Goal: Task Accomplishment & Management: Manage account settings

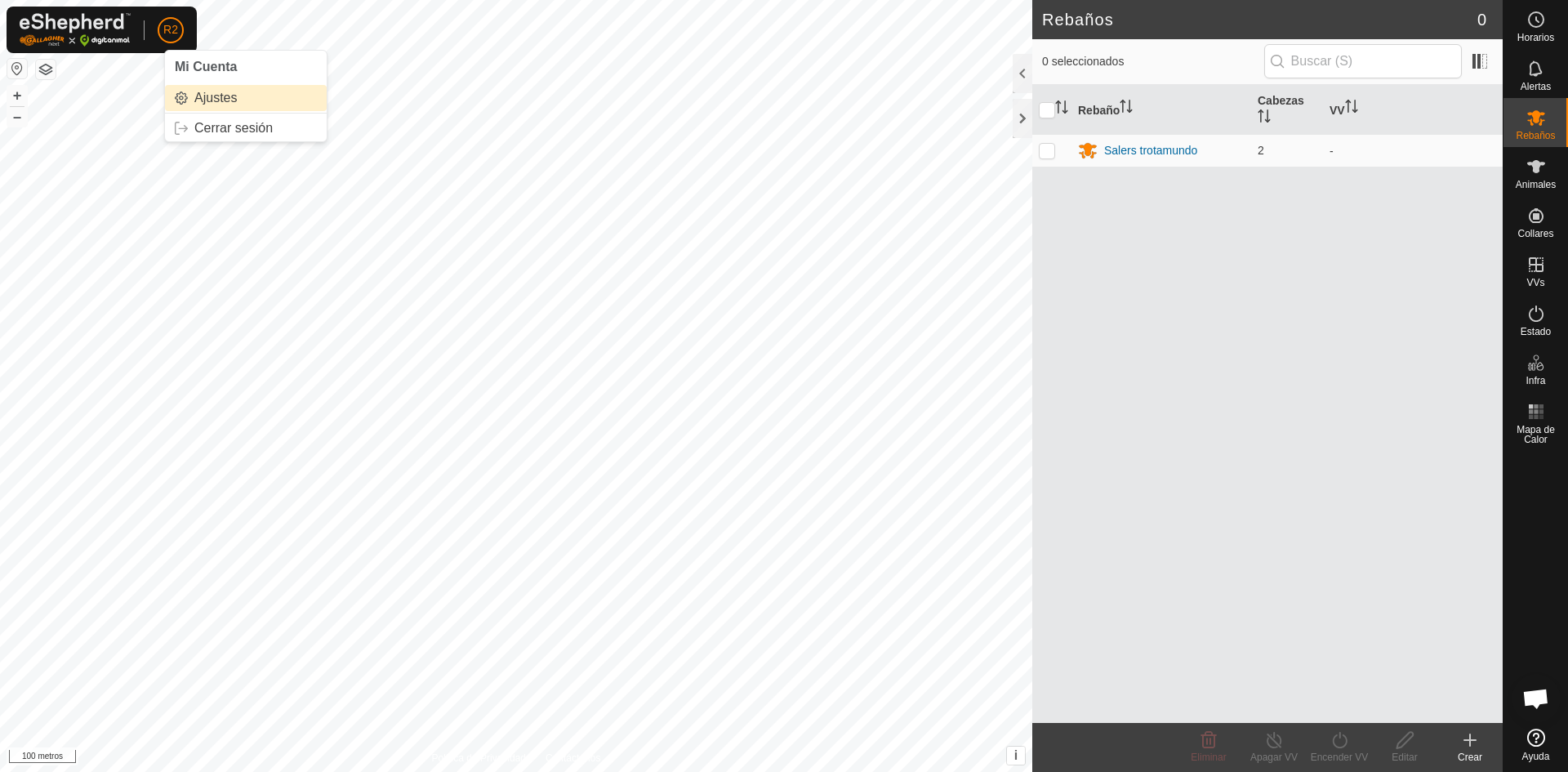
click at [208, 96] on link "Ajustes" at bounding box center [246, 97] width 162 height 26
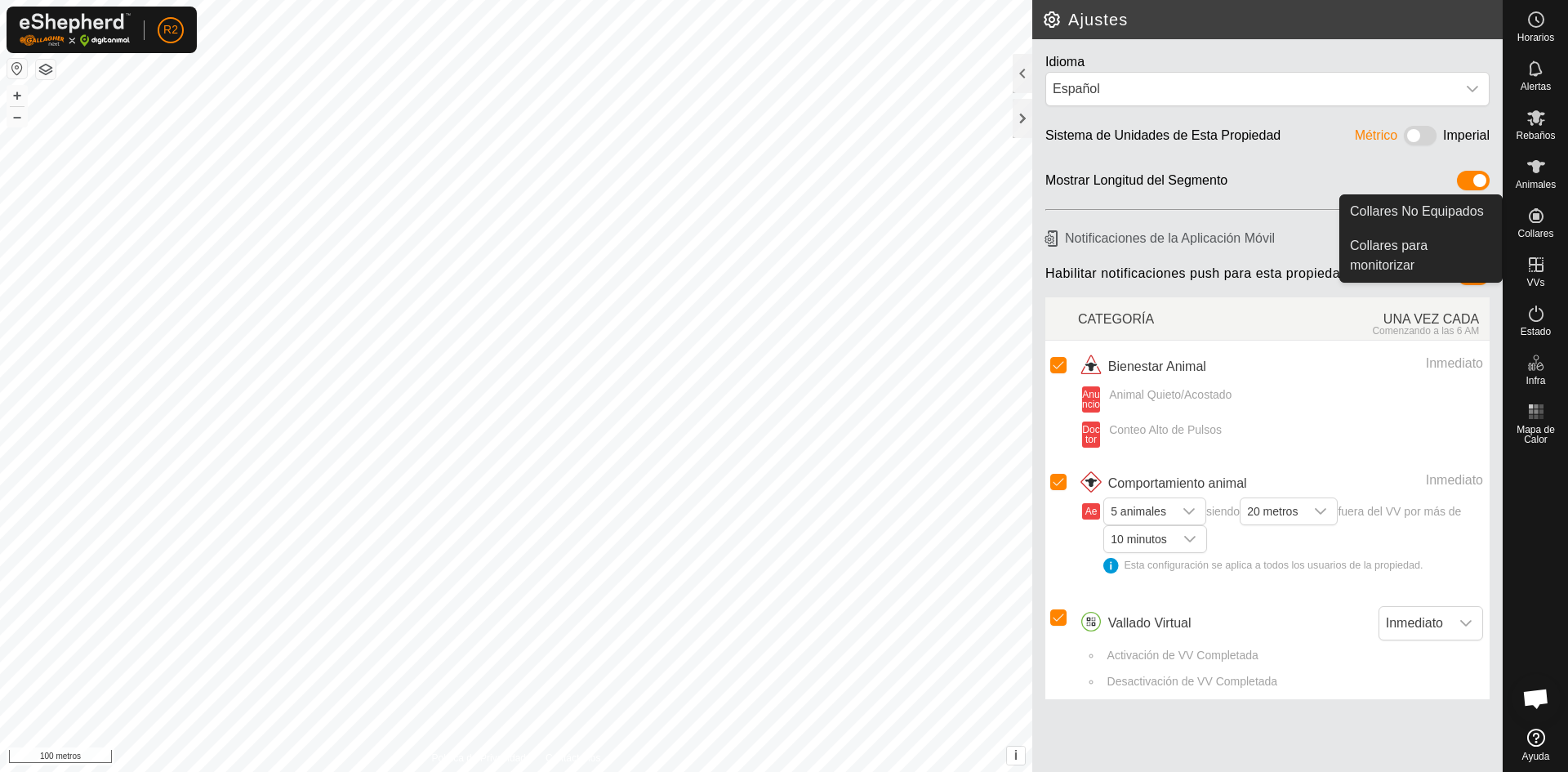
click at [1544, 226] on es-neckbands-svg-icon at bounding box center [1536, 215] width 30 height 26
click at [1538, 219] on icon at bounding box center [1535, 215] width 14 height 14
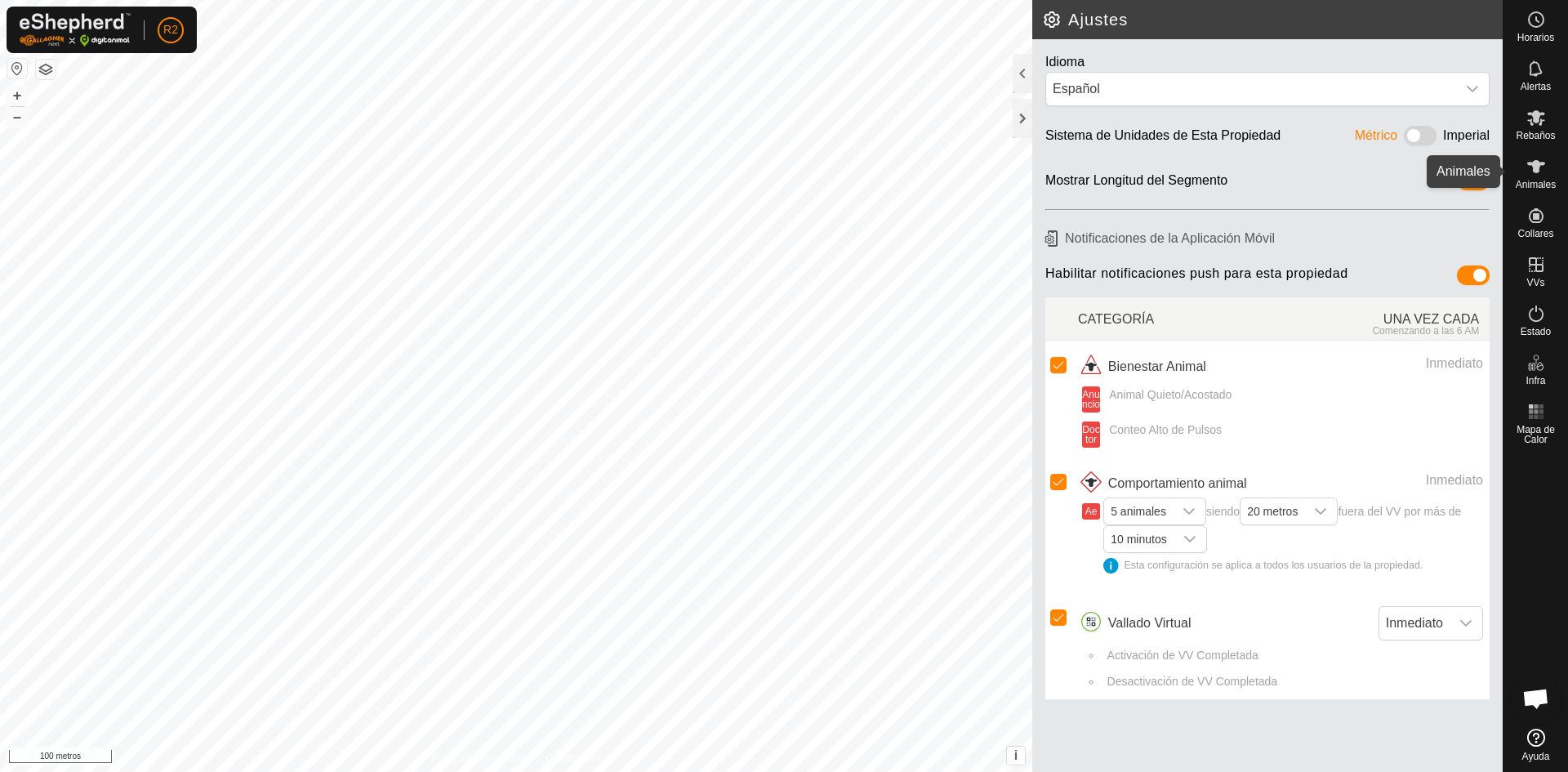
click at [1537, 173] on icon at bounding box center [1536, 167] width 19 height 19
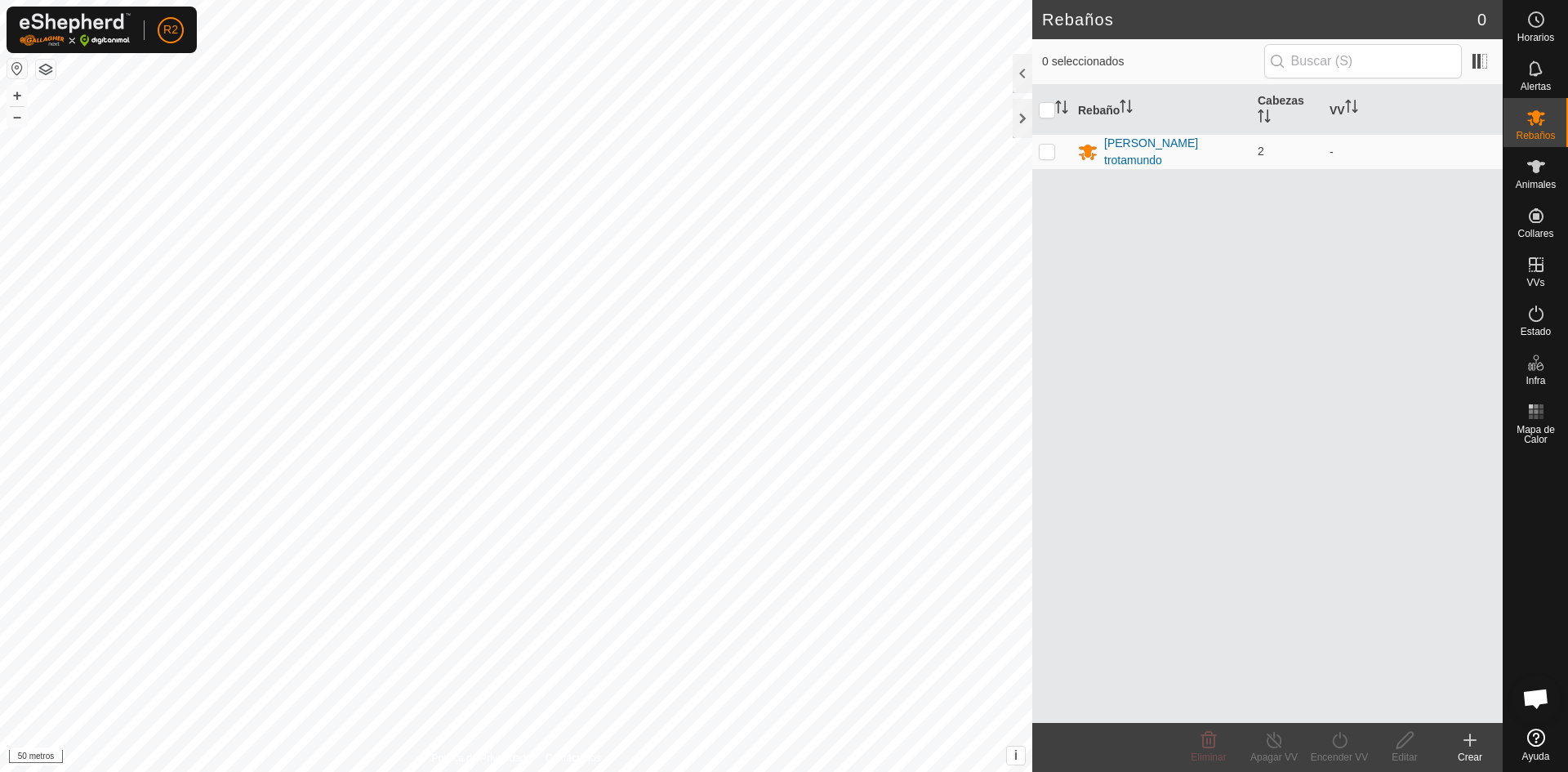
click at [1533, 693] on span "Chat abierto" at bounding box center [1535, 700] width 27 height 23
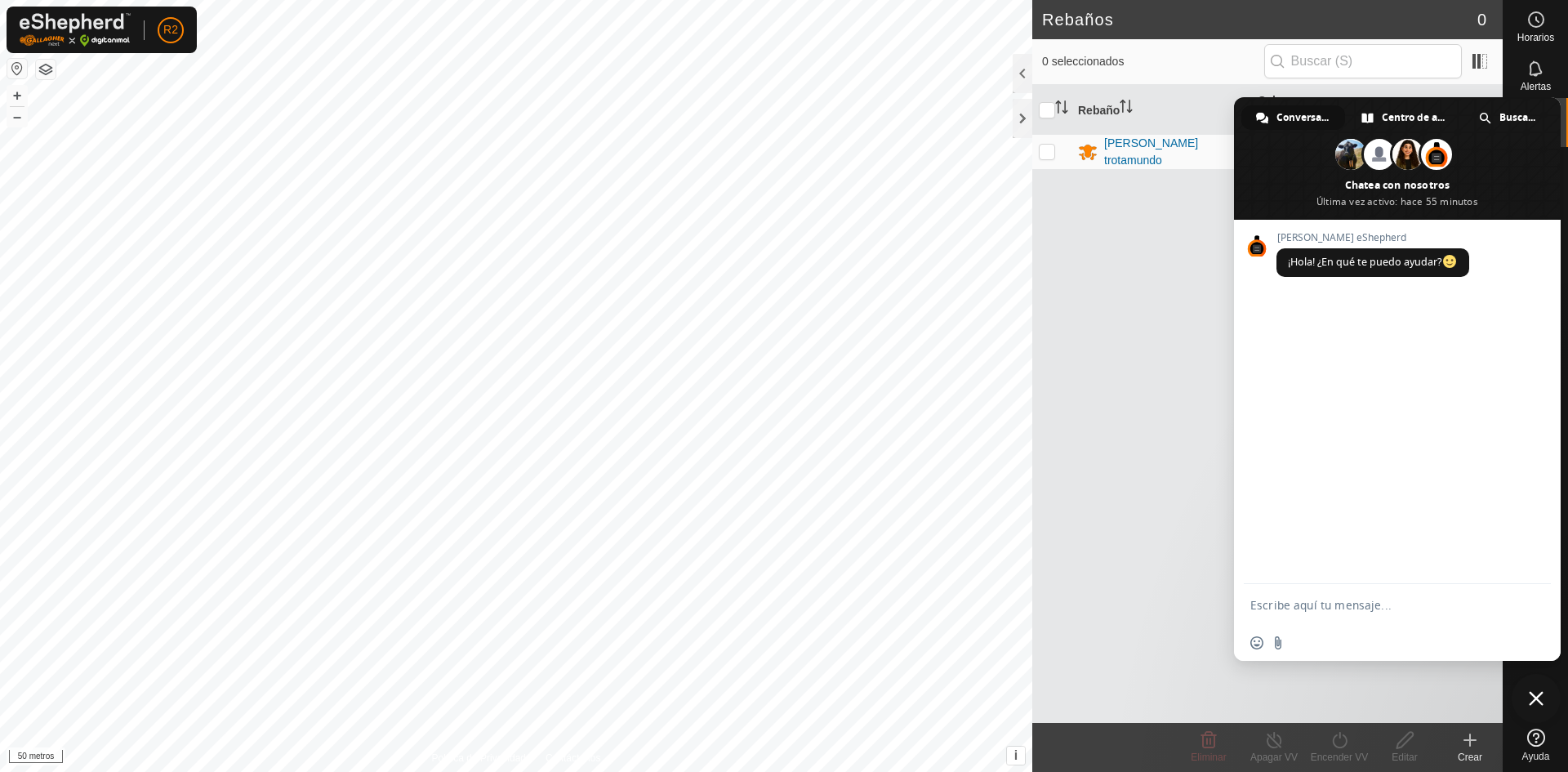
click at [1538, 745] on icon at bounding box center [1536, 737] width 18 height 18
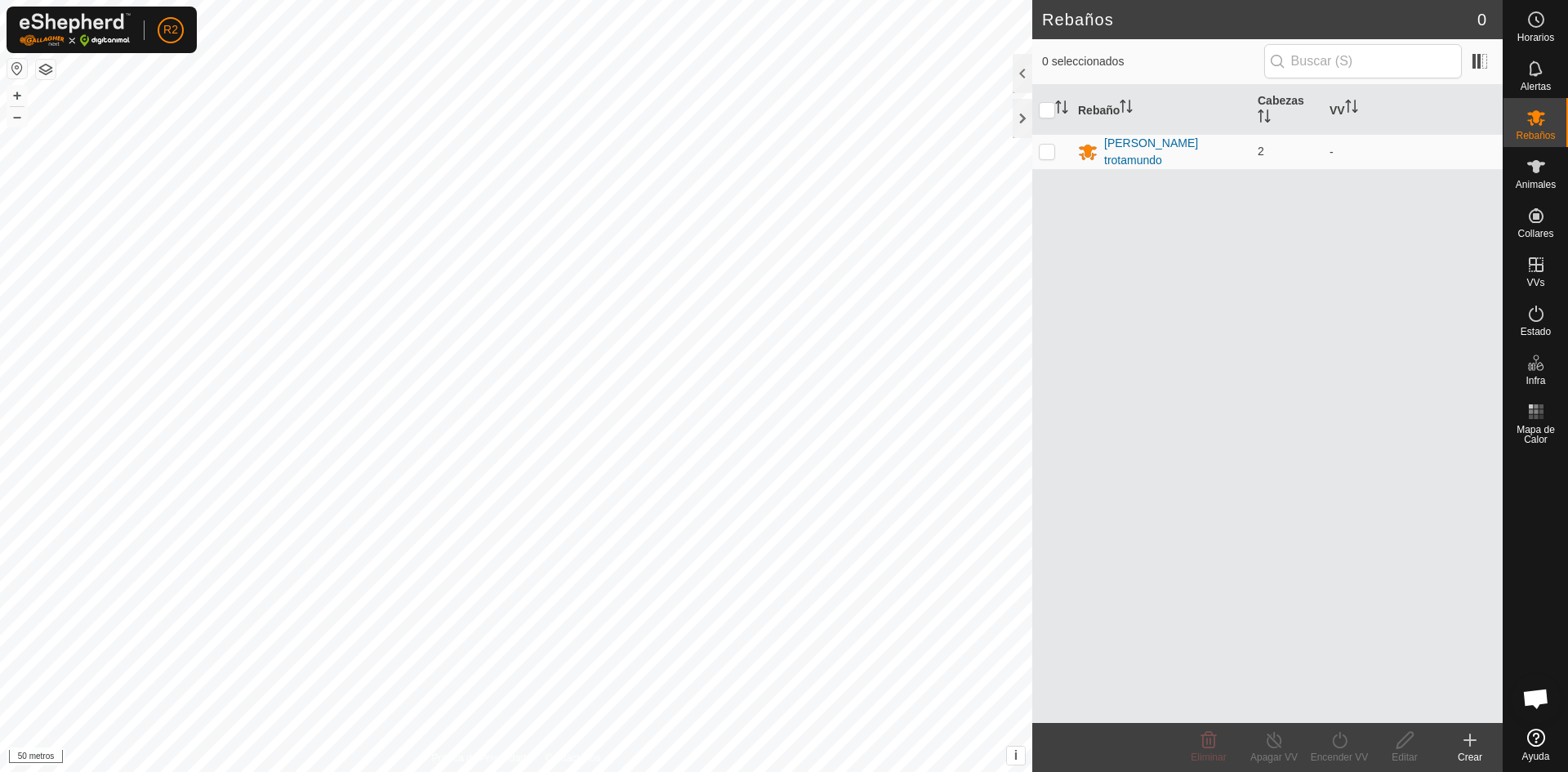
click at [1531, 742] on icon at bounding box center [1536, 737] width 18 height 18
click at [1535, 743] on icon at bounding box center [1536, 737] width 18 height 18
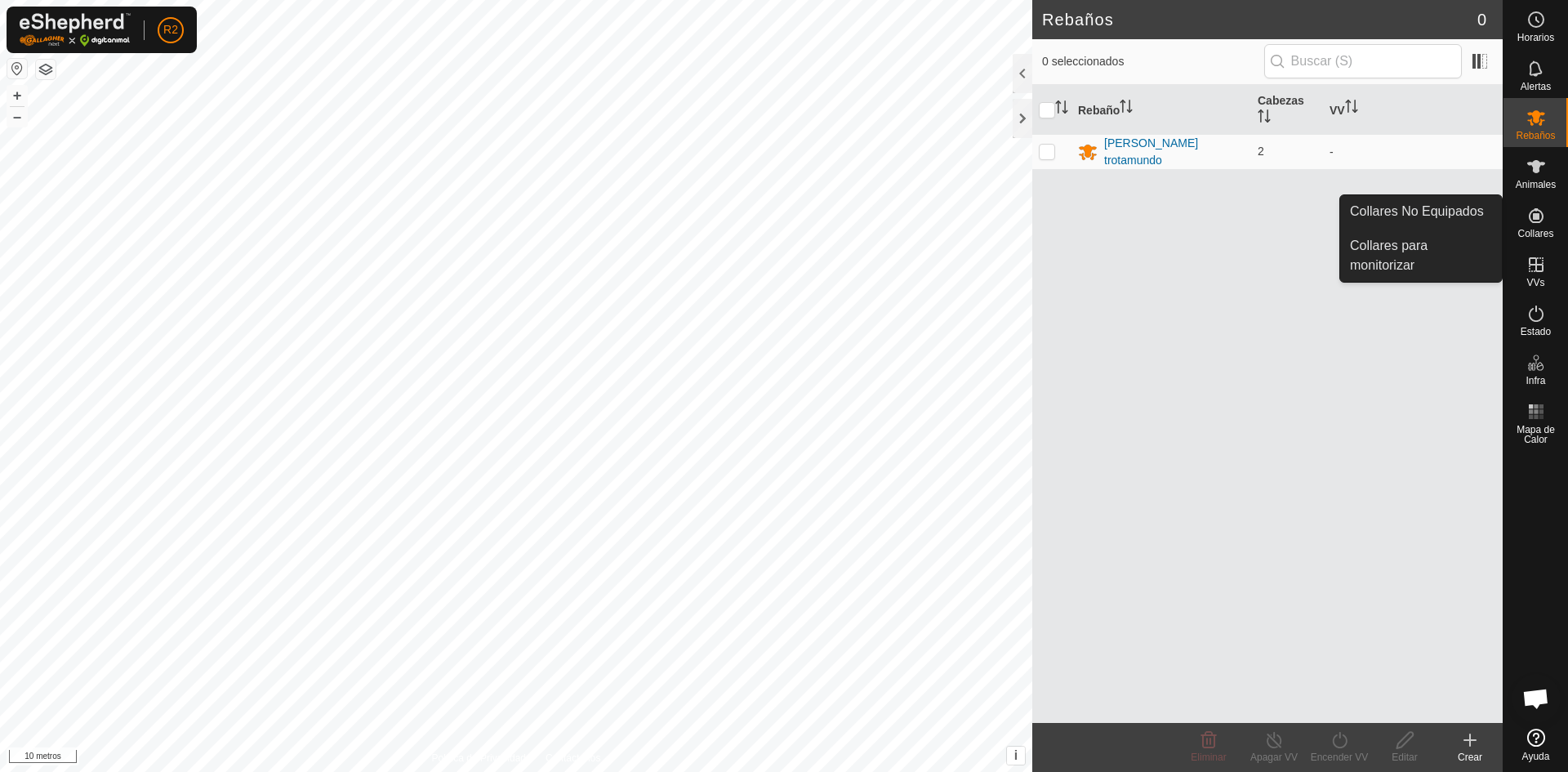
click at [1536, 227] on font "Collares" at bounding box center [1534, 233] width 36 height 12
click at [1420, 253] on link "Collares para monitorizar" at bounding box center [1422, 255] width 162 height 52
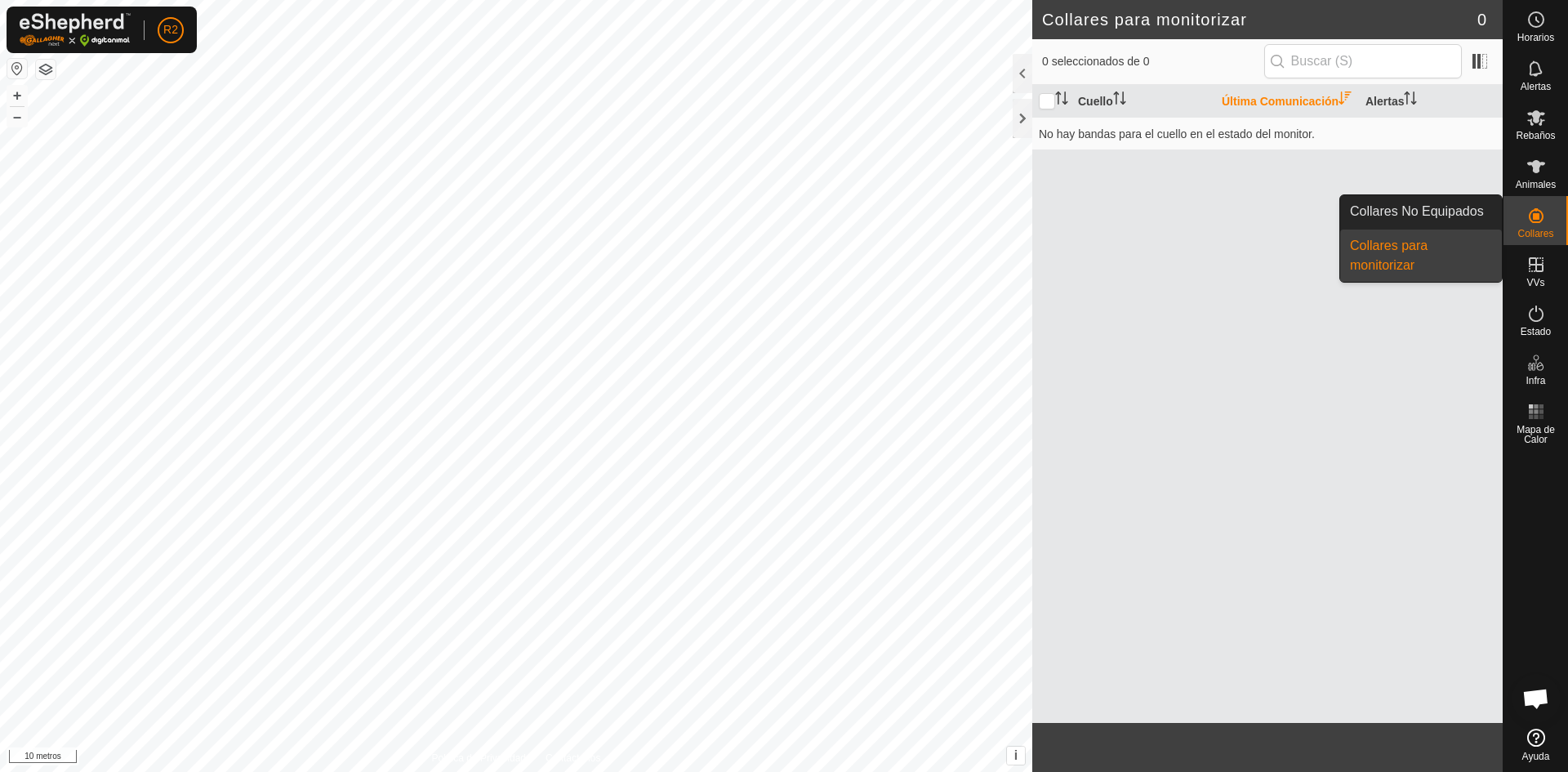
click at [1531, 218] on icon at bounding box center [1536, 216] width 19 height 19
click at [1449, 206] on link "Collares No Equipados" at bounding box center [1422, 212] width 162 height 33
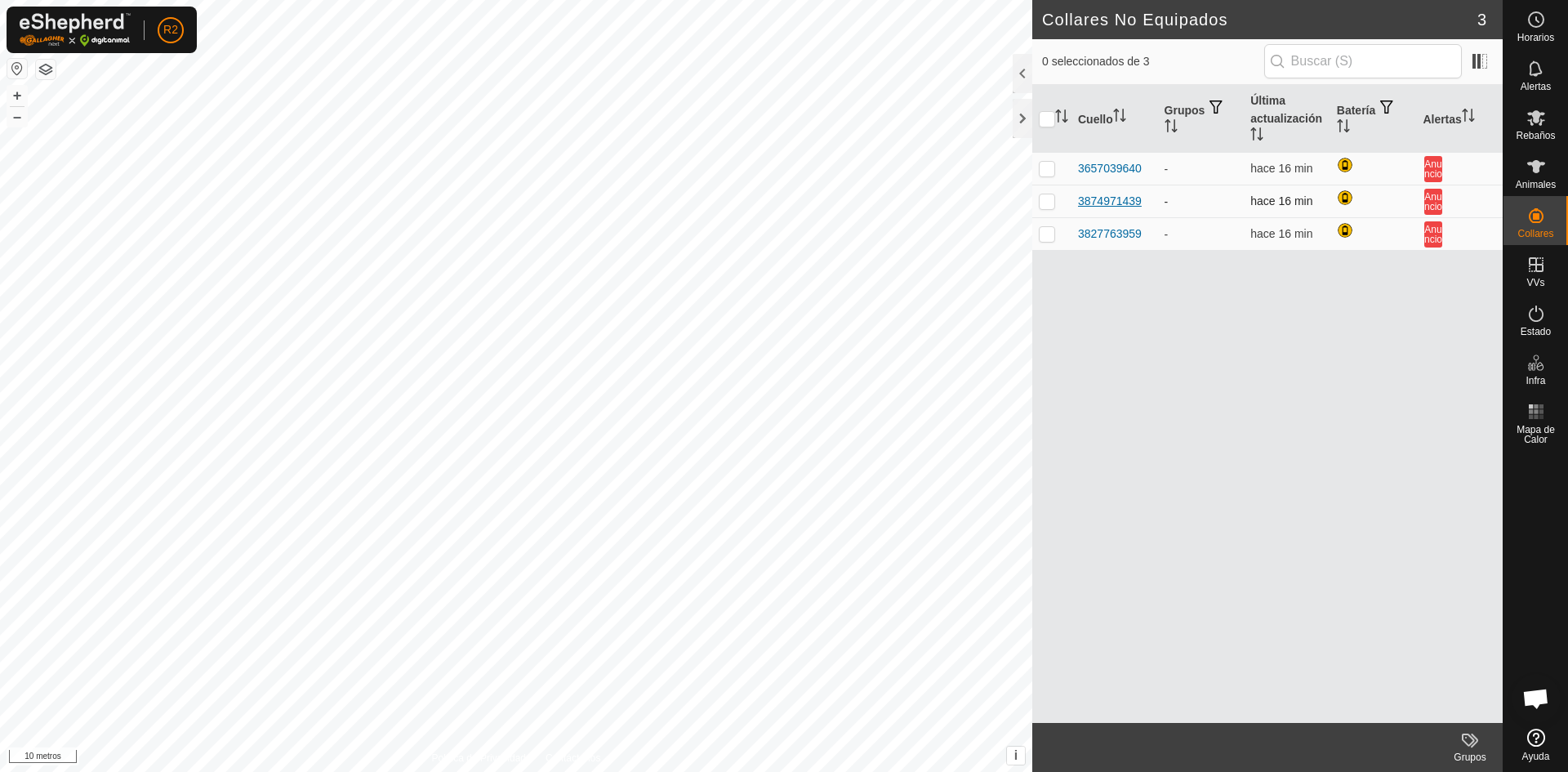
click at [1114, 196] on font "3874971439" at bounding box center [1110, 201] width 64 height 13
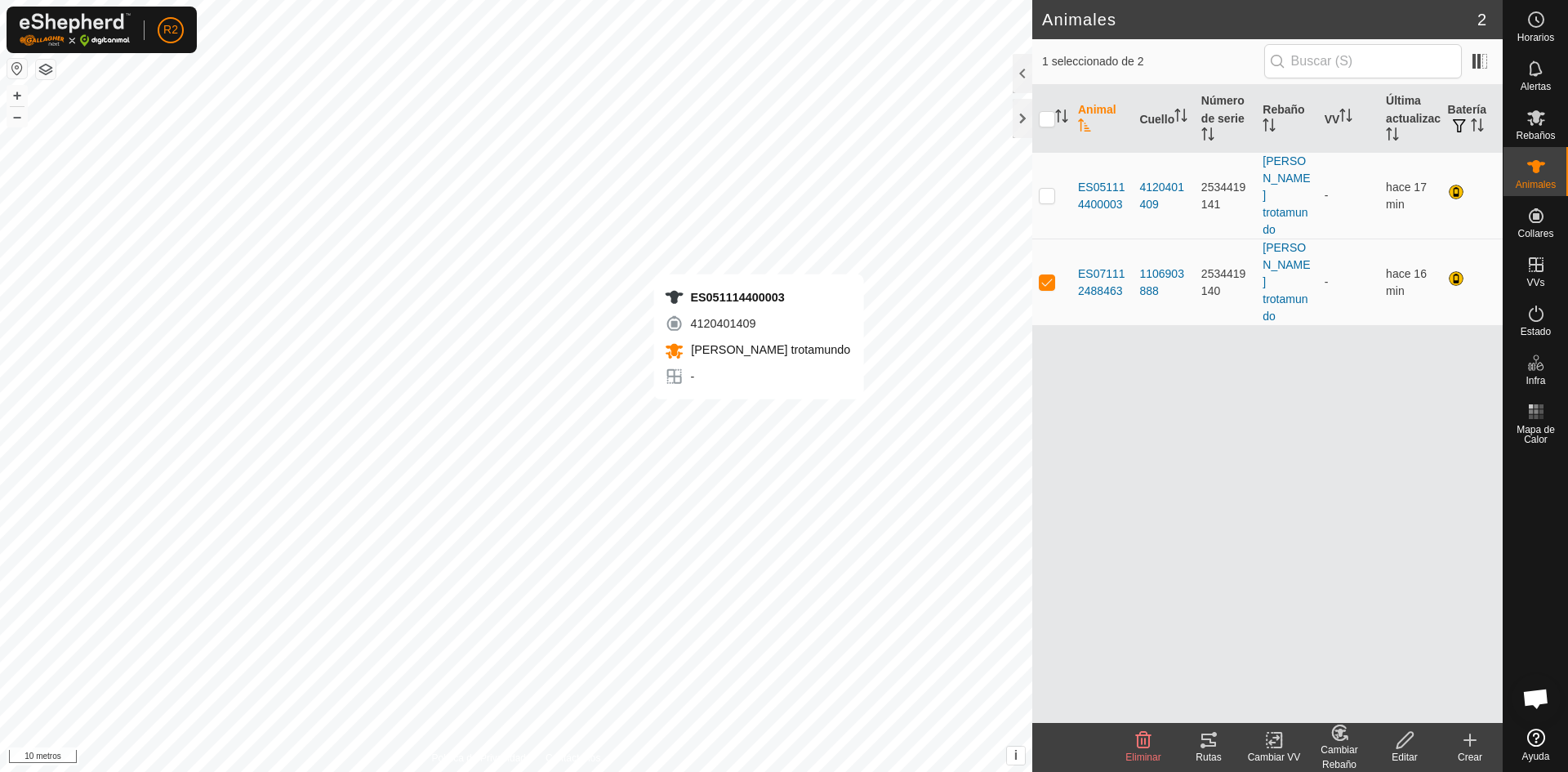
checkbox input "true"
checkbox input "false"
click at [1050, 276] on p-checkbox at bounding box center [1047, 282] width 16 height 13
checkbox input "true"
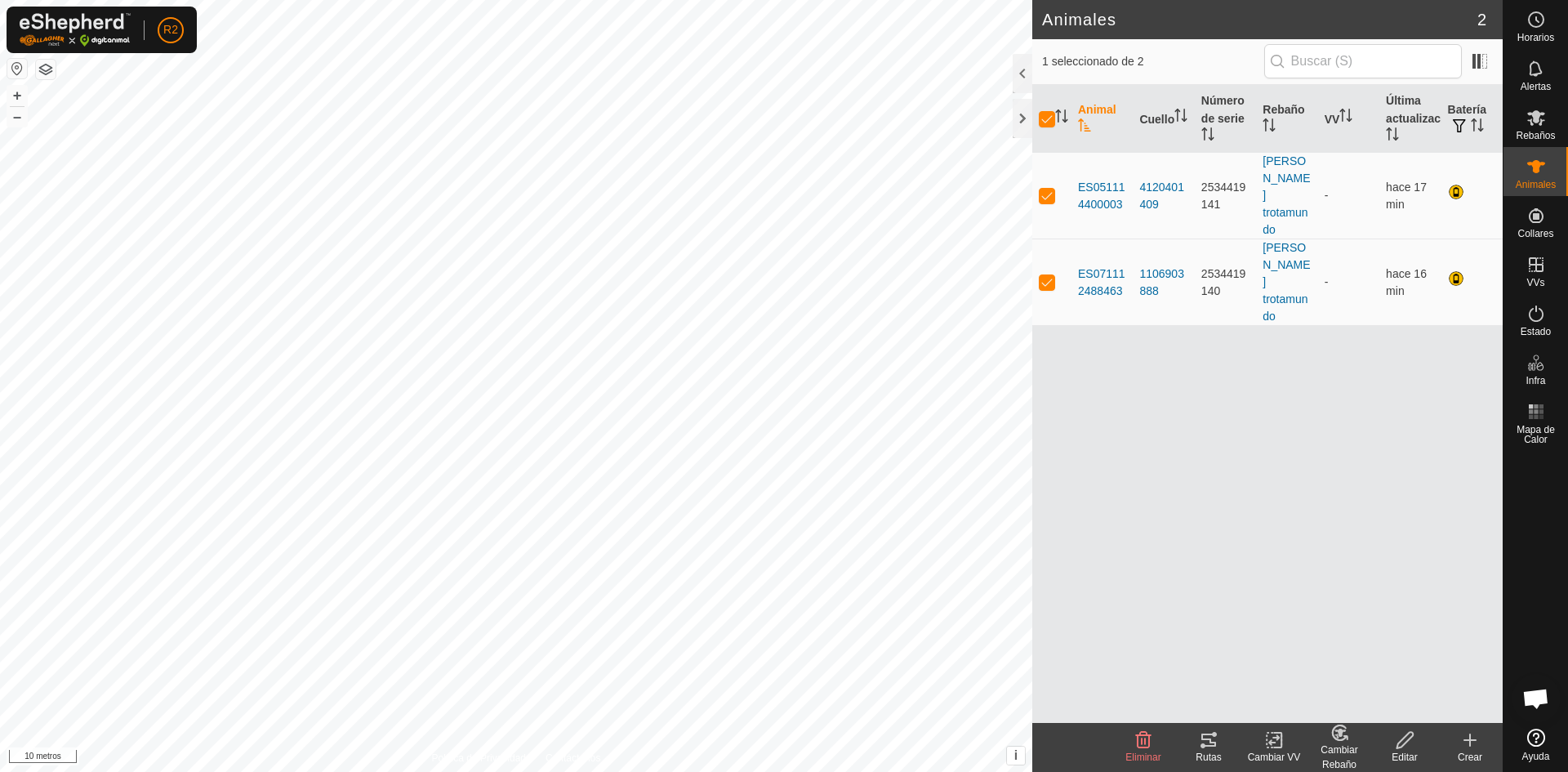
click at [1470, 746] on icon at bounding box center [1470, 740] width 0 height 12
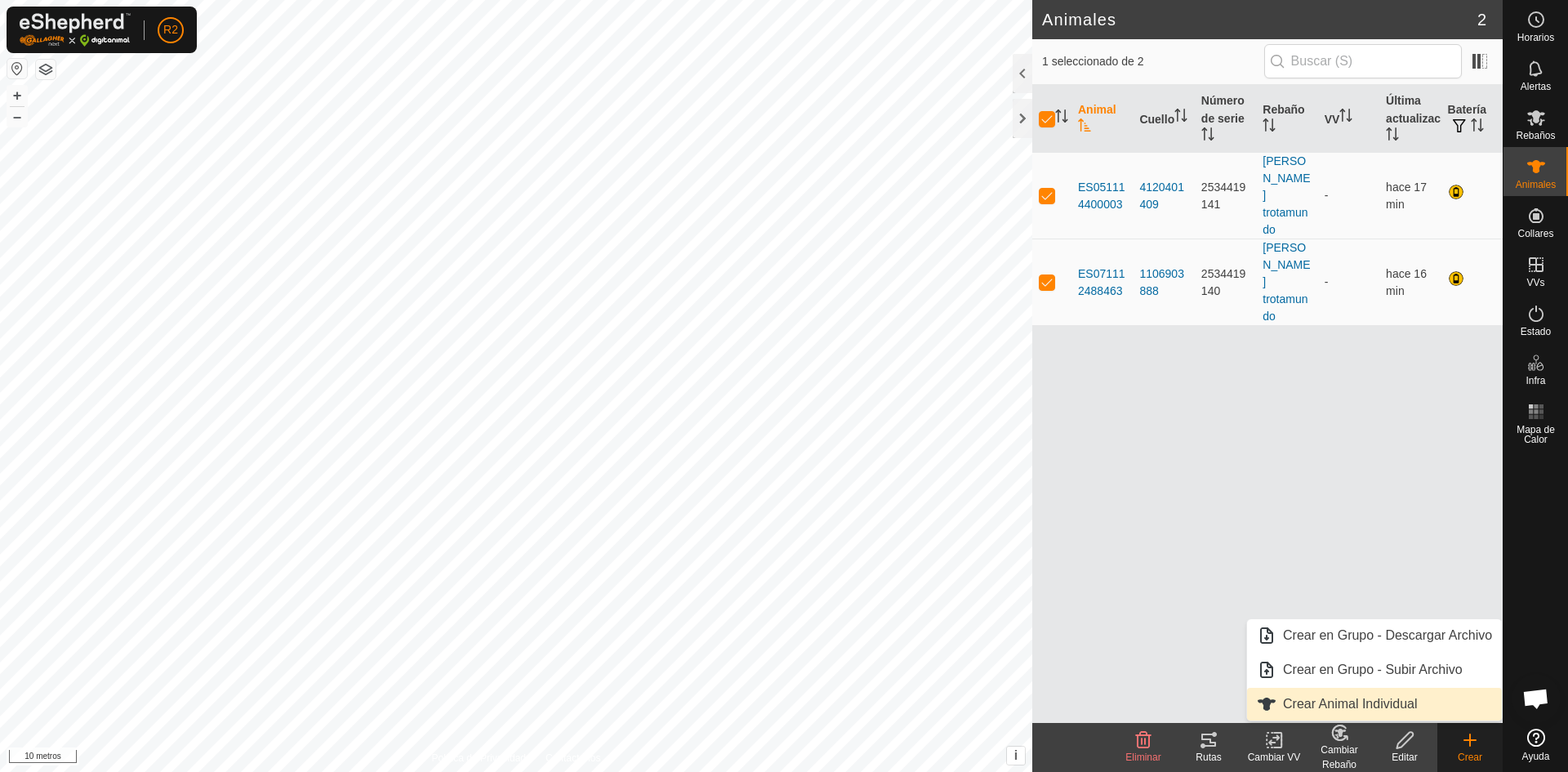
click at [1368, 706] on link "Crear Animal Individual" at bounding box center [1374, 704] width 254 height 33
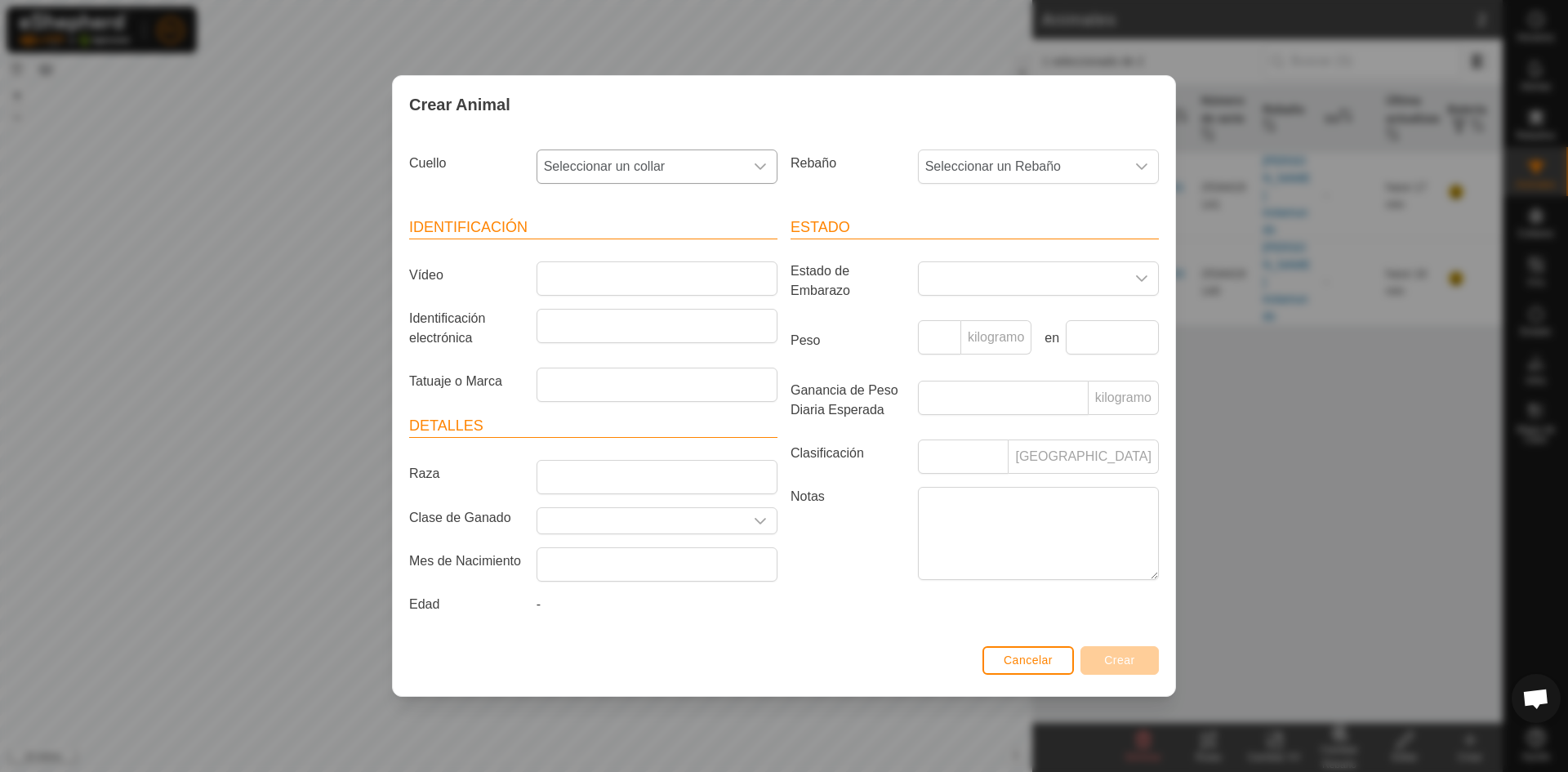
click at [761, 168] on icon "disparador desplegable" at bounding box center [760, 166] width 12 height 7
click at [627, 280] on li "3657039640" at bounding box center [657, 285] width 239 height 33
click at [770, 163] on div "disparador desplegable" at bounding box center [760, 167] width 33 height 33
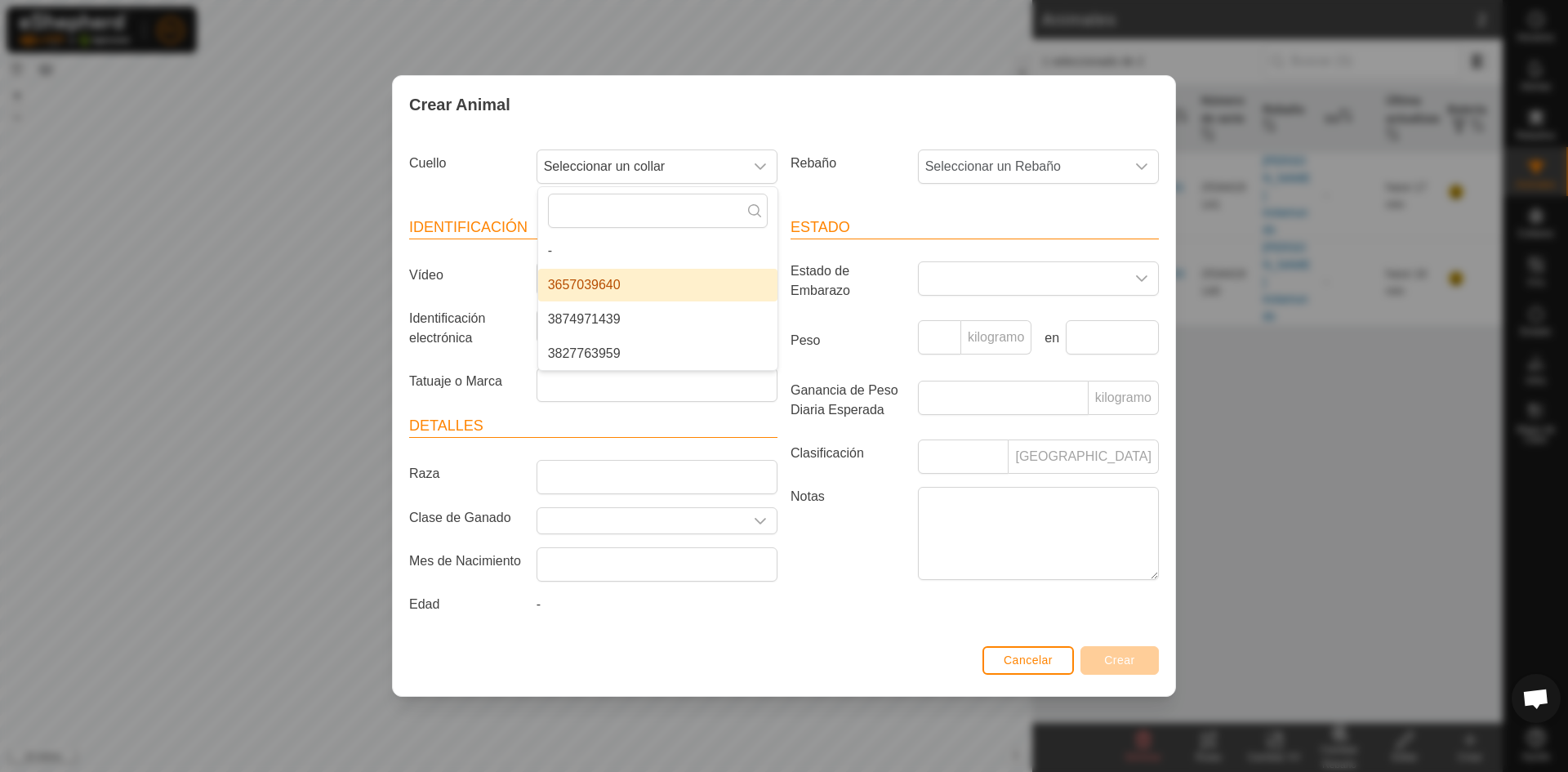
click at [617, 283] on li "3657039640" at bounding box center [657, 285] width 239 height 33
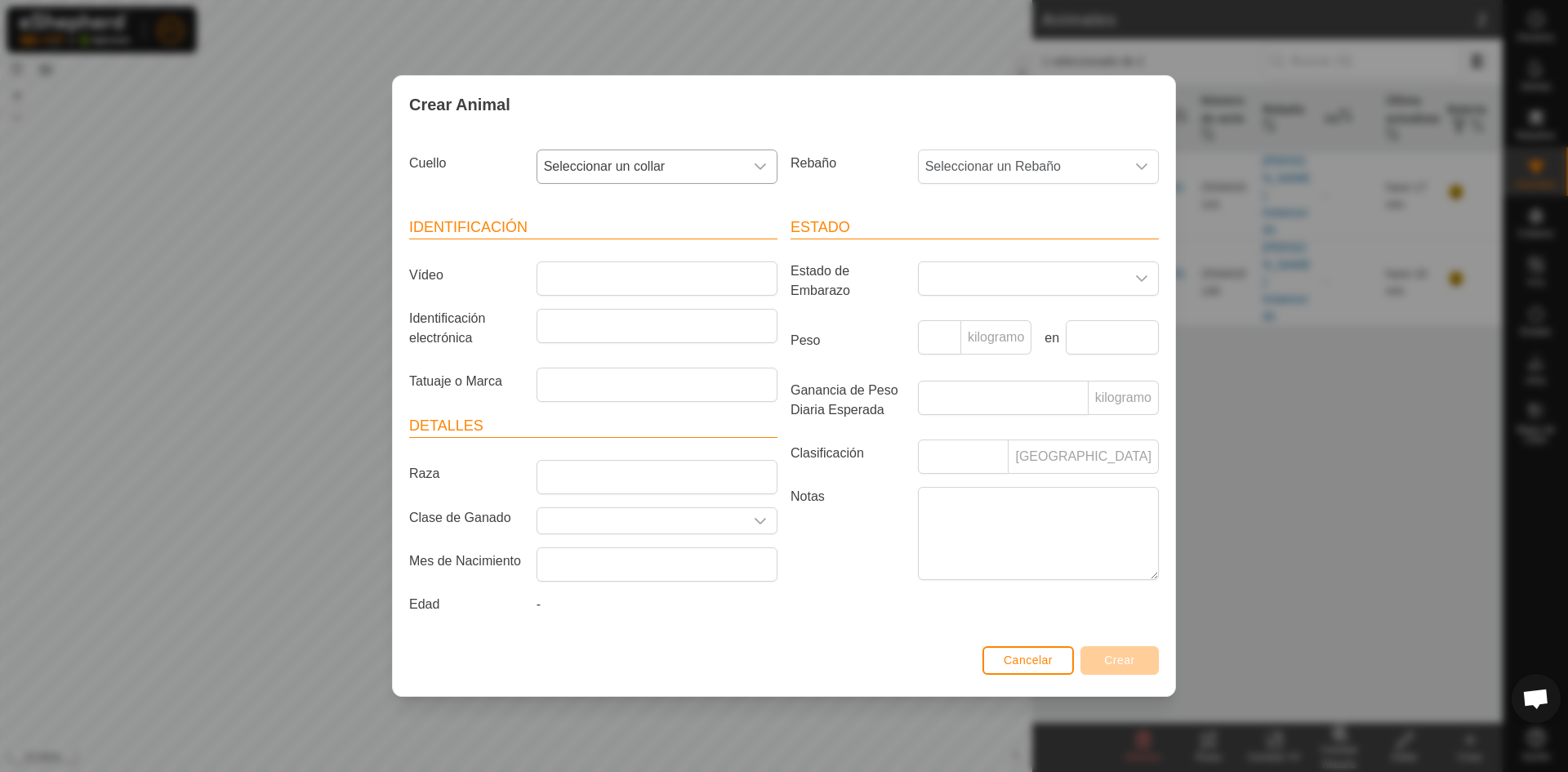
click at [757, 162] on icon "disparador desplegable" at bounding box center [760, 167] width 13 height 13
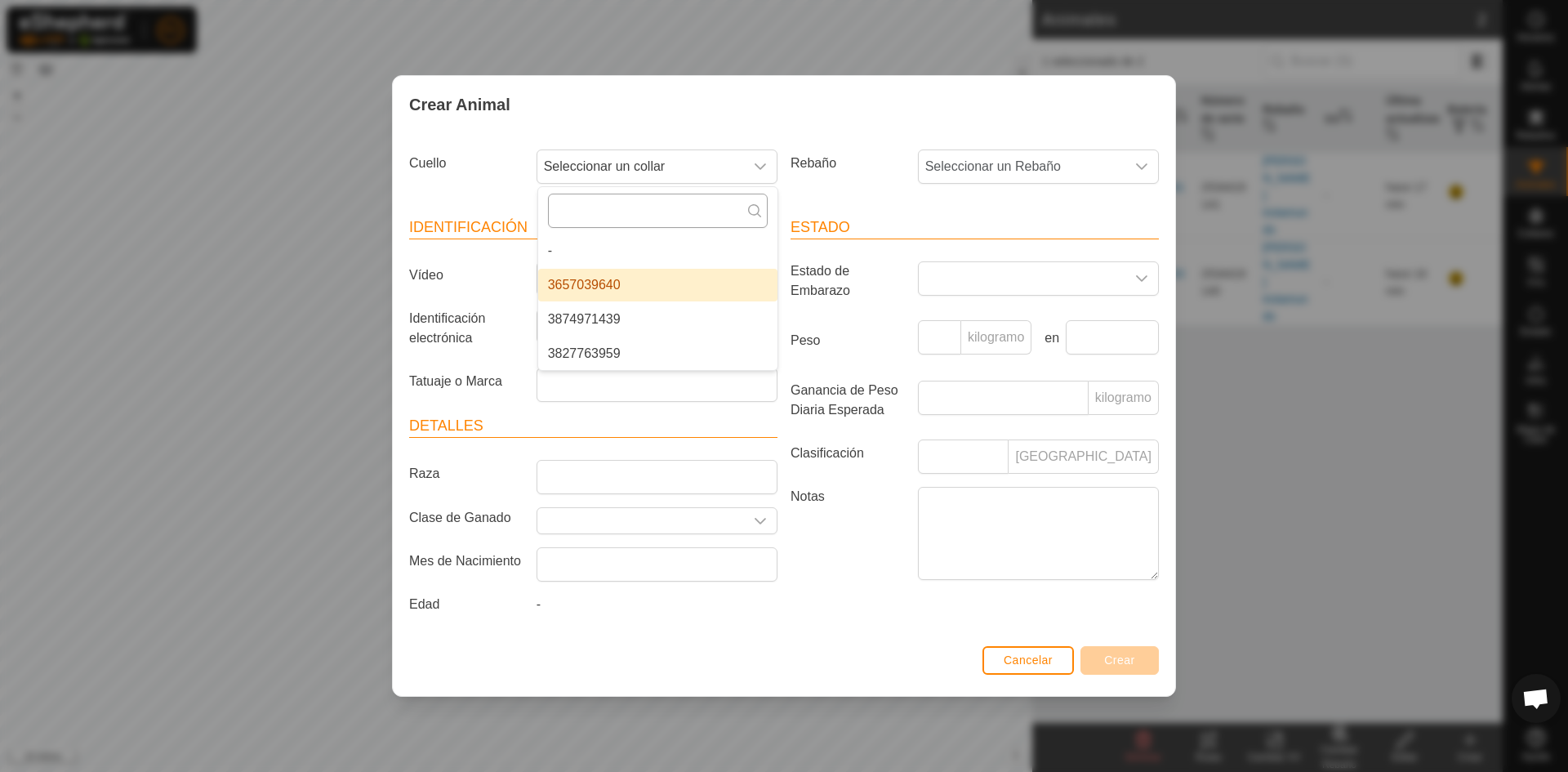
click at [643, 210] on input "text" at bounding box center [658, 211] width 220 height 35
click at [570, 281] on li "3657039640" at bounding box center [657, 285] width 239 height 33
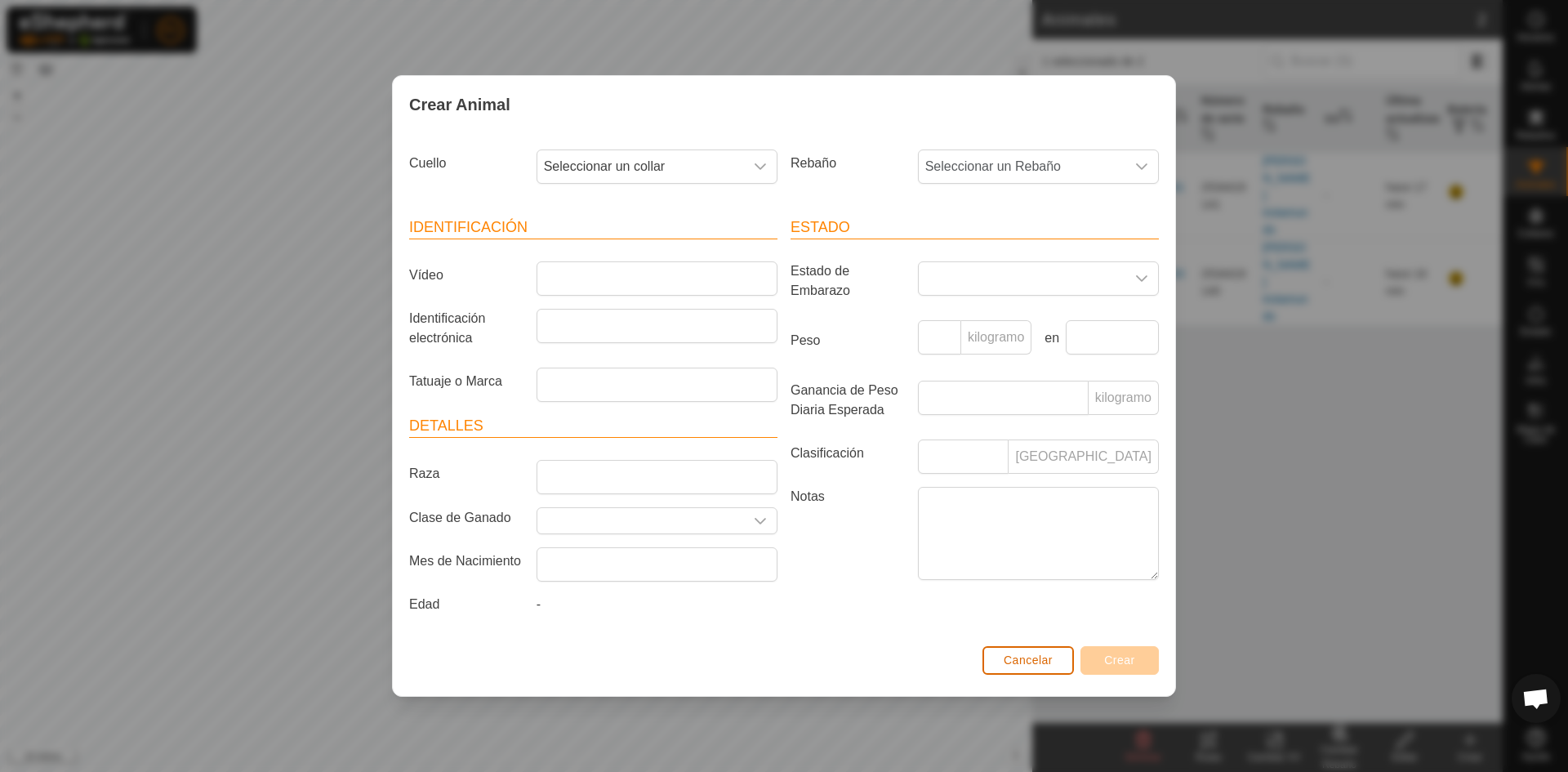
click at [1045, 666] on font "Cancelar" at bounding box center [1027, 660] width 49 height 13
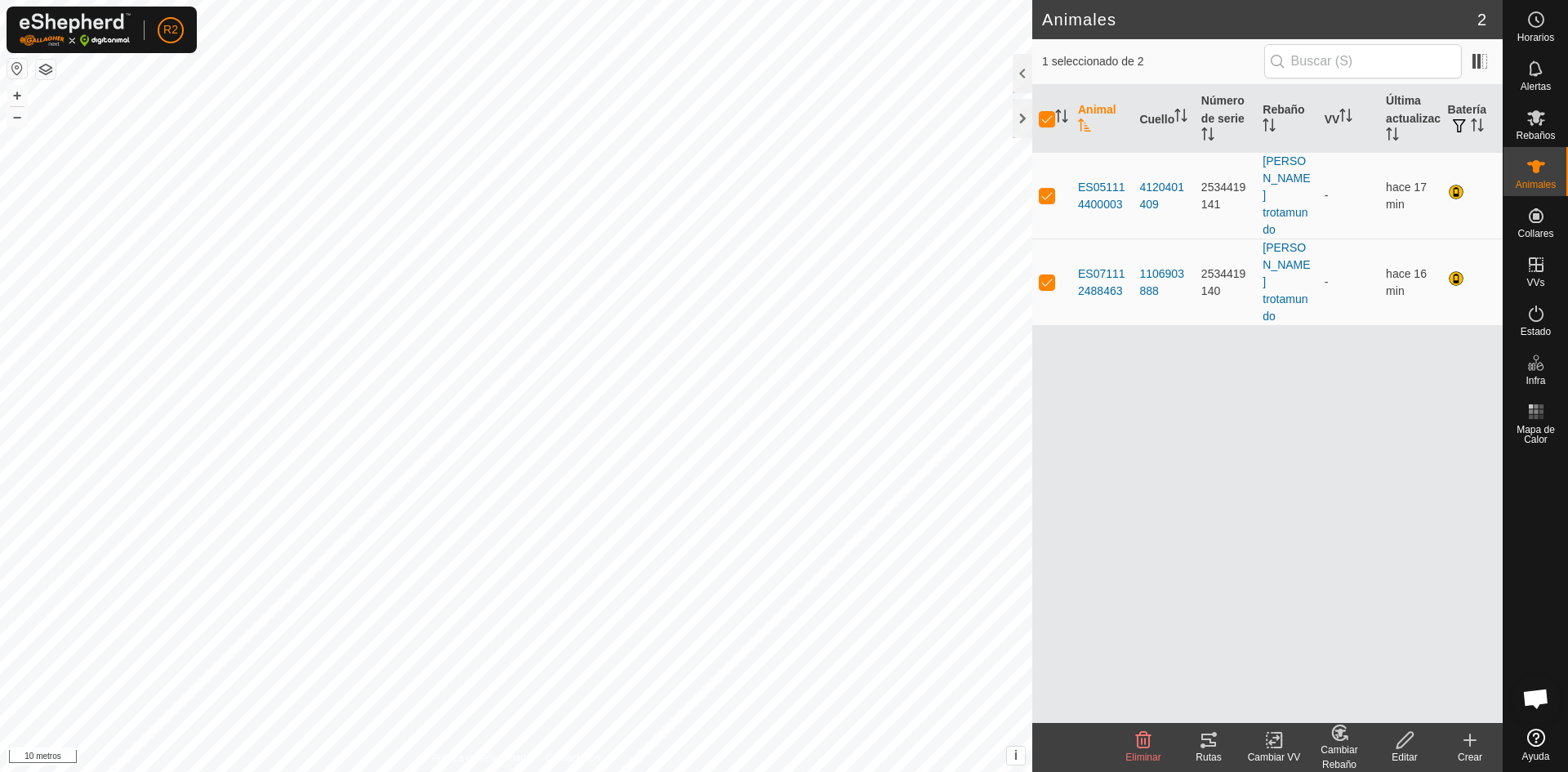
click at [1208, 745] on icon at bounding box center [1208, 740] width 14 height 13
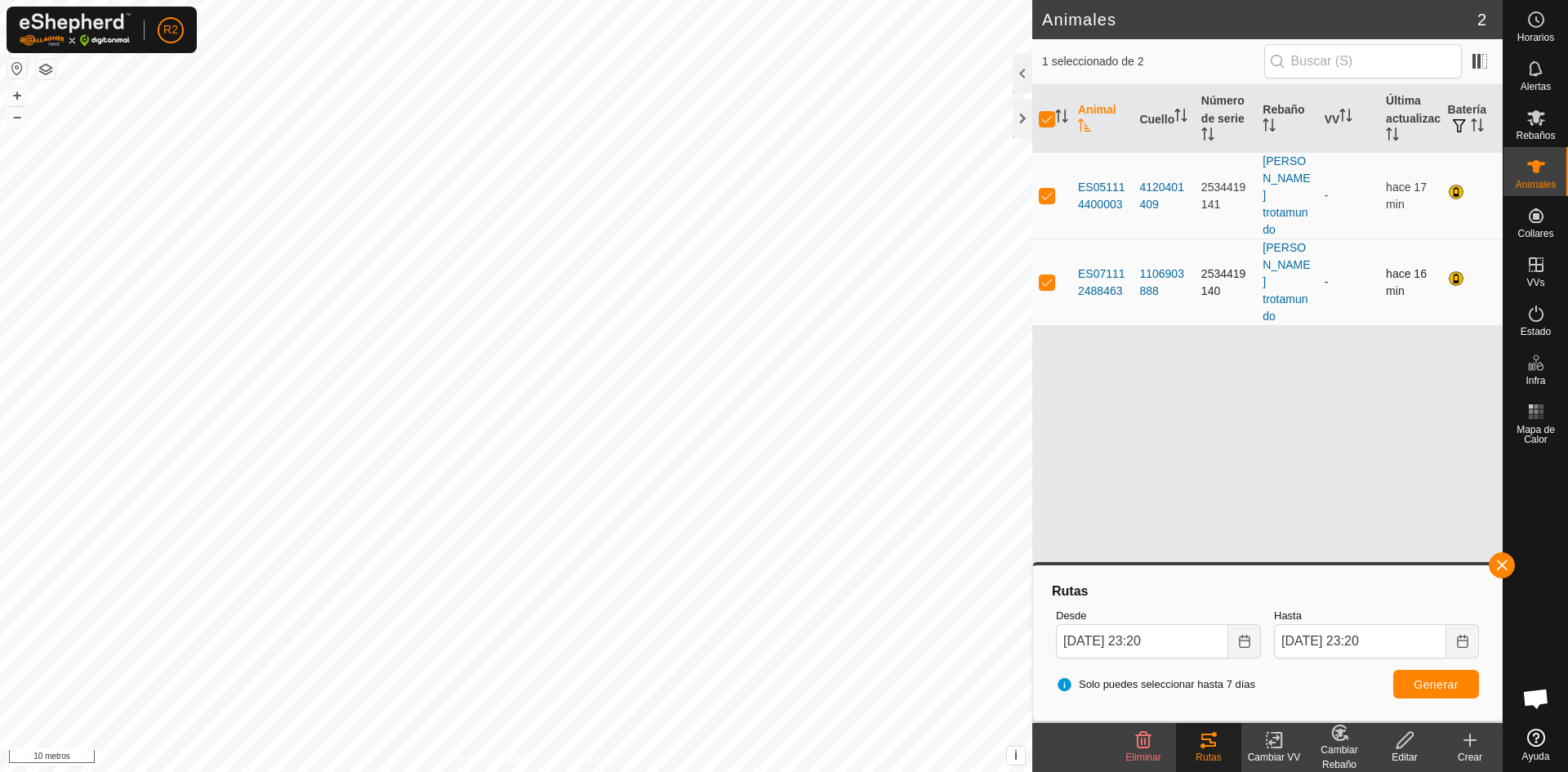
click at [1047, 276] on p-checkbox at bounding box center [1047, 282] width 16 height 13
checkbox input "false"
click at [1050, 189] on p-checkbox at bounding box center [1047, 196] width 16 height 13
click at [1048, 189] on p-checkbox at bounding box center [1047, 196] width 16 height 13
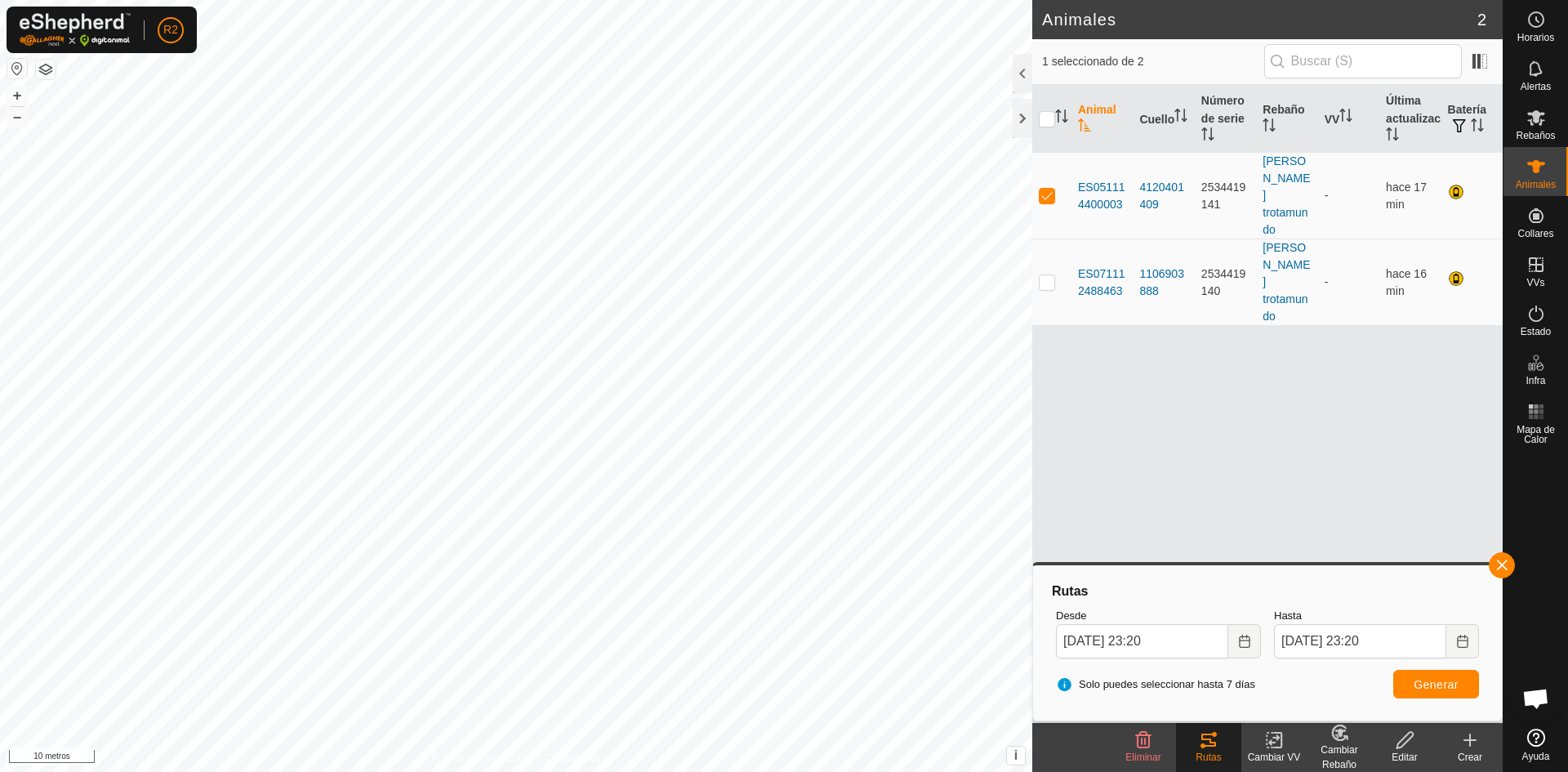
click at [1199, 751] on div "Rutas" at bounding box center [1209, 757] width 66 height 14
click at [1275, 756] on font "Cambiar VV" at bounding box center [1274, 758] width 53 height 12
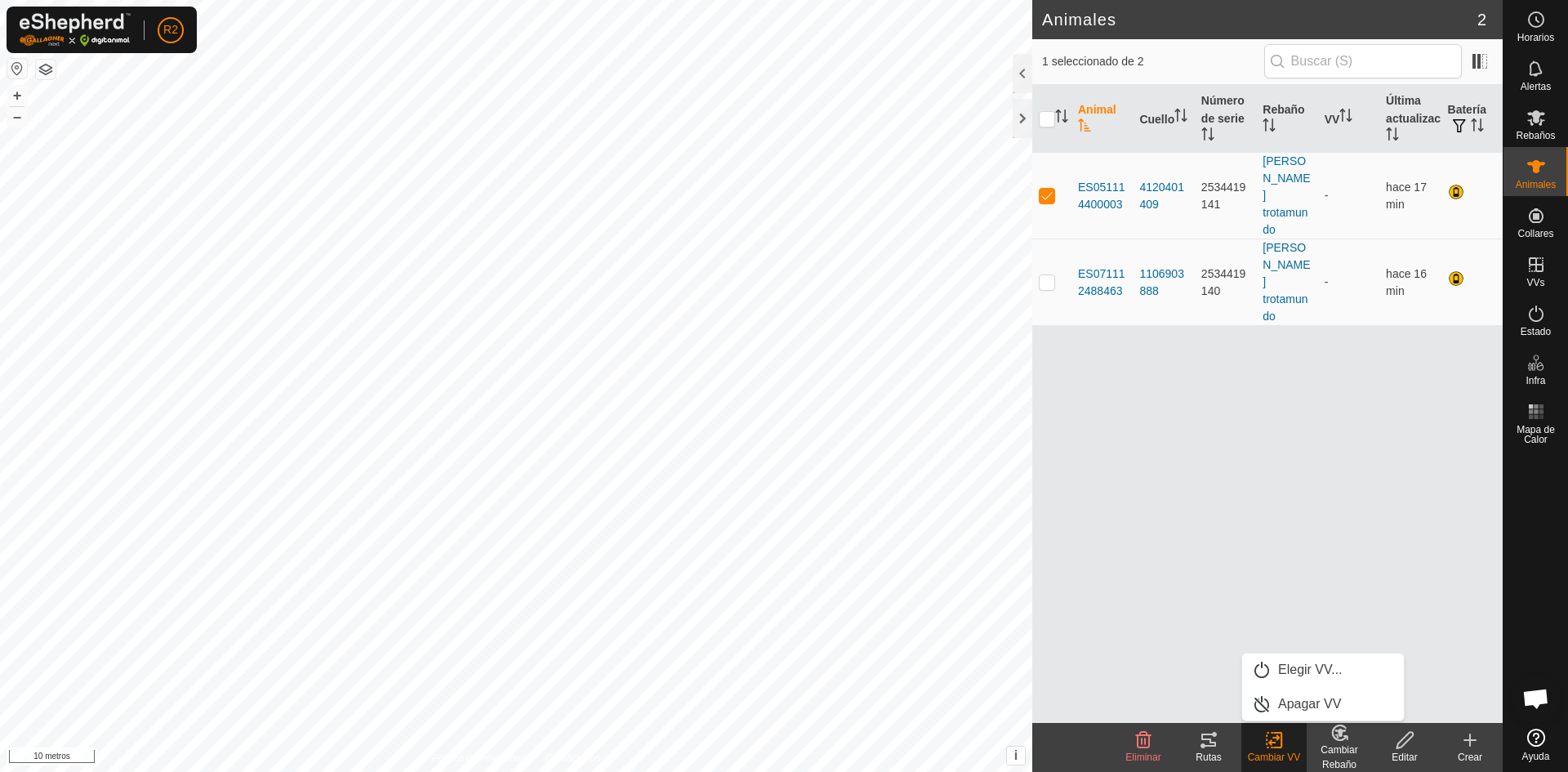
click at [1208, 745] on icon at bounding box center [1208, 740] width 14 height 13
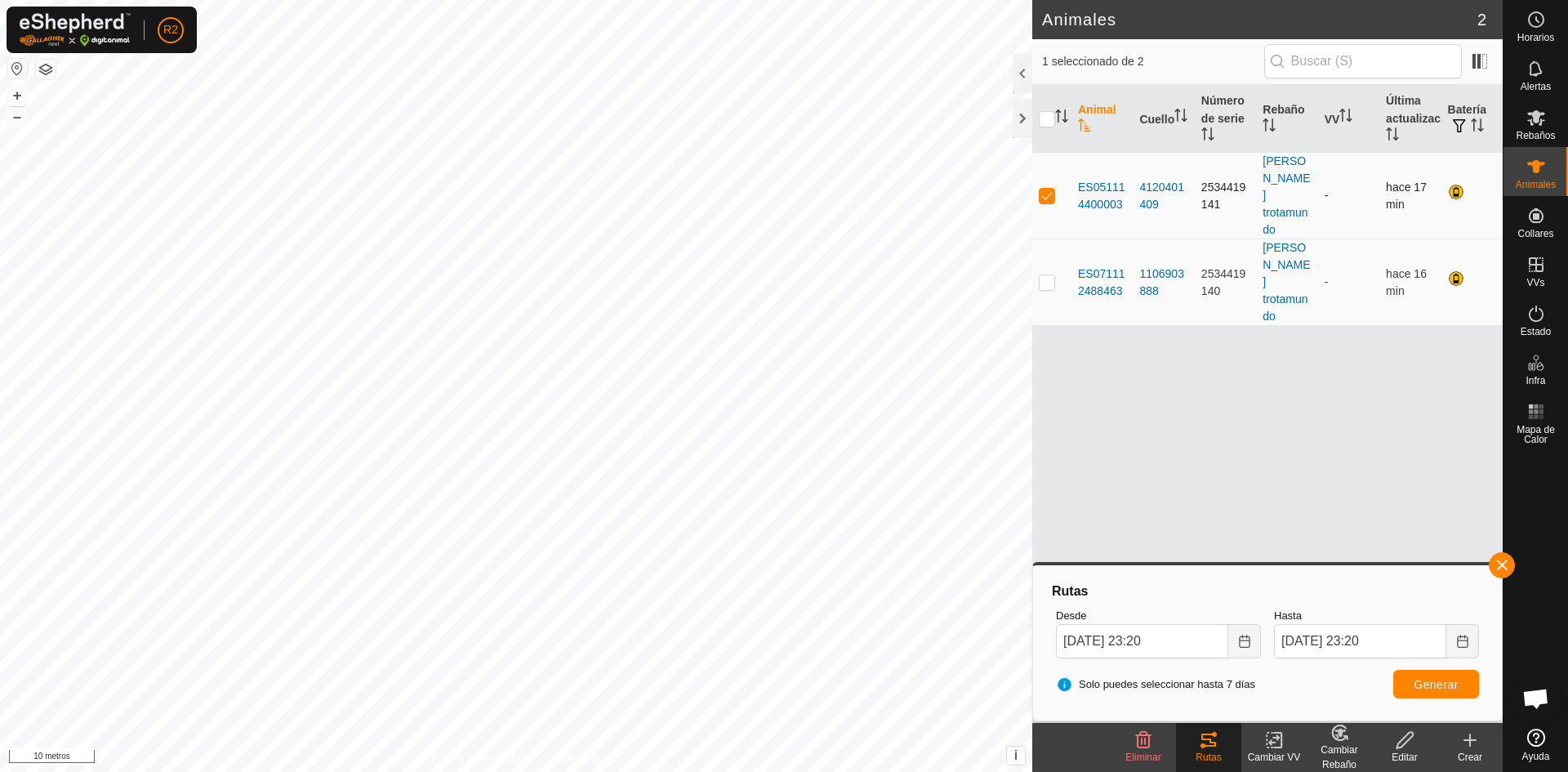
click at [1050, 189] on p-checkbox at bounding box center [1047, 196] width 16 height 13
checkbox input "false"
click at [1050, 276] on p-checkbox at bounding box center [1047, 282] width 16 height 13
click at [1208, 744] on icon at bounding box center [1209, 740] width 19 height 19
click at [1270, 747] on icon at bounding box center [1274, 740] width 20 height 19
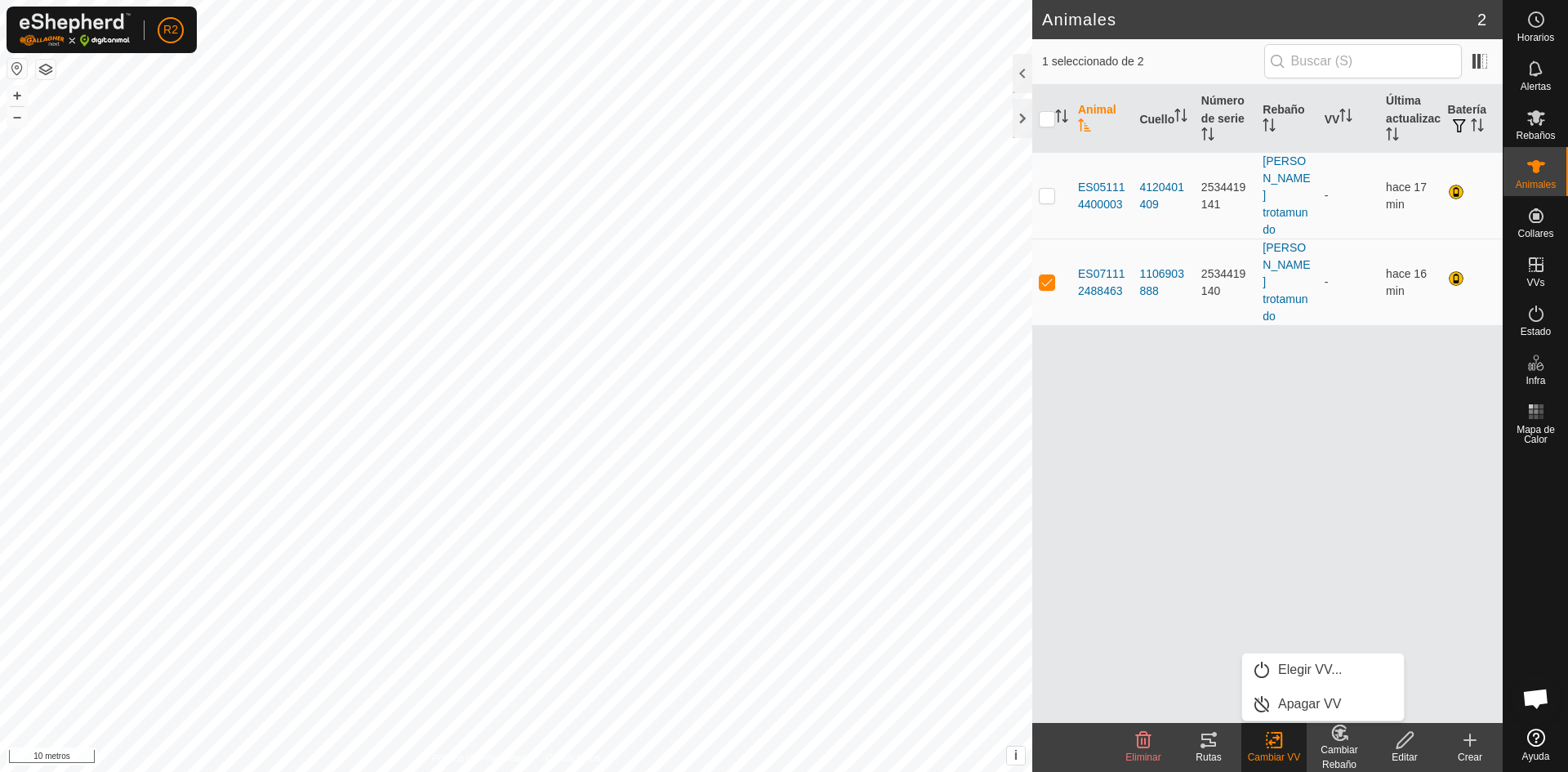
click at [1207, 746] on icon at bounding box center [1208, 740] width 14 height 13
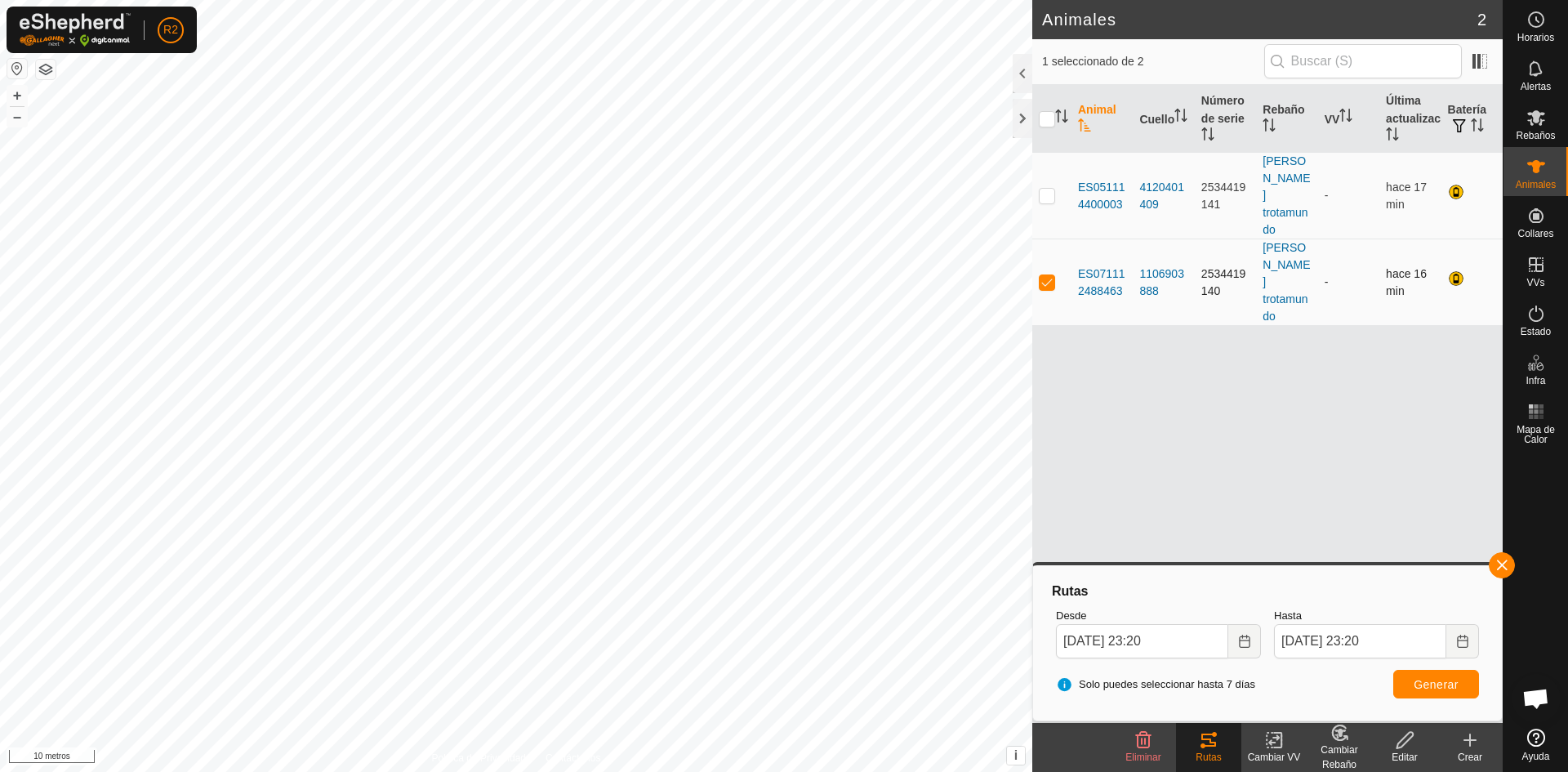
click at [1047, 276] on p-checkbox at bounding box center [1047, 282] width 16 height 13
checkbox input "false"
click at [1044, 189] on p-checkbox at bounding box center [1047, 196] width 16 height 13
checkbox input "true"
click at [1264, 746] on icon at bounding box center [1274, 740] width 20 height 19
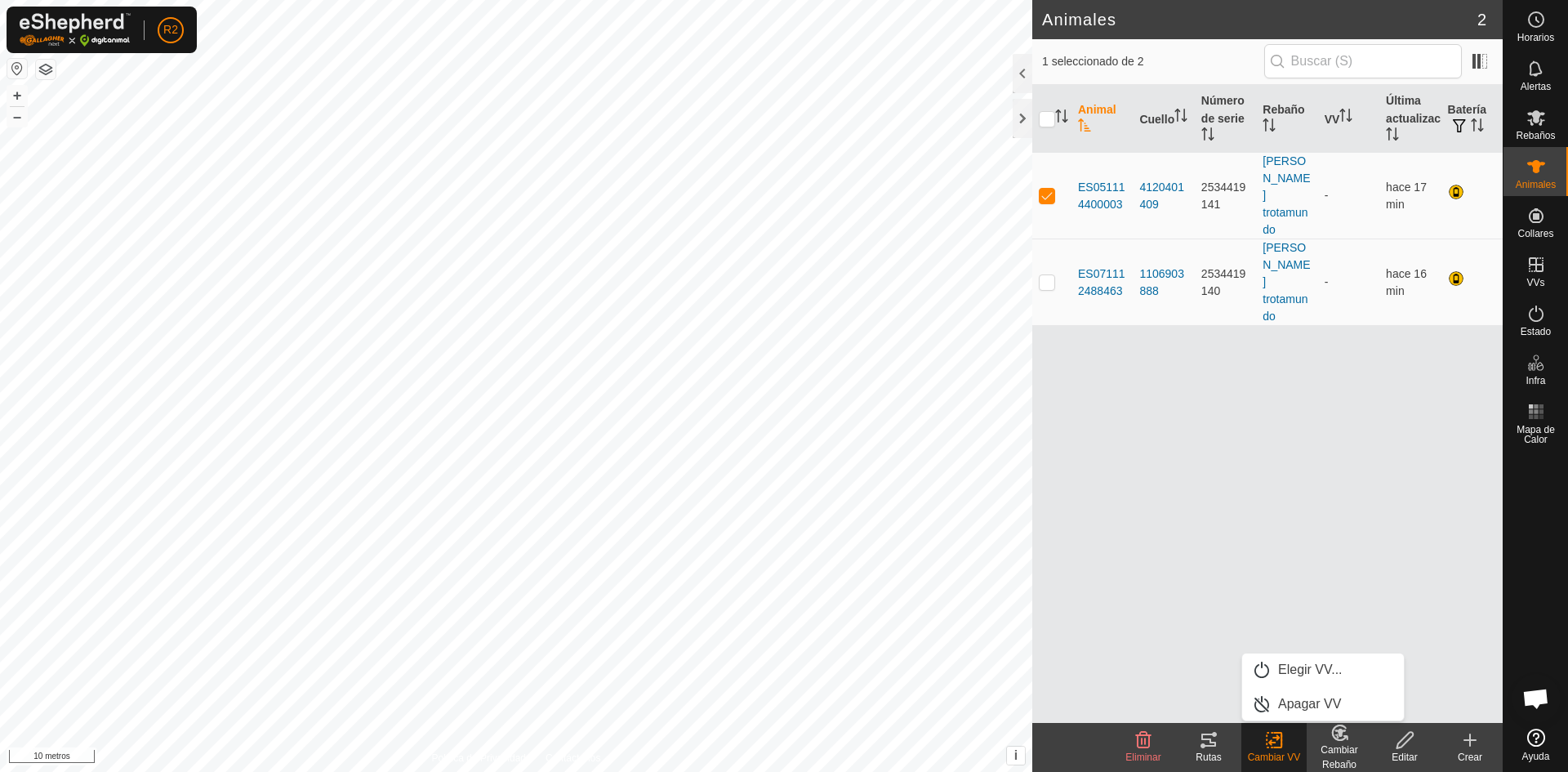
click at [1211, 742] on icon at bounding box center [1208, 740] width 14 height 13
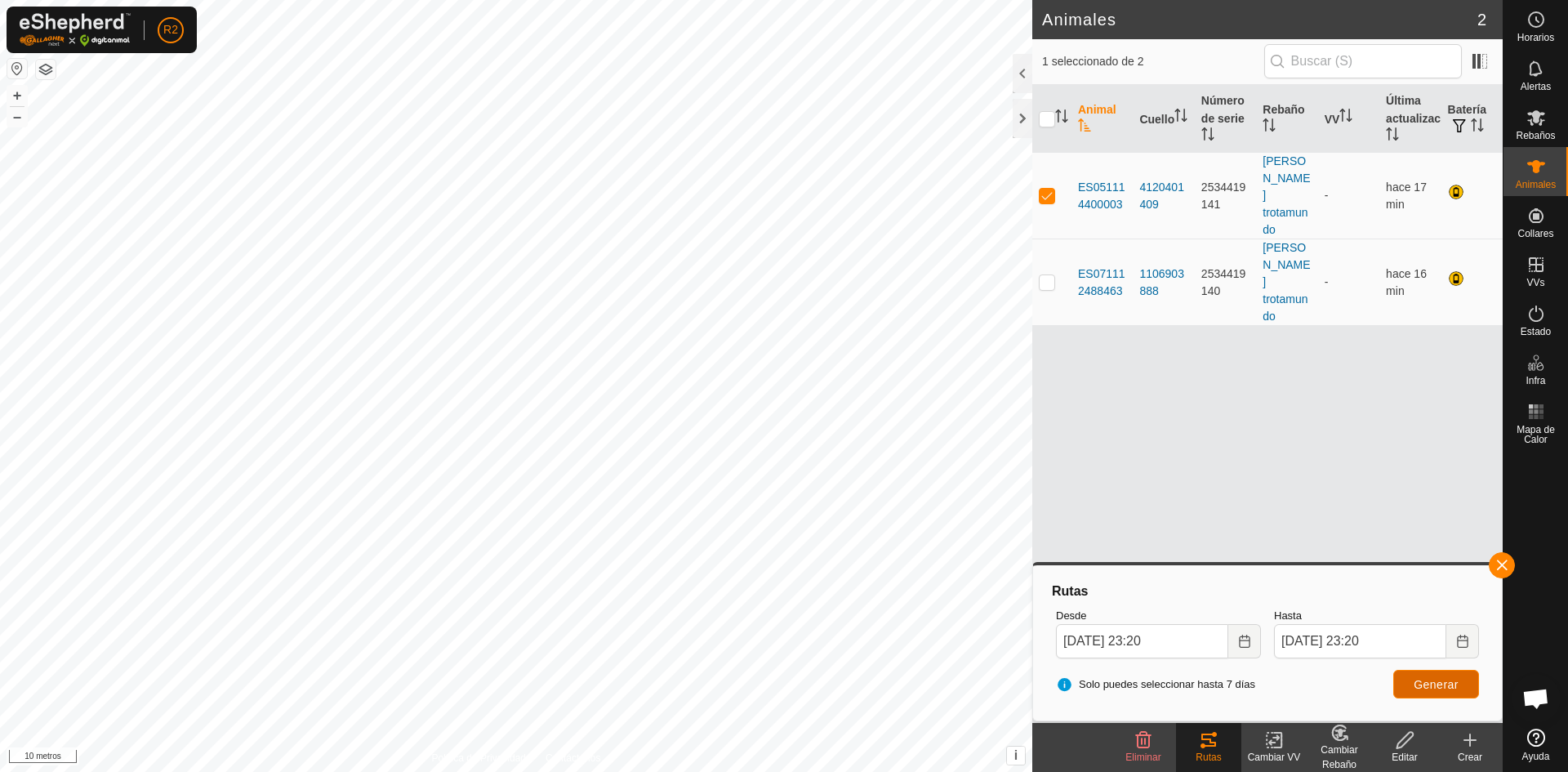
click at [1430, 686] on font "Generar" at bounding box center [1436, 684] width 45 height 13
click at [1427, 679] on font "Generar" at bounding box center [1436, 684] width 45 height 13
click at [1244, 643] on icon "Elija fecha" at bounding box center [1245, 641] width 13 height 13
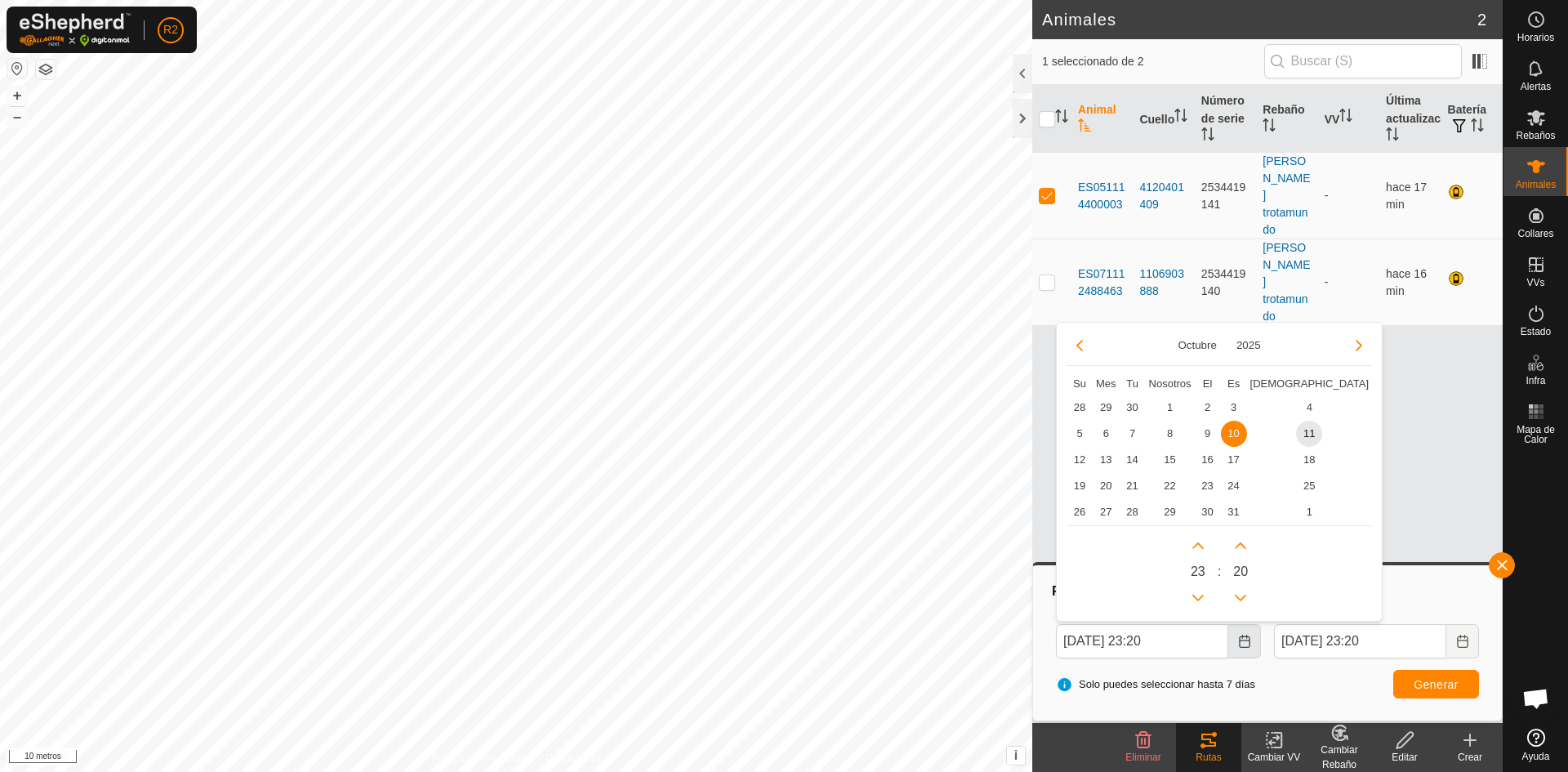
click at [1247, 645] on icon "Elija fecha" at bounding box center [1245, 641] width 13 height 13
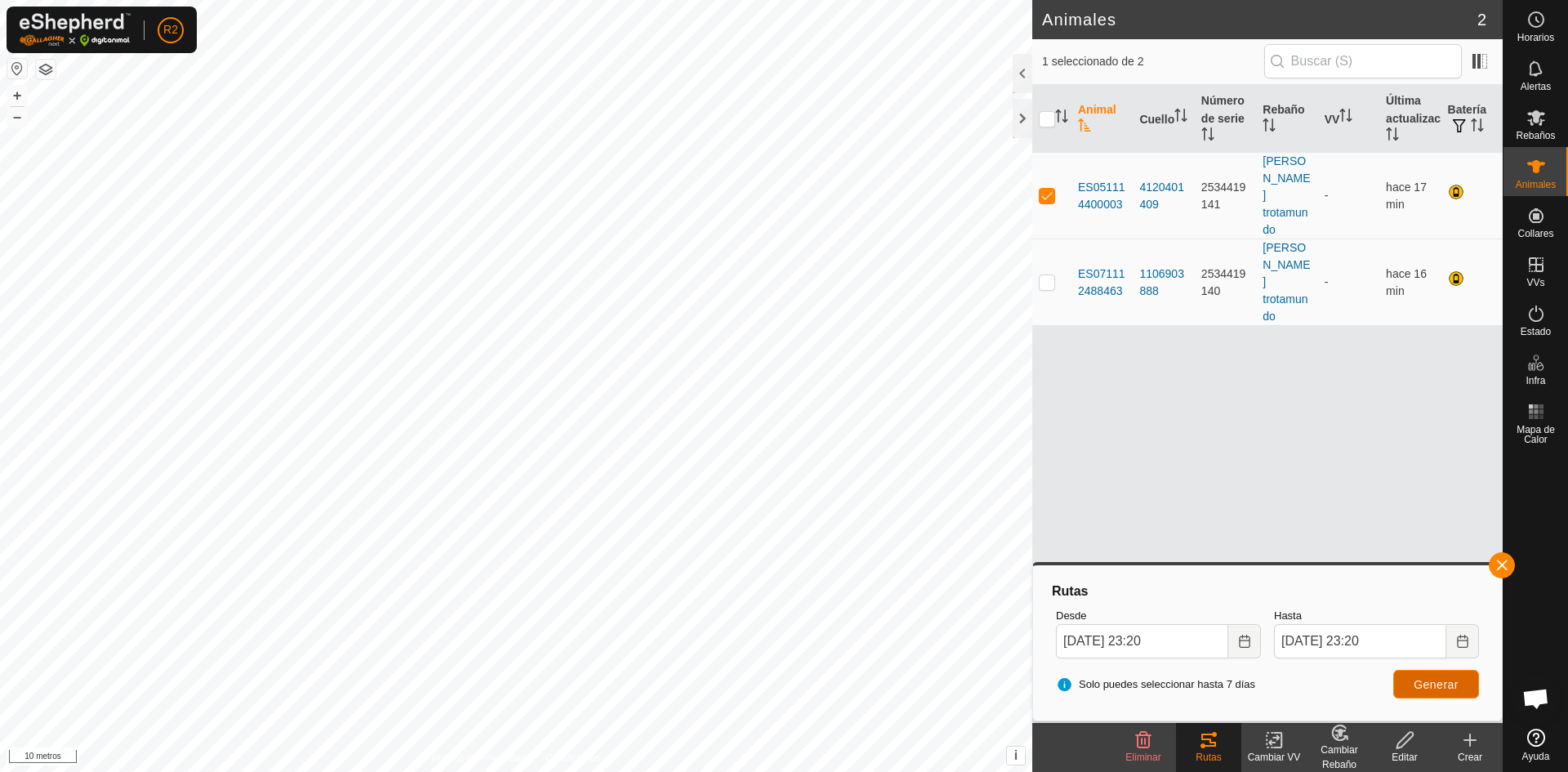
click at [1424, 684] on font "Generar" at bounding box center [1436, 684] width 45 height 13
click at [1269, 742] on icon at bounding box center [1274, 740] width 12 height 11
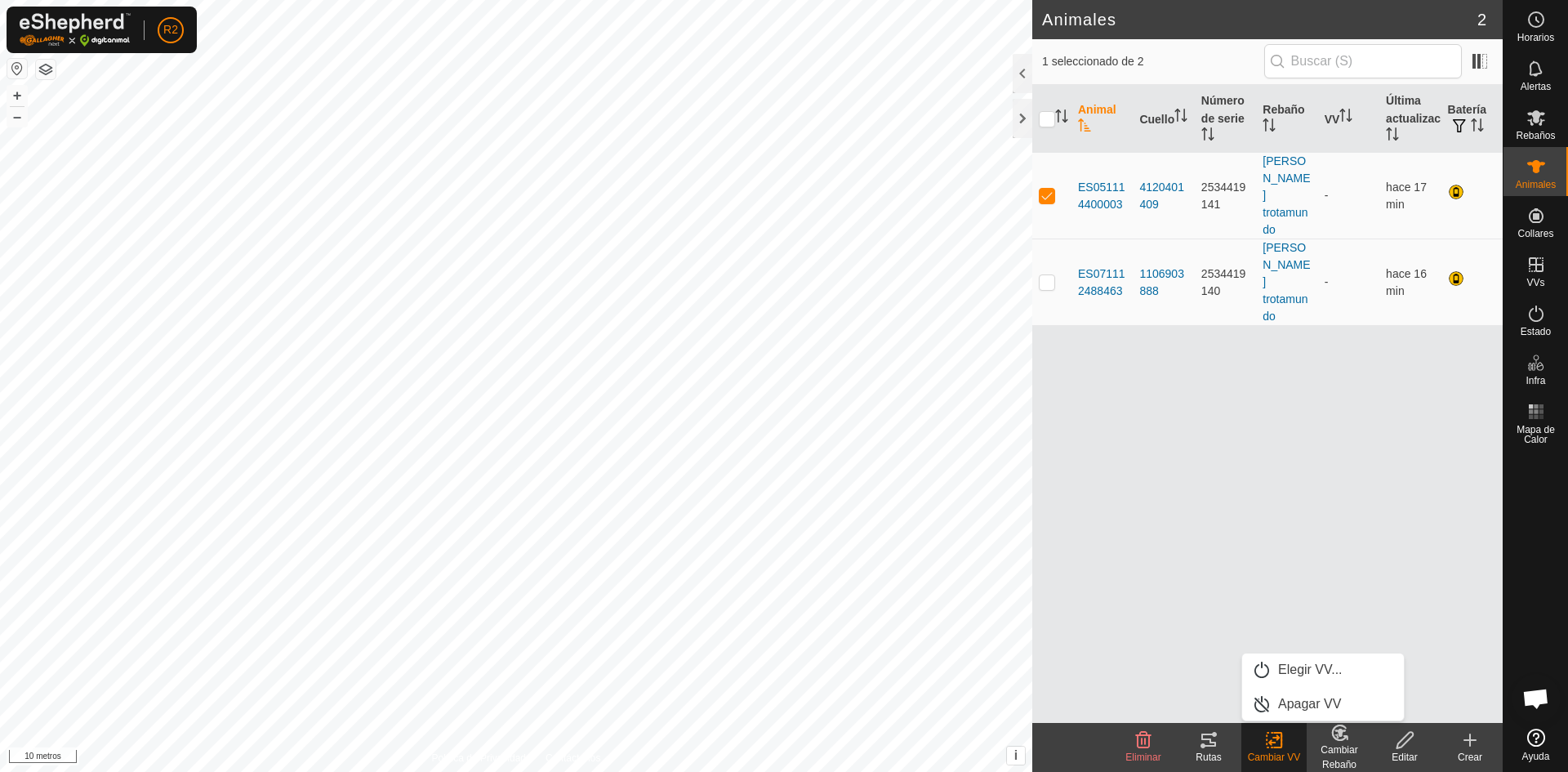
click at [1337, 749] on font "Cambiar Rebaño" at bounding box center [1339, 757] width 37 height 26
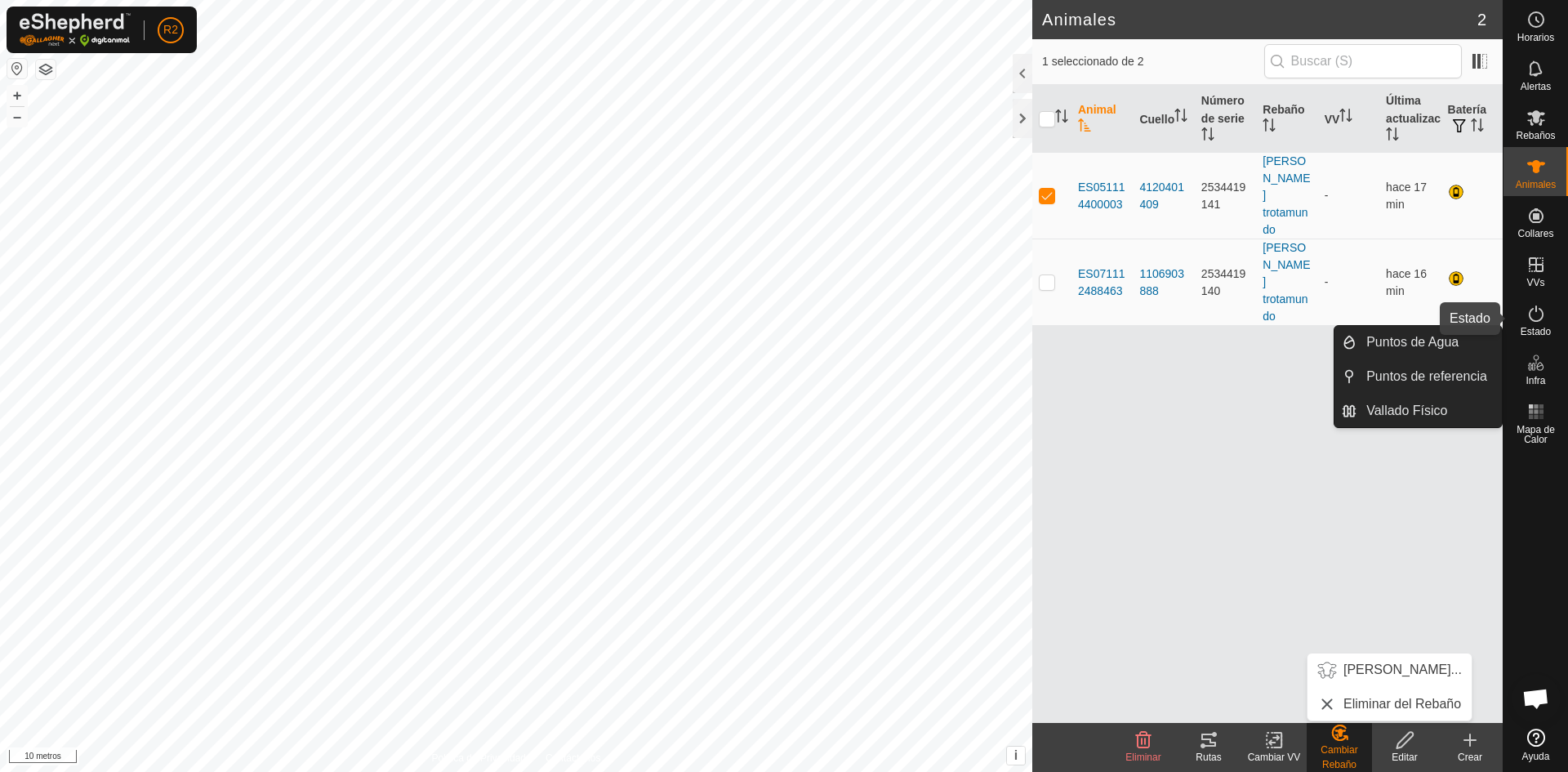
click at [1543, 324] on es-activation-svg-icon at bounding box center [1536, 313] width 30 height 26
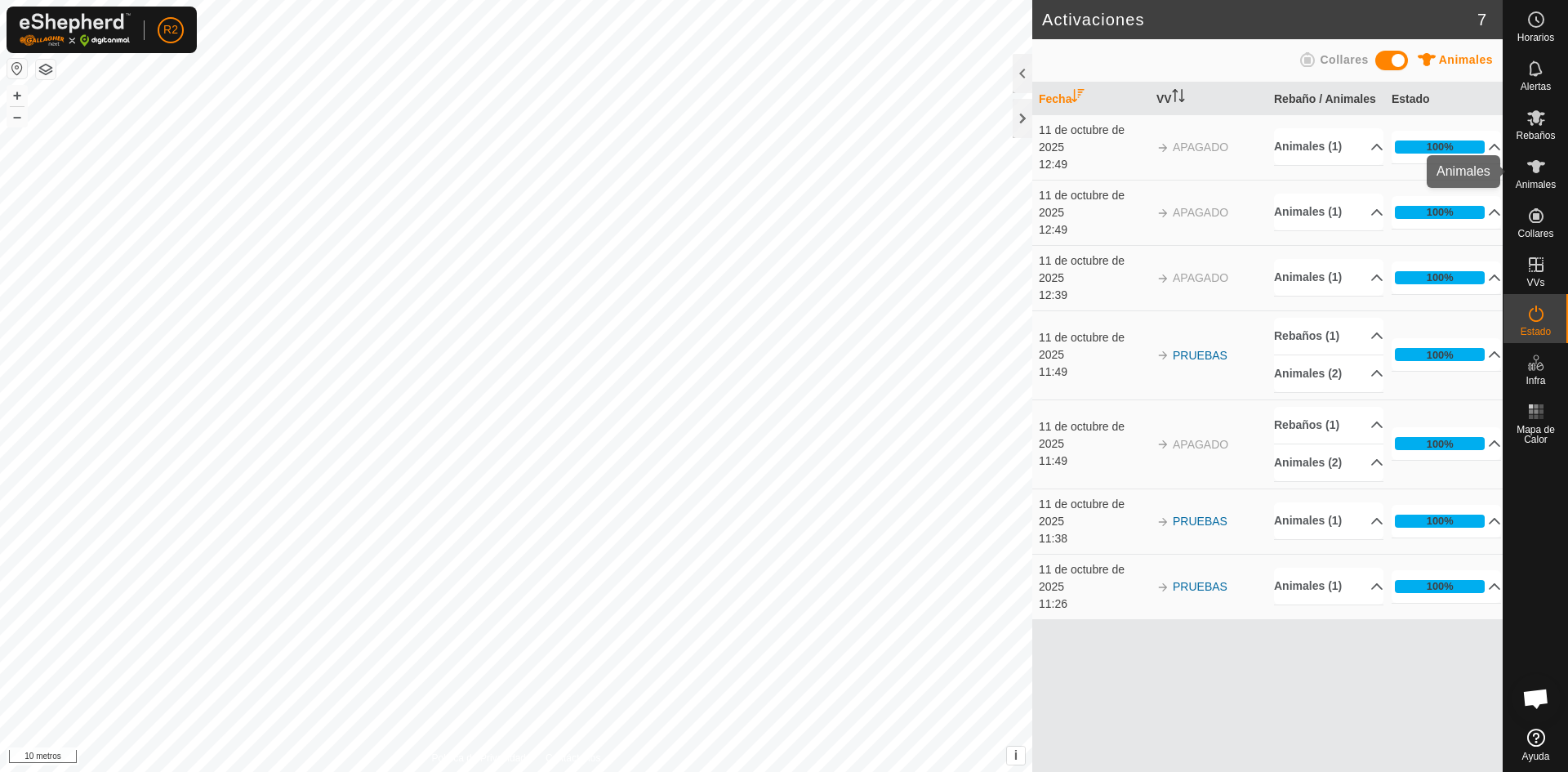
click at [1536, 179] on font "Animales" at bounding box center [1536, 185] width 40 height 12
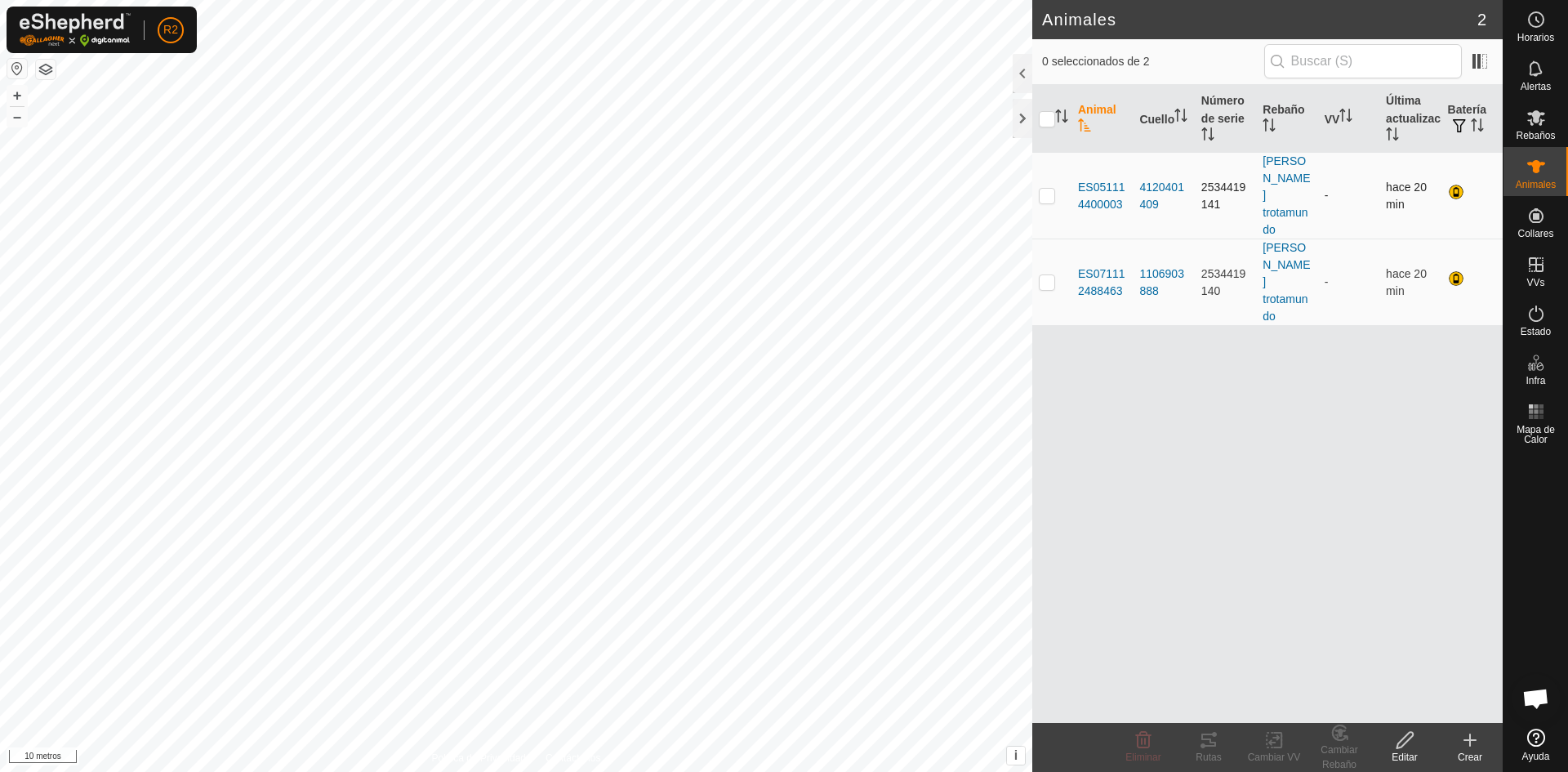
click at [1046, 189] on p-checkbox at bounding box center [1047, 196] width 16 height 13
checkbox input "true"
click at [1211, 741] on icon at bounding box center [1208, 740] width 14 height 13
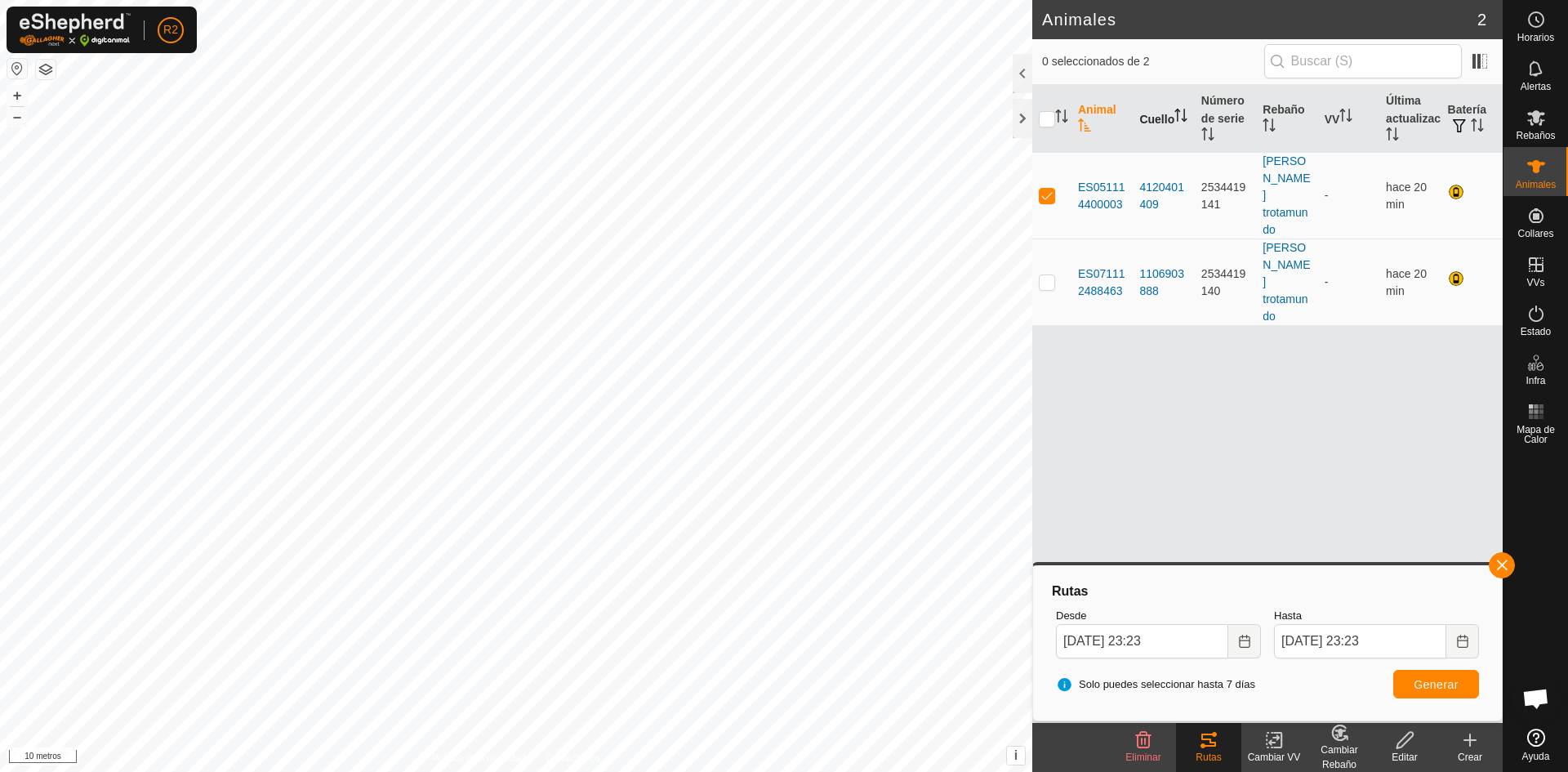
click at [1175, 113] on icon "Activar para ordenar" at bounding box center [1182, 116] width 13 height 13
click at [1481, 61] on span at bounding box center [1479, 61] width 26 height 26
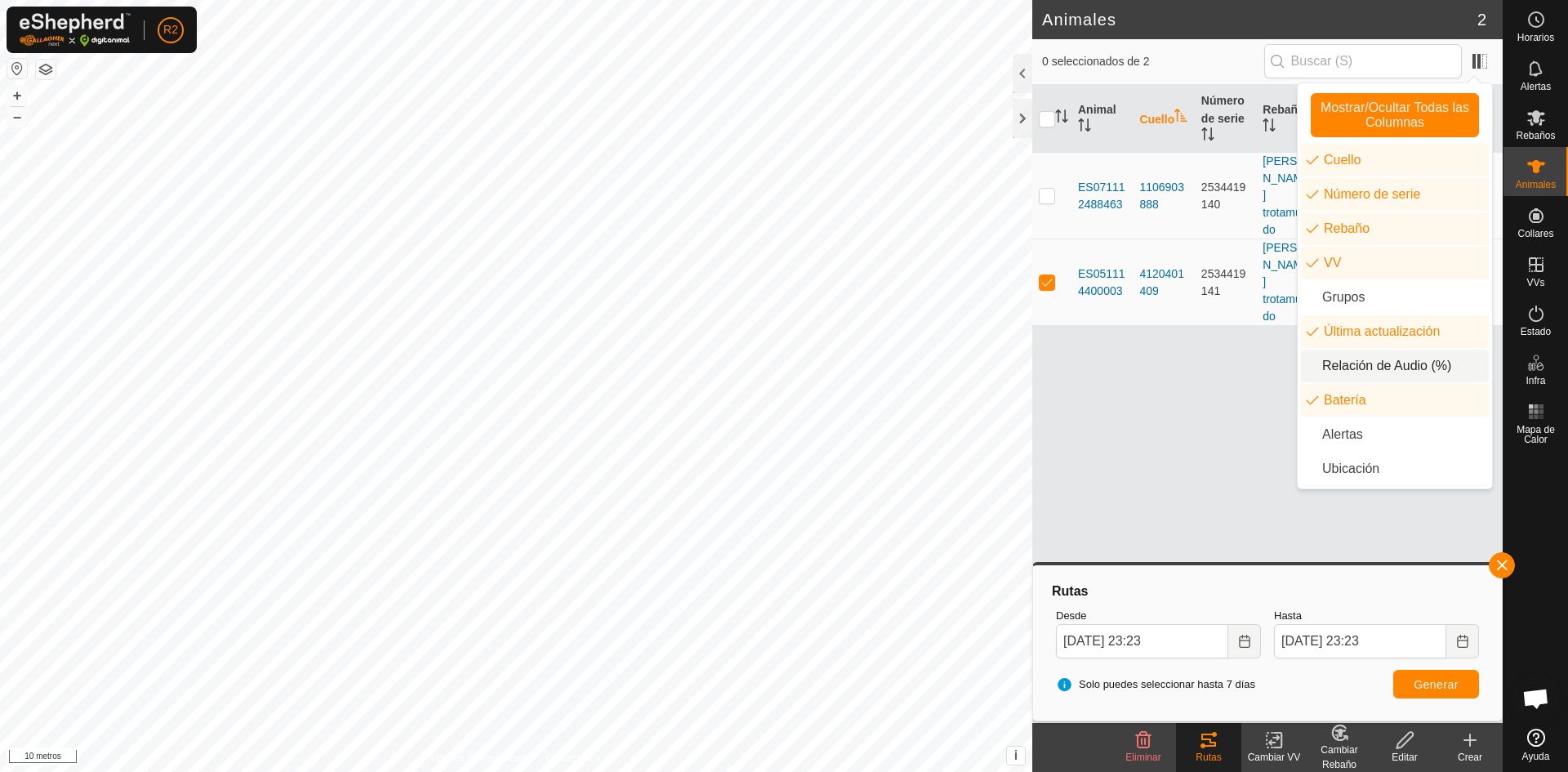
click at [1320, 364] on li "Relación de Audio (%)" at bounding box center [1395, 366] width 188 height 33
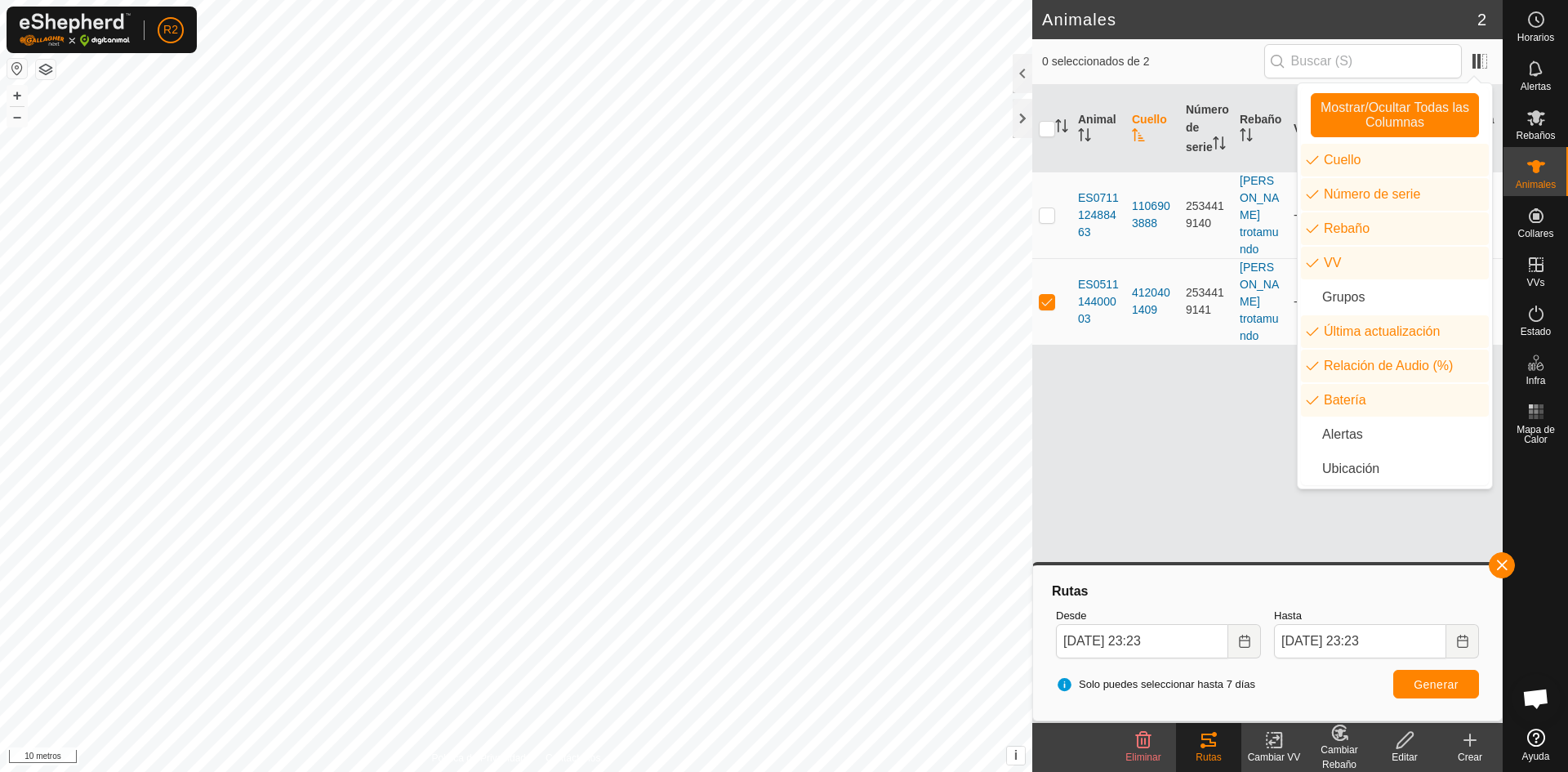
click at [1209, 406] on div "Animal Cuello Número de serie Rebaño VV Última actualización Relación de Audio …" at bounding box center [1267, 404] width 470 height 638
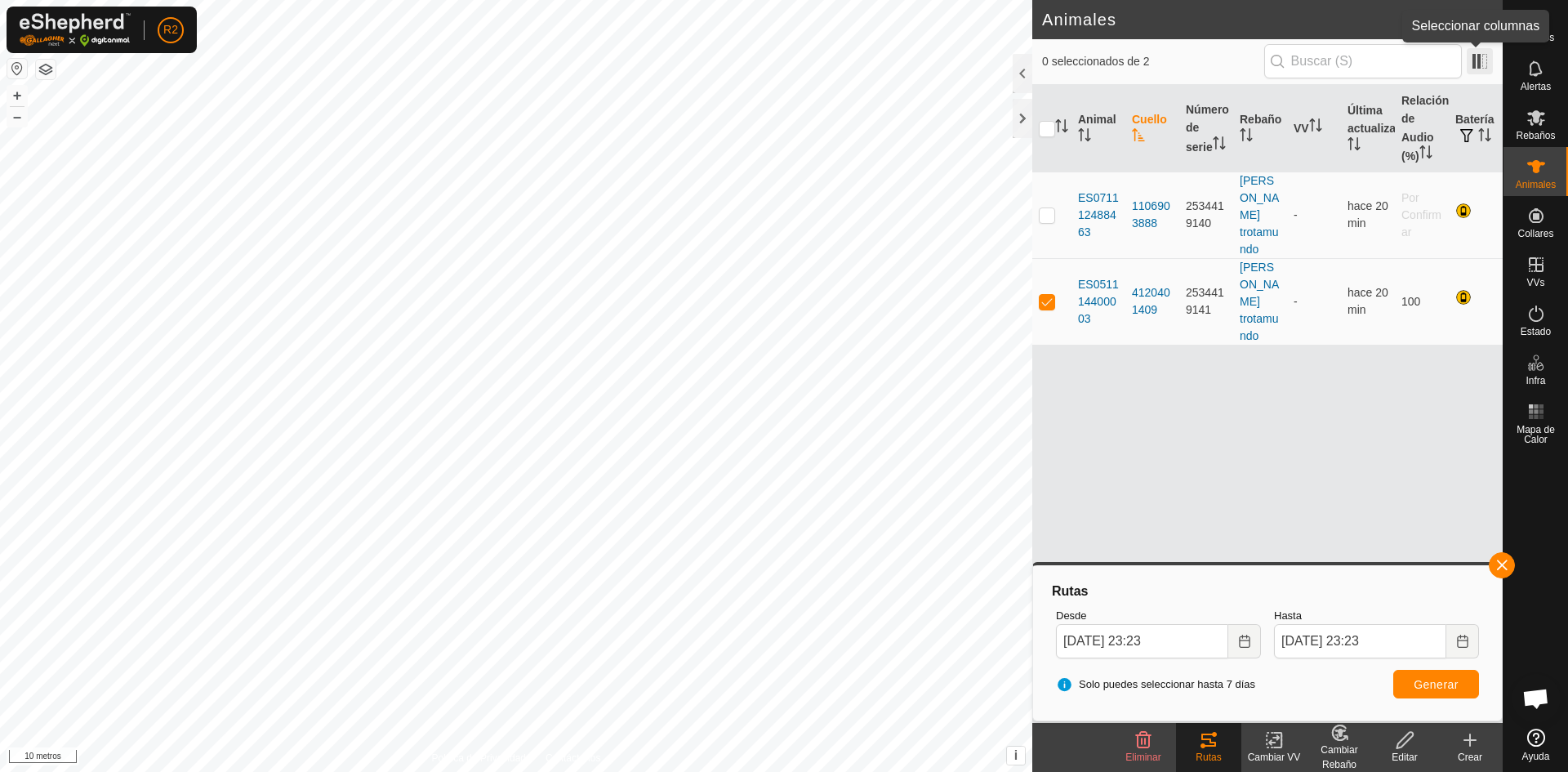
click at [1479, 65] on span at bounding box center [1479, 61] width 26 height 26
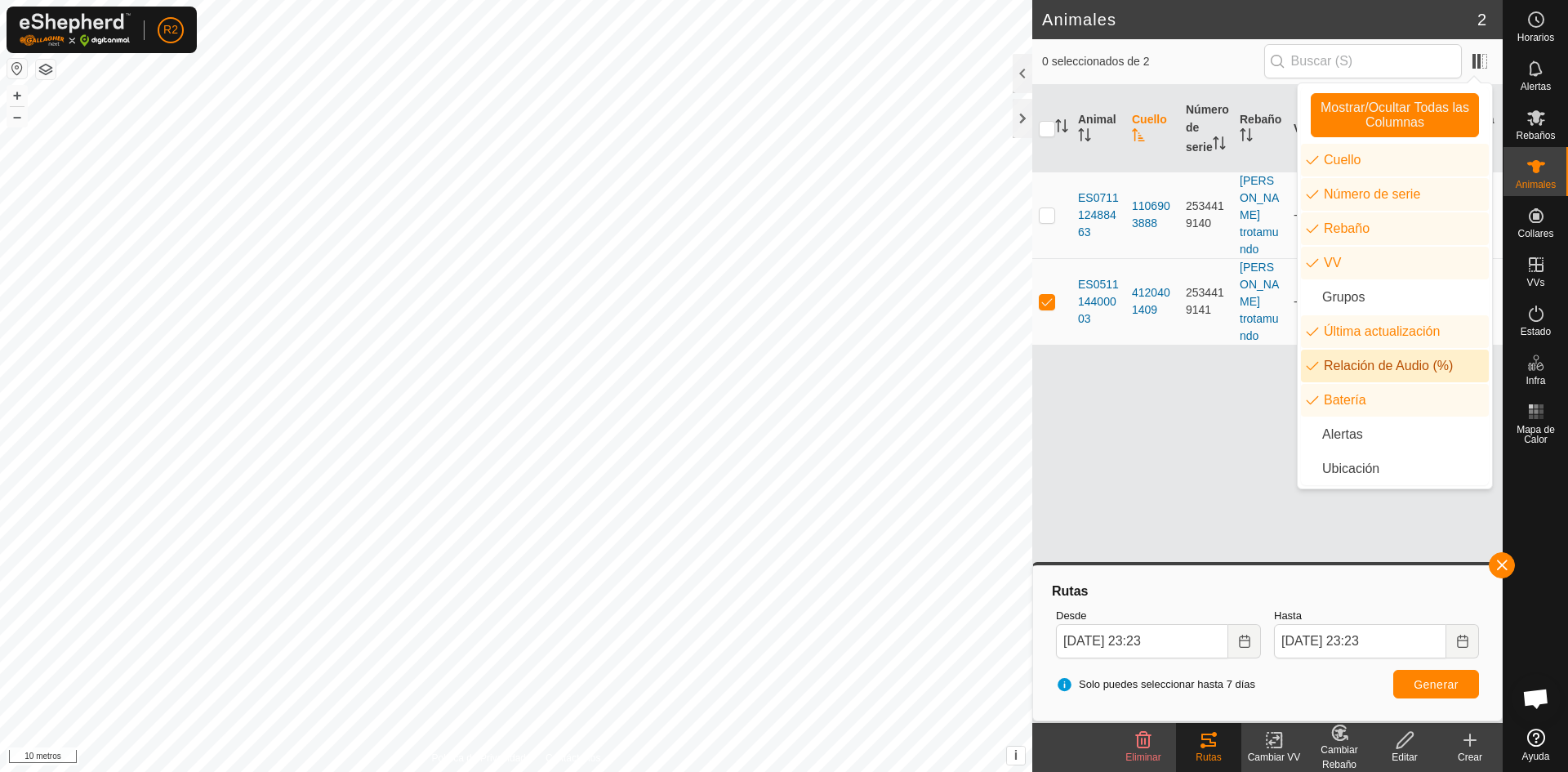
click at [1311, 364] on li "Relación de Audio (%)" at bounding box center [1395, 366] width 188 height 33
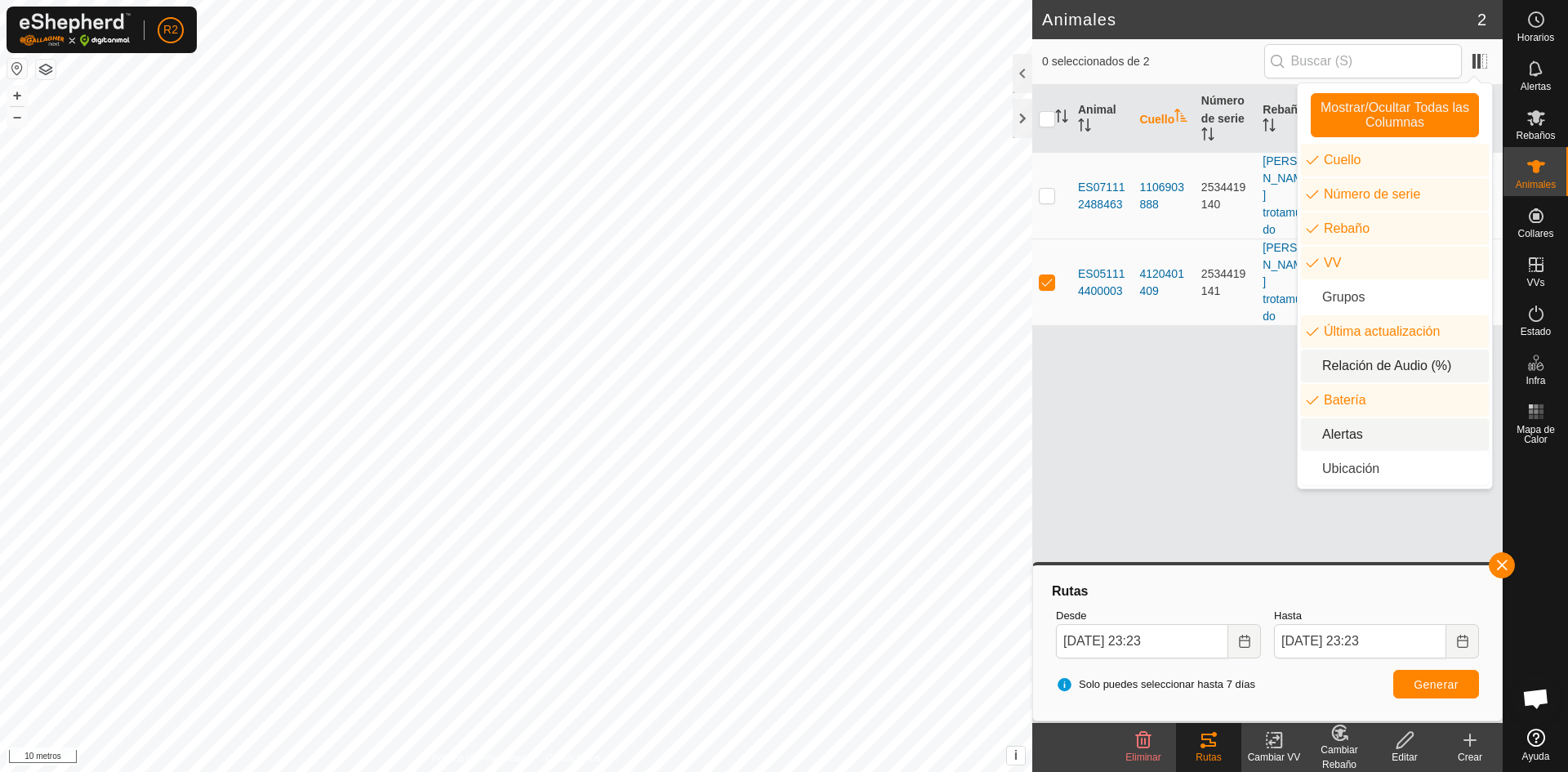
click at [1309, 434] on li "Alertas" at bounding box center [1395, 435] width 188 height 33
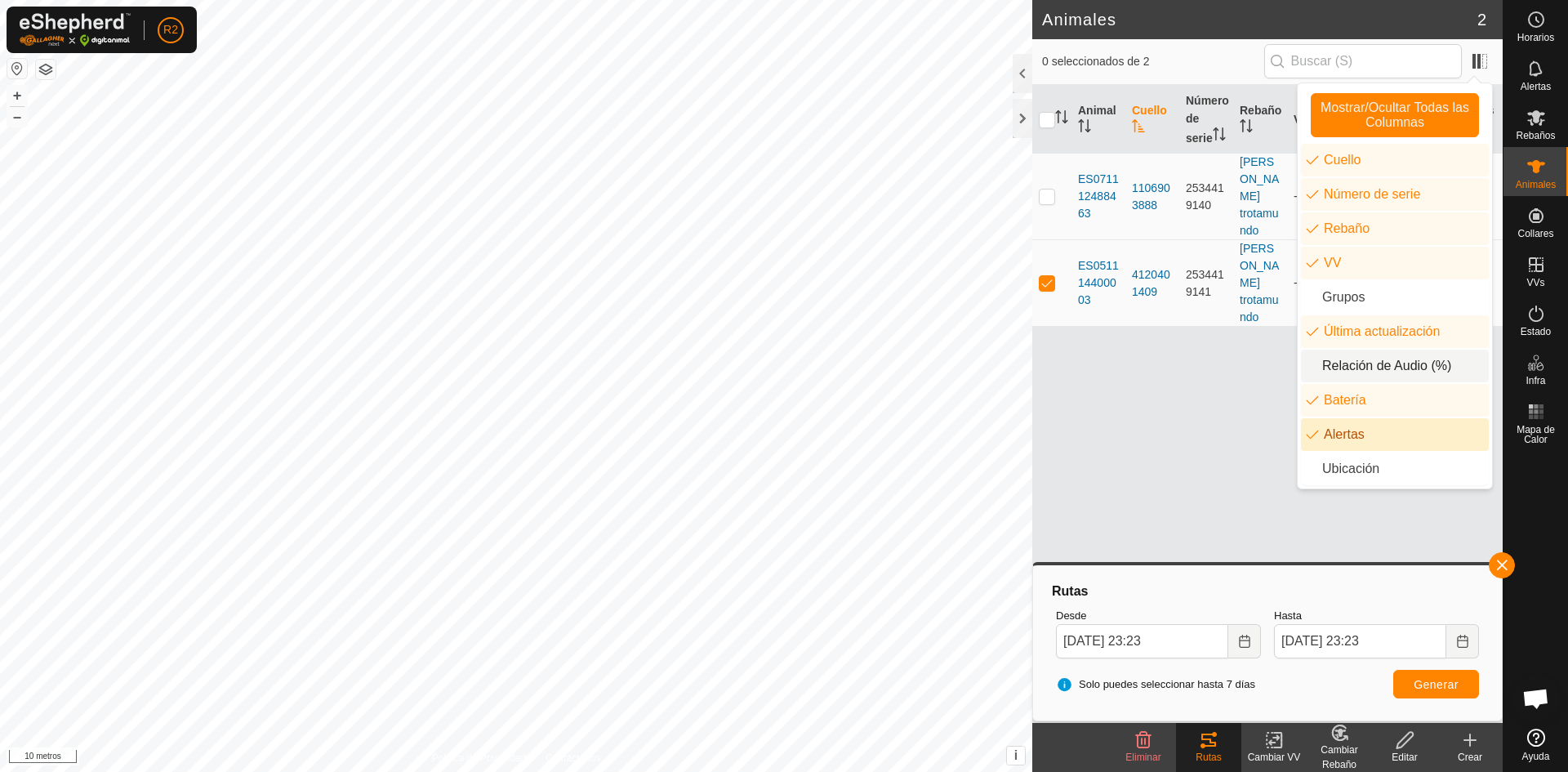
click at [1213, 457] on div "Animal Cuello Número de serie Rebaño VV Última actualización Batería Alertas ES…" at bounding box center [1267, 404] width 470 height 638
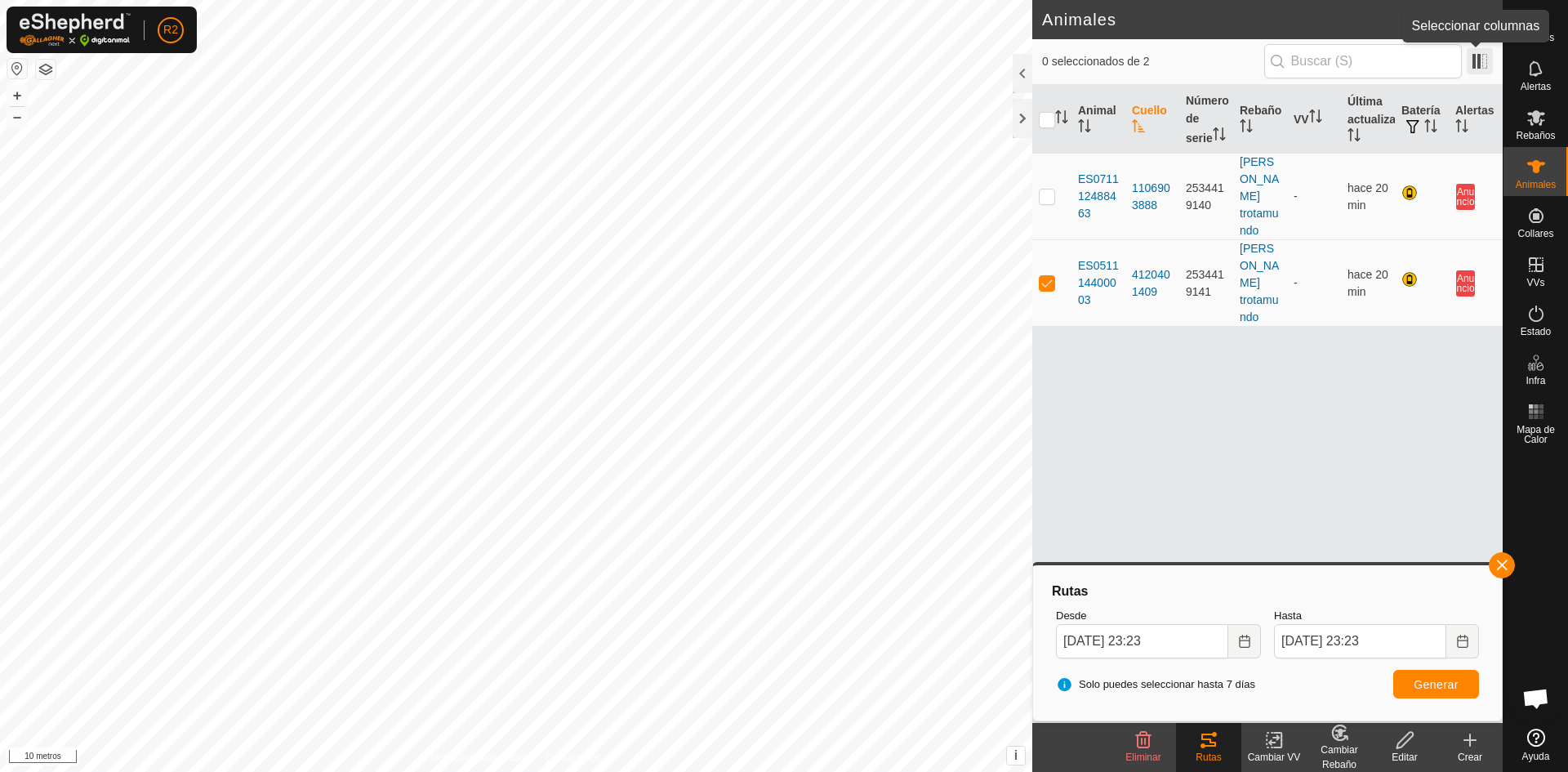
click at [1479, 66] on span at bounding box center [1479, 61] width 26 height 26
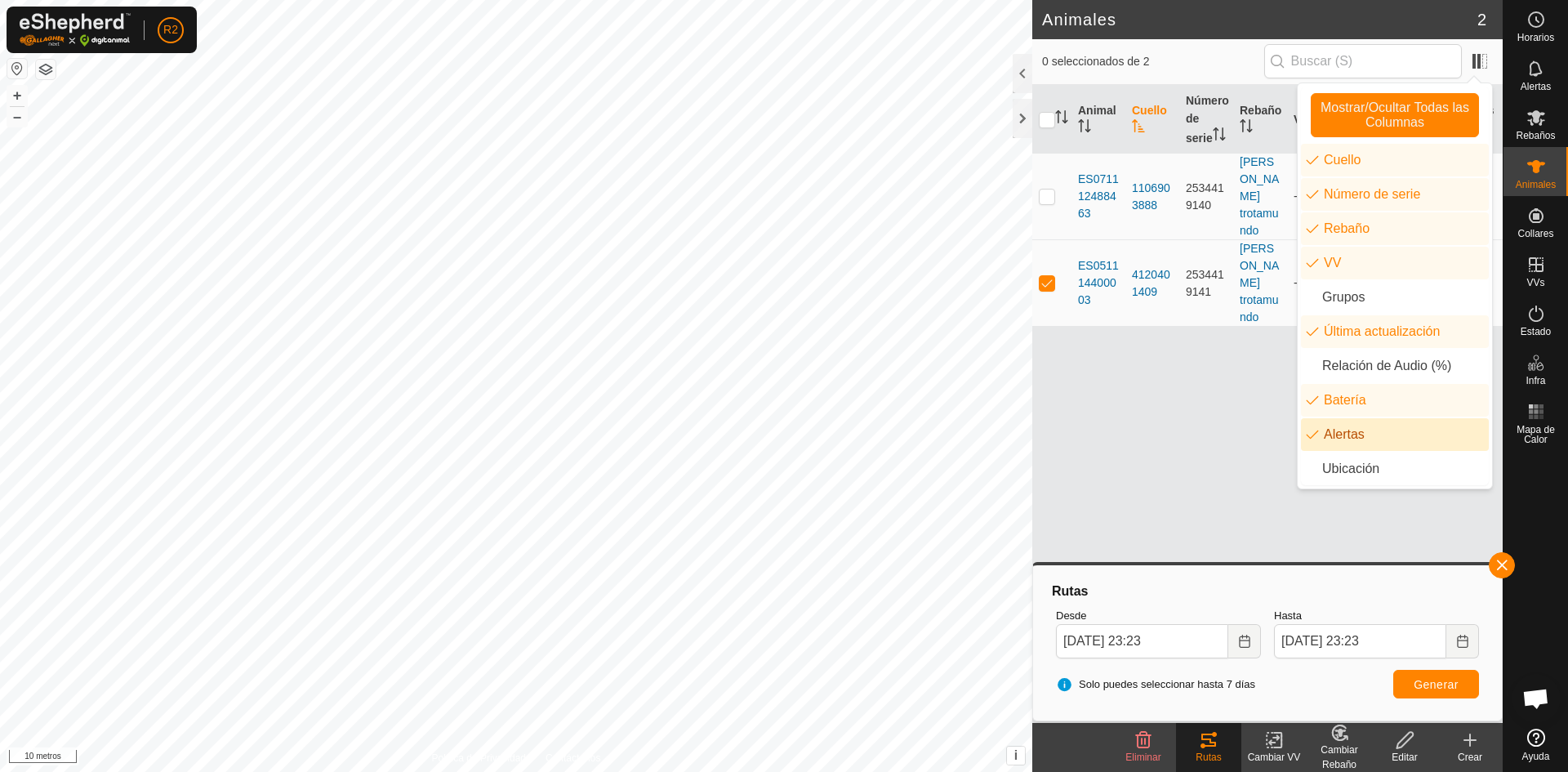
click at [1318, 430] on li "Alertas" at bounding box center [1395, 435] width 188 height 33
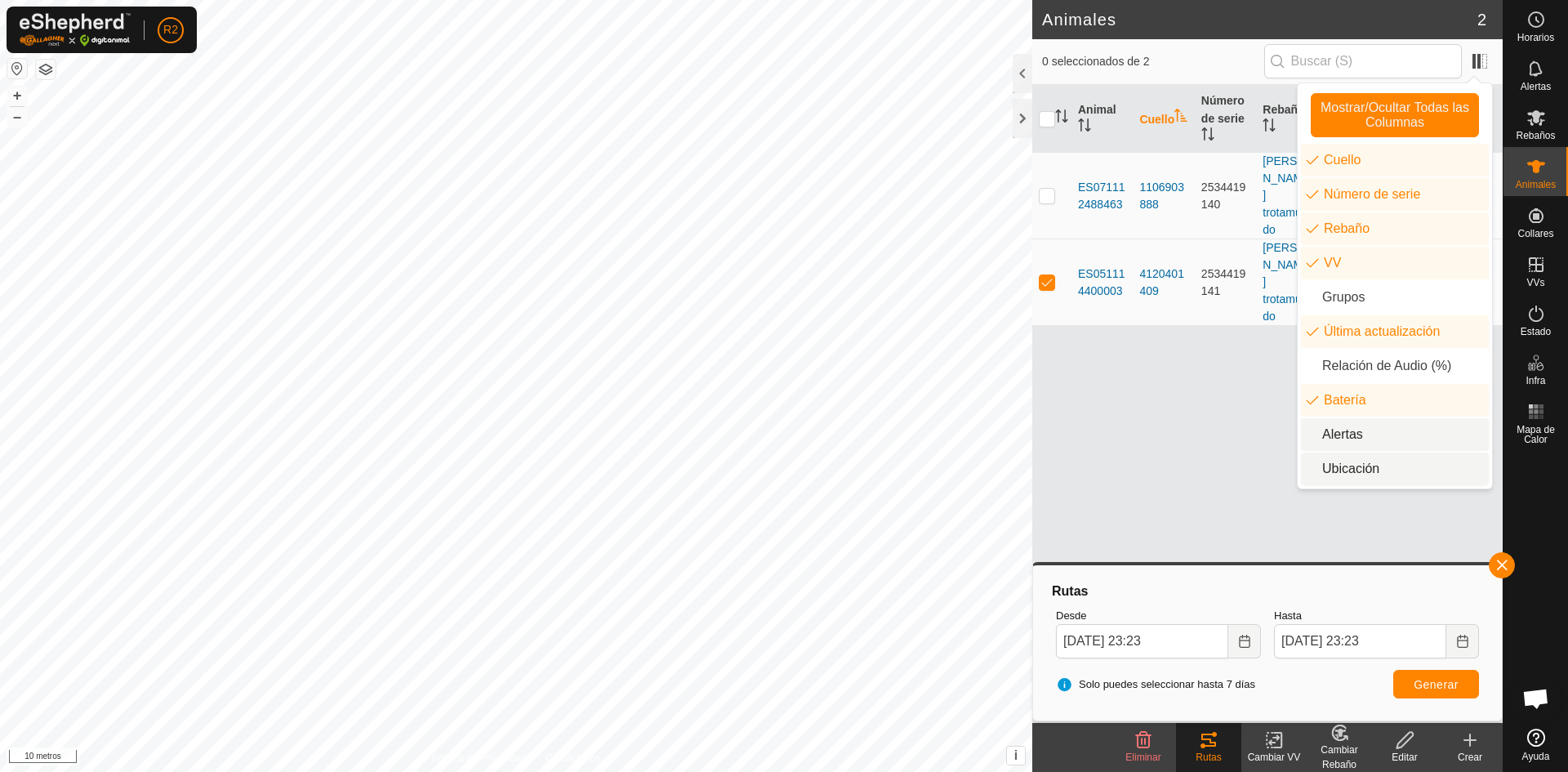
click at [1350, 468] on li "Ubicación" at bounding box center [1395, 468] width 188 height 33
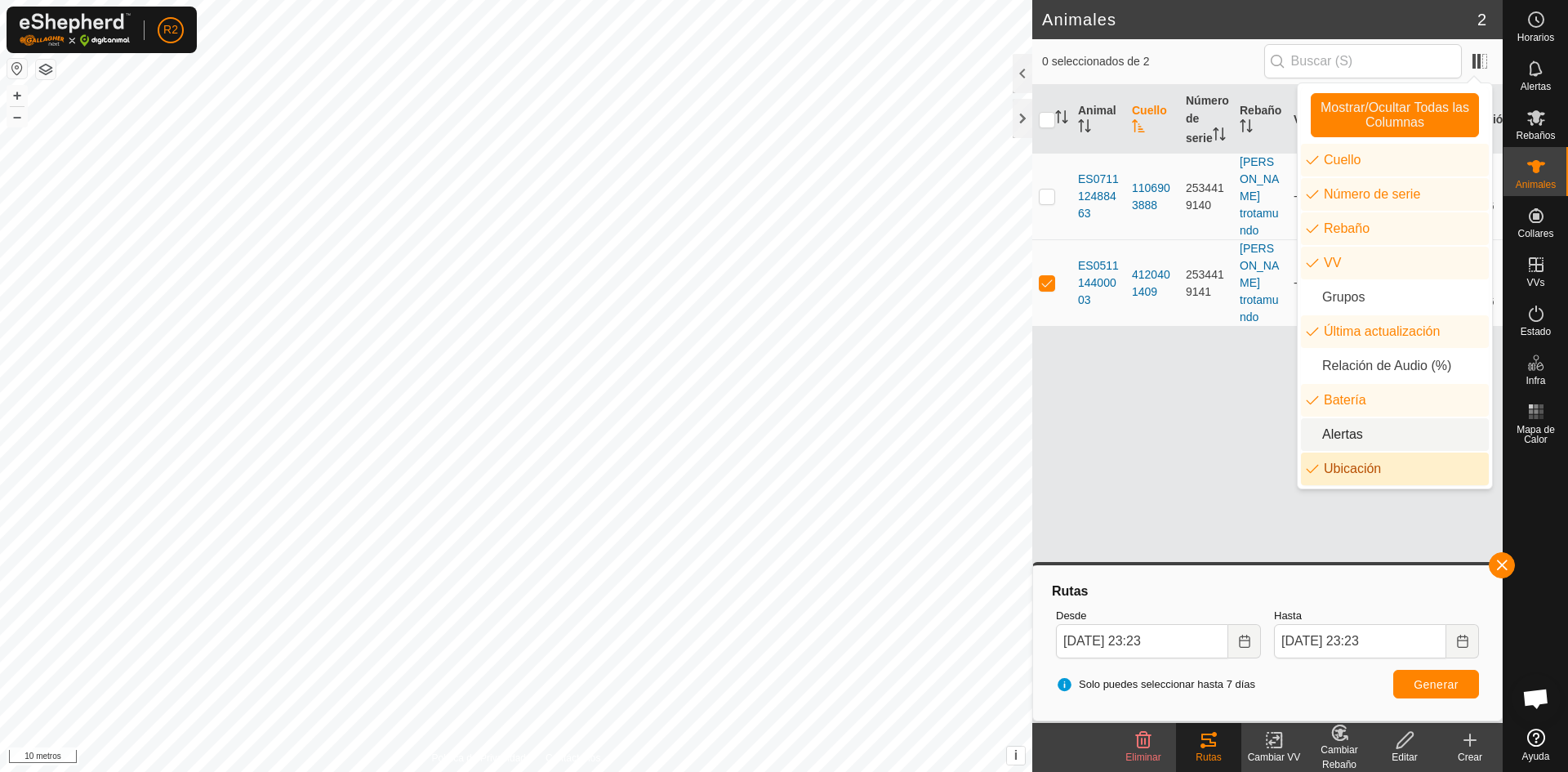
click at [1193, 415] on div "Animal Cuello Número de serie Rebaño VV Última actualización Batería Ubicación …" at bounding box center [1267, 404] width 470 height 638
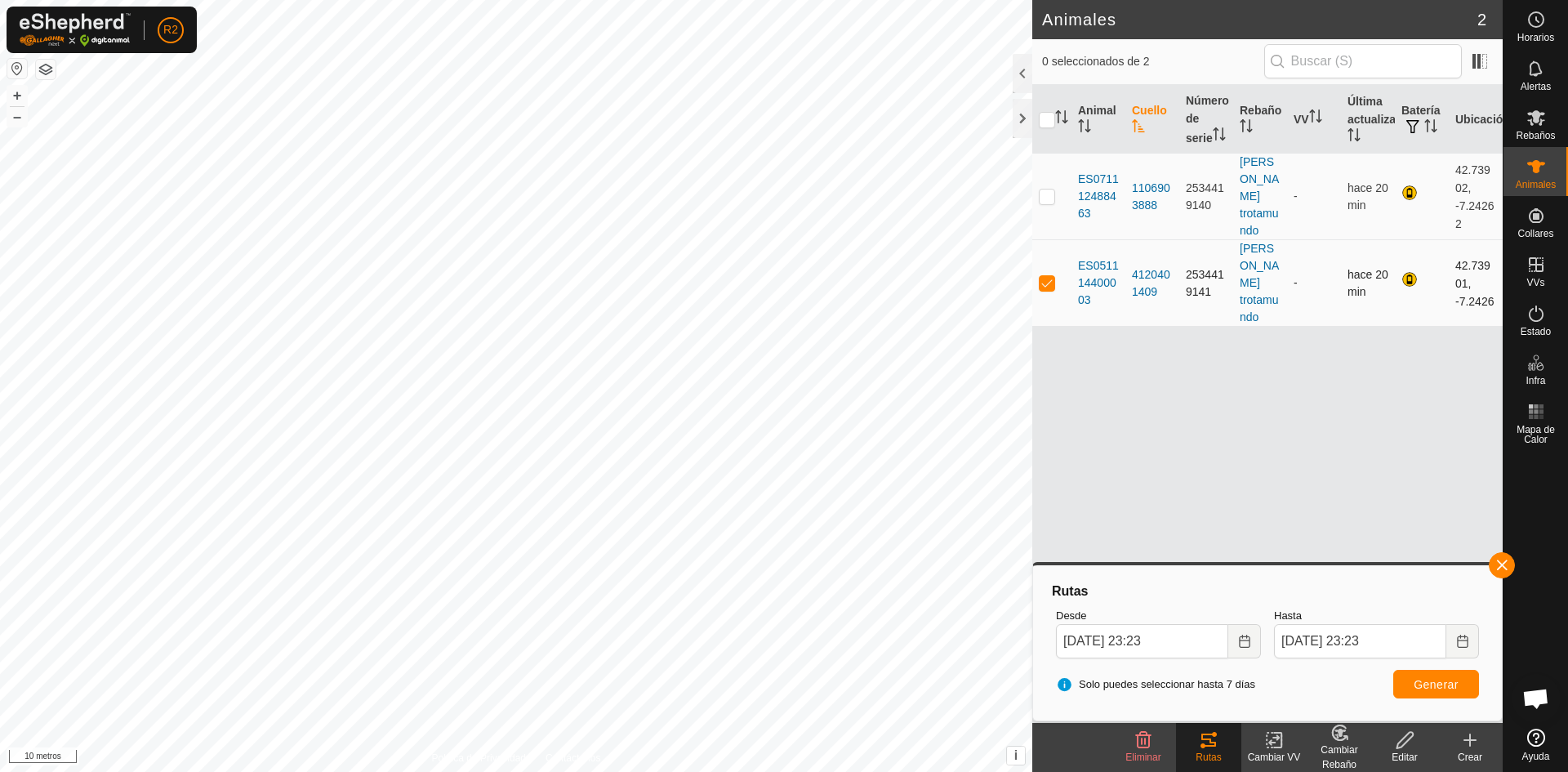
click at [1466, 259] on font "42.73901, -7.2426" at bounding box center [1475, 283] width 39 height 49
click at [1478, 63] on span at bounding box center [1479, 61] width 26 height 26
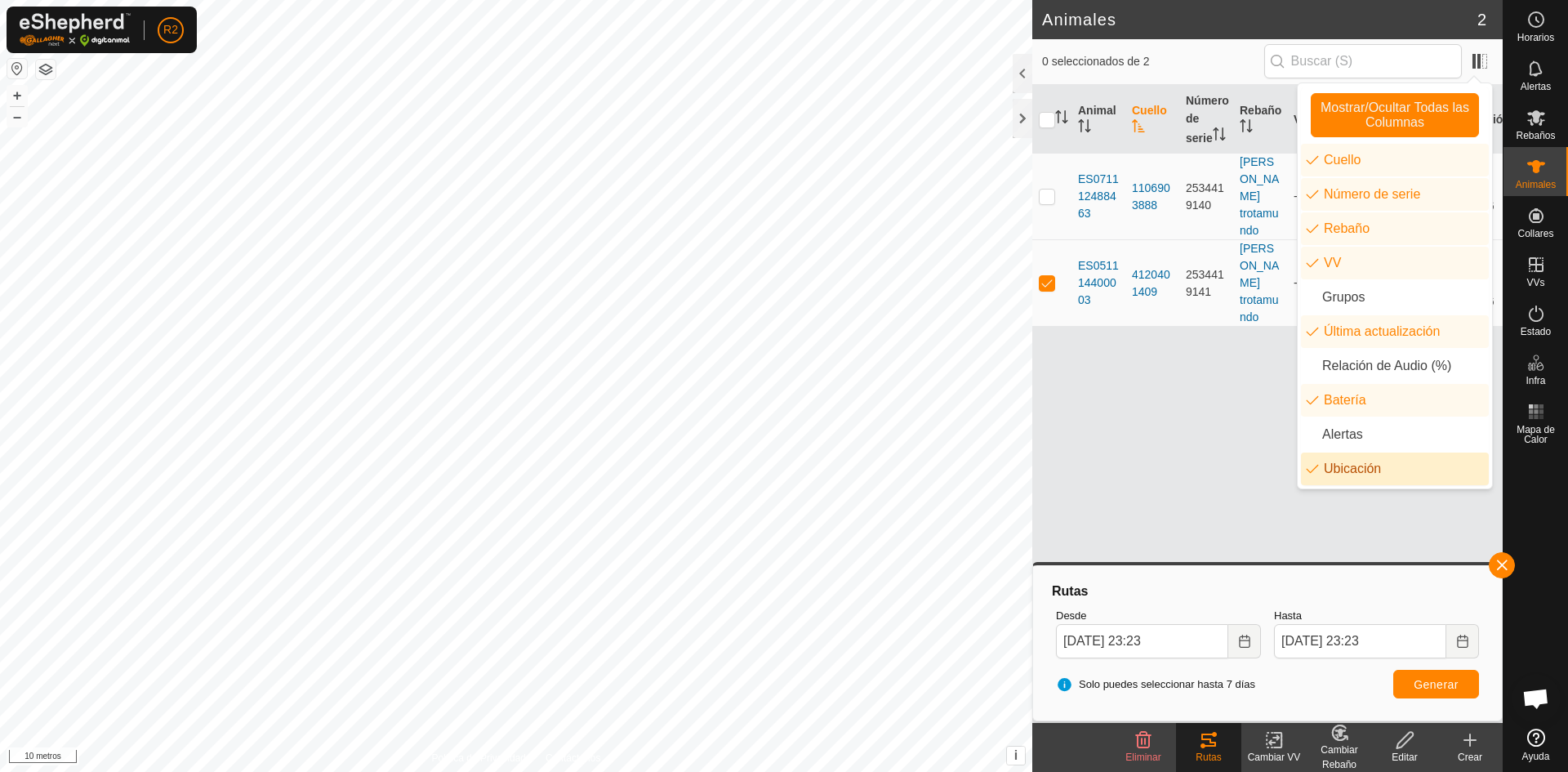
click at [1320, 463] on li "Ubicación" at bounding box center [1395, 468] width 188 height 33
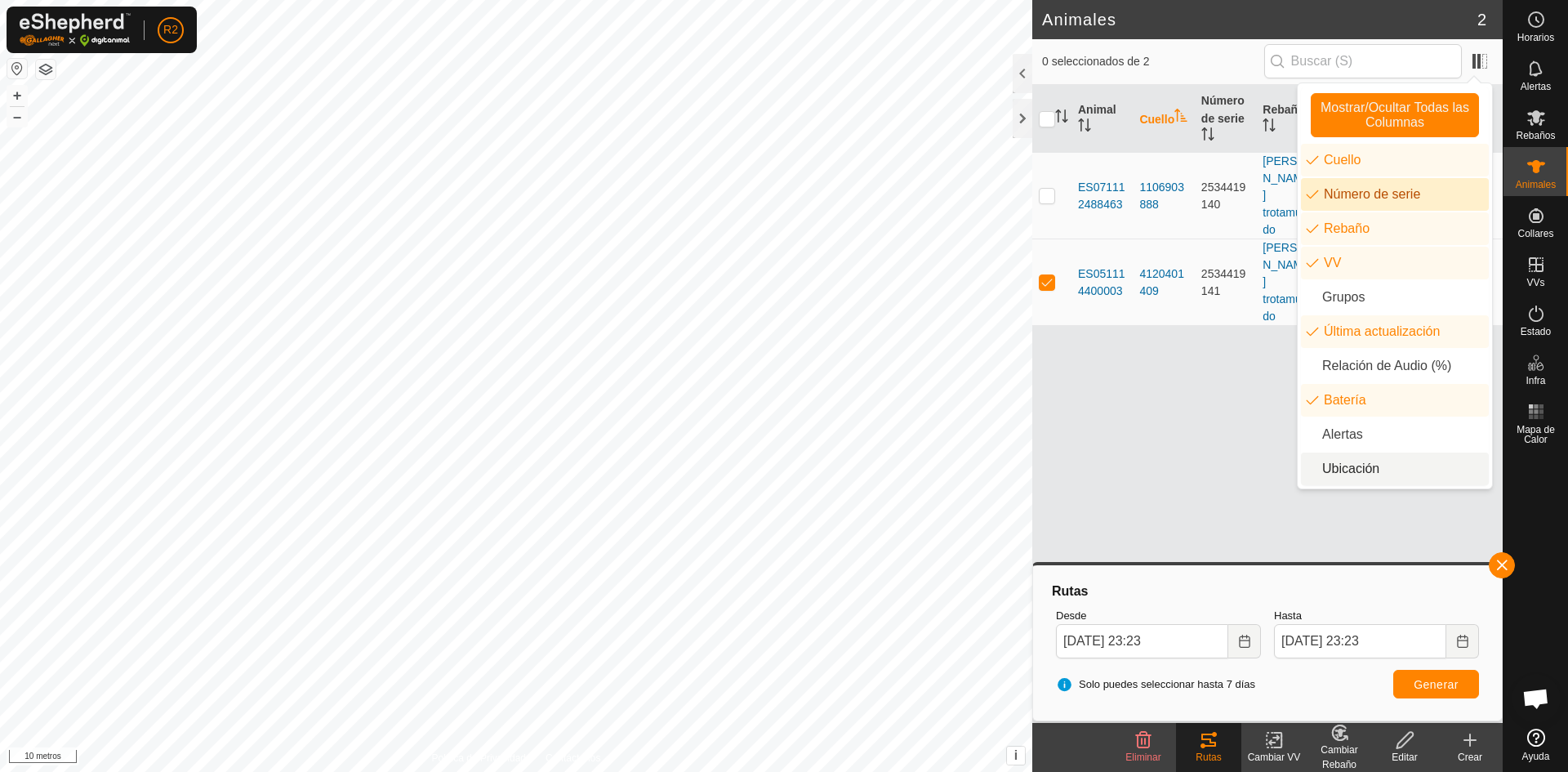
click at [1313, 190] on li "Número de serie" at bounding box center [1395, 195] width 188 height 33
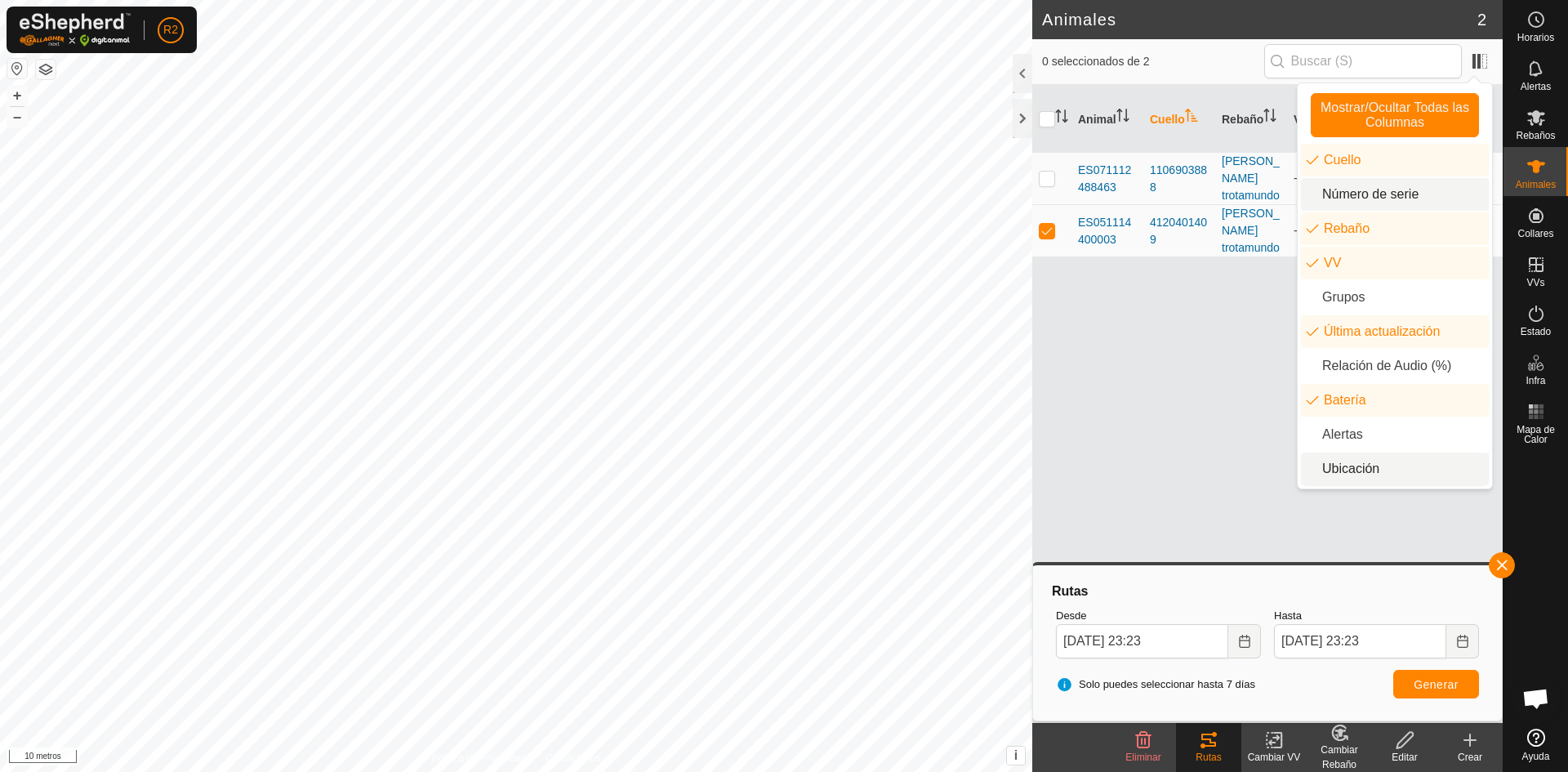
click at [1316, 192] on li "Número de serie" at bounding box center [1395, 195] width 188 height 33
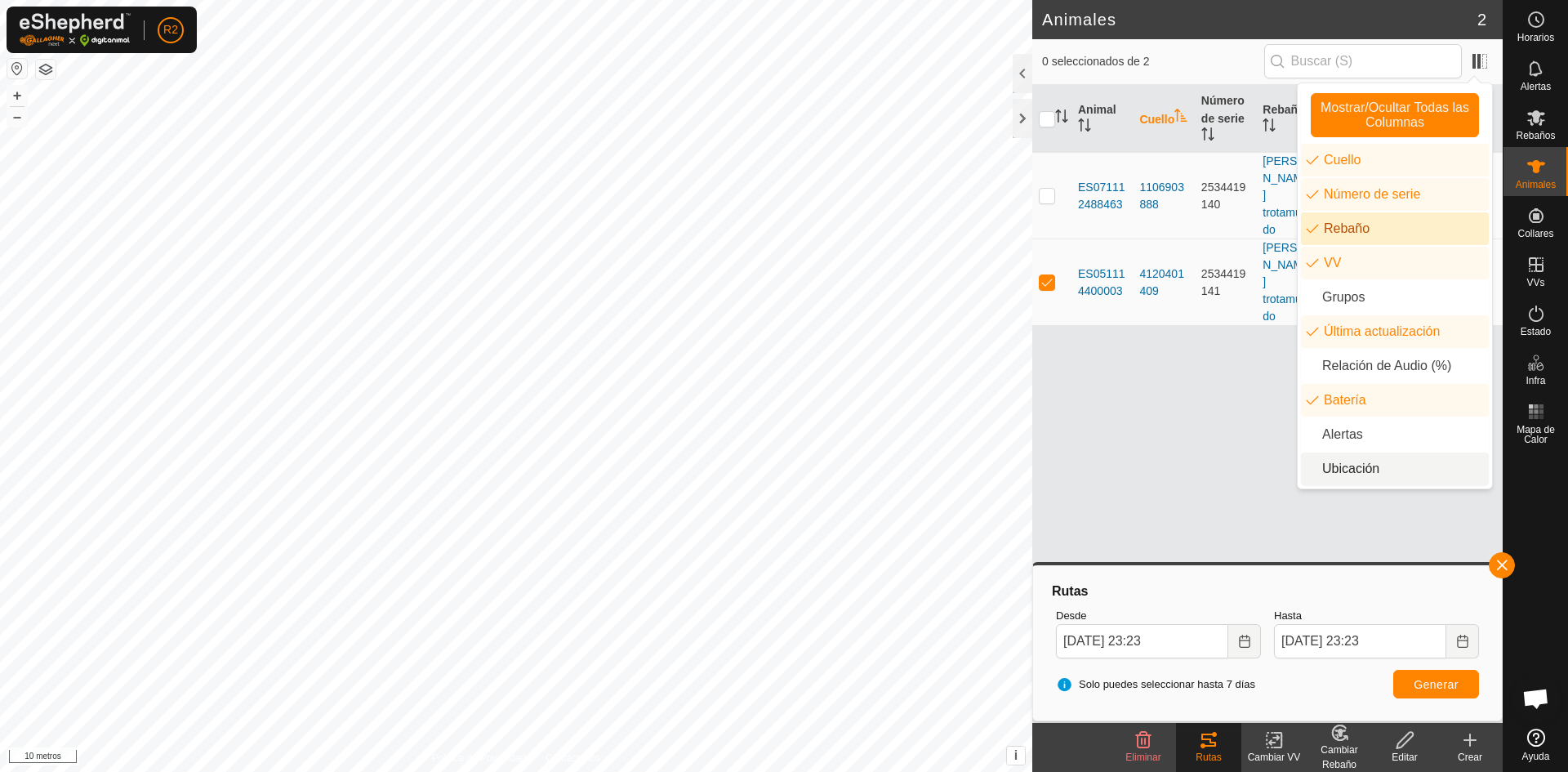
click at [1248, 439] on div "Animal Cuello Número de serie Rebaño VV Última actualización Batería ES07111248…" at bounding box center [1267, 404] width 470 height 638
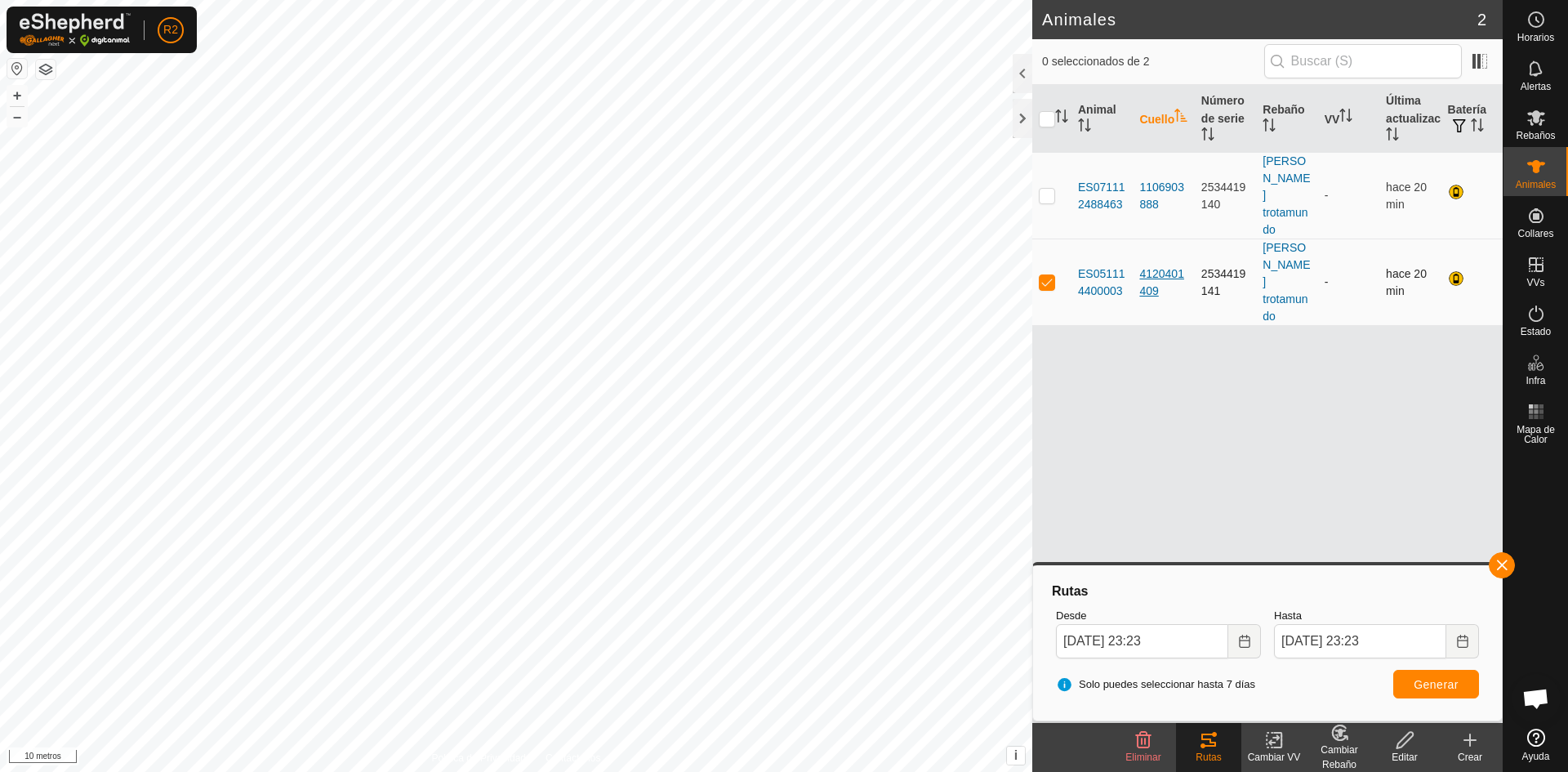
click at [1151, 267] on font "4120401409" at bounding box center [1161, 281] width 45 height 30
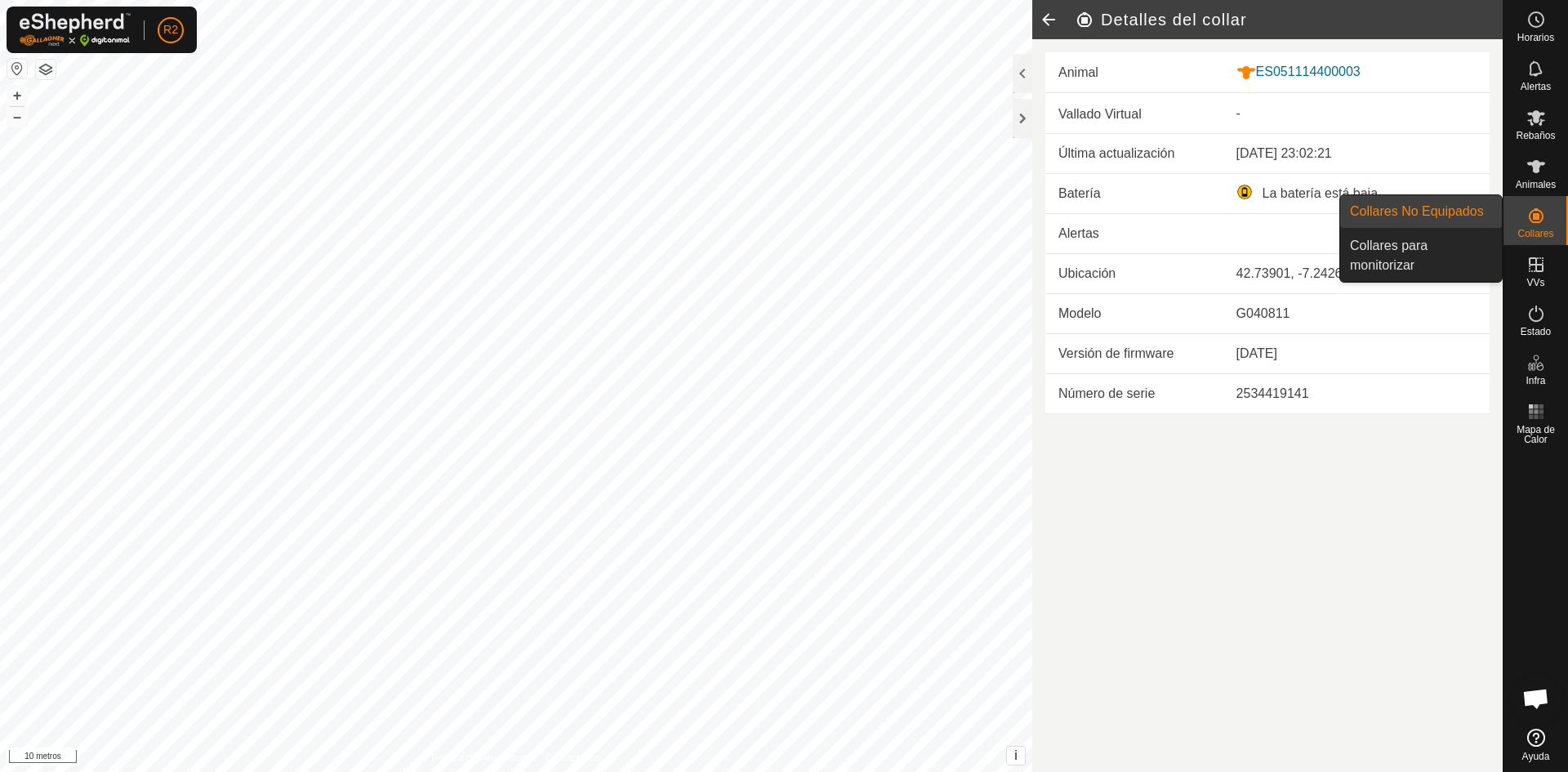
click at [1530, 211] on icon at bounding box center [1535, 215] width 14 height 14
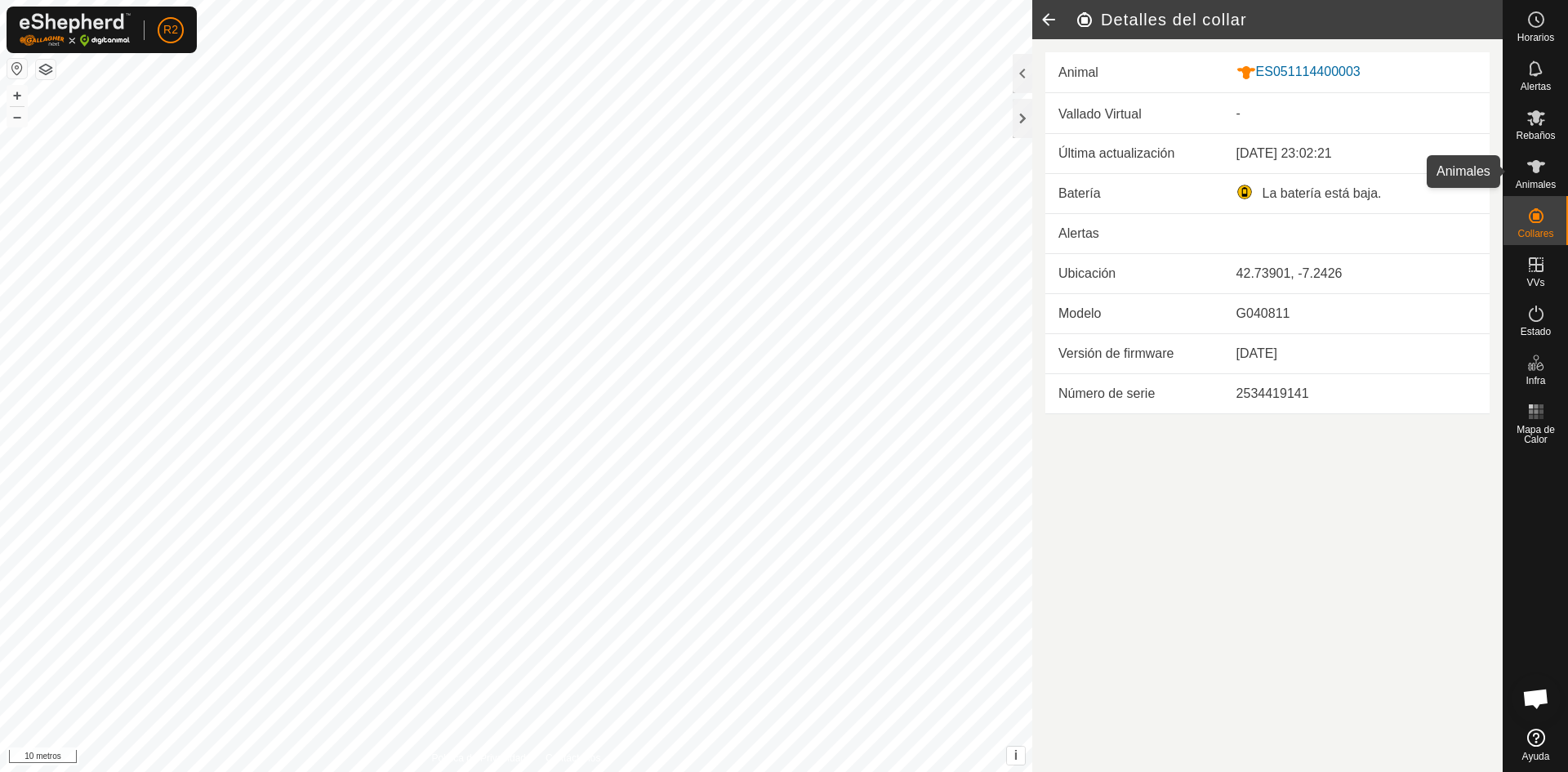
click at [1529, 172] on icon at bounding box center [1536, 167] width 19 height 19
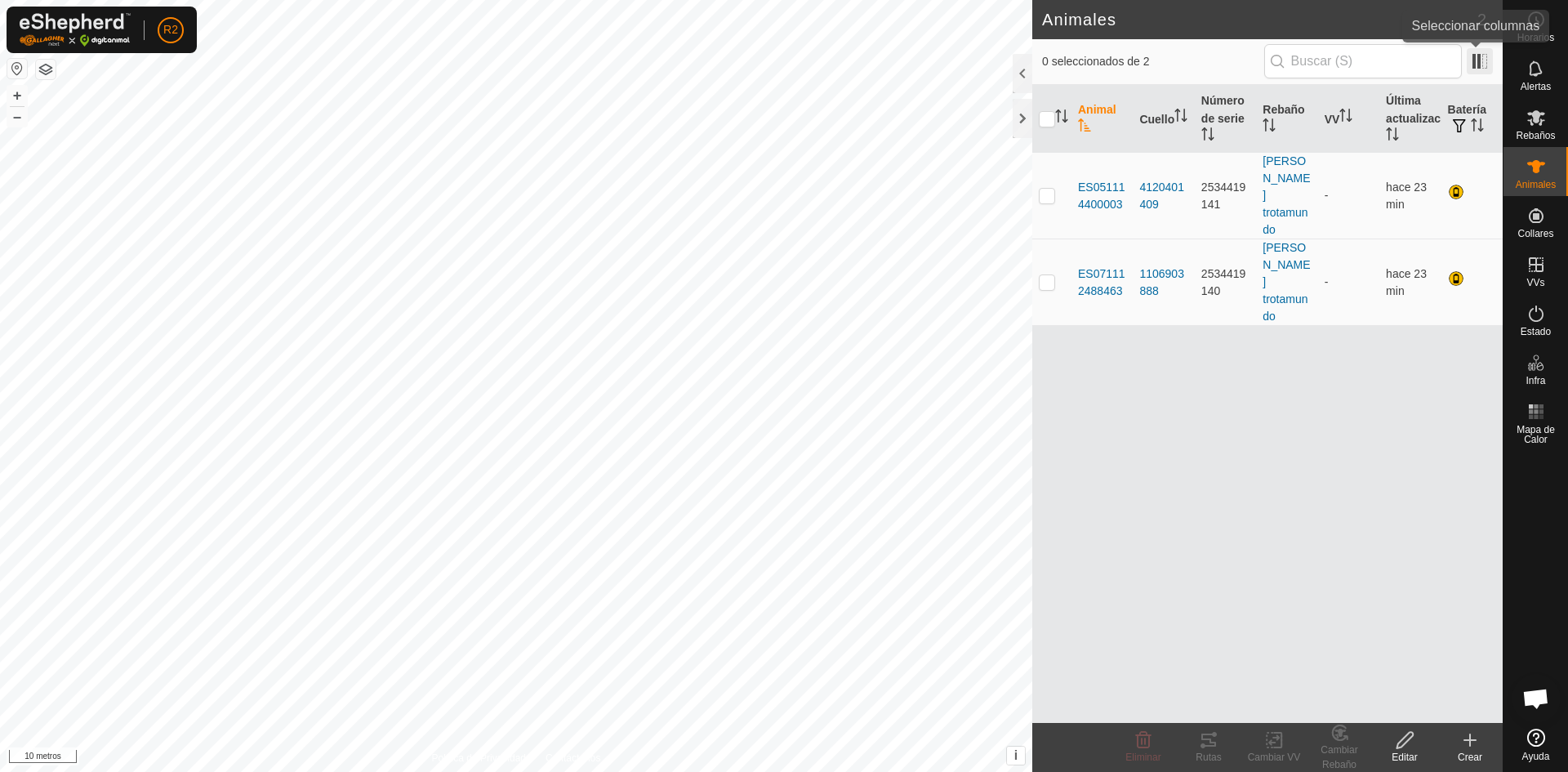
click at [1477, 59] on span at bounding box center [1479, 61] width 26 height 26
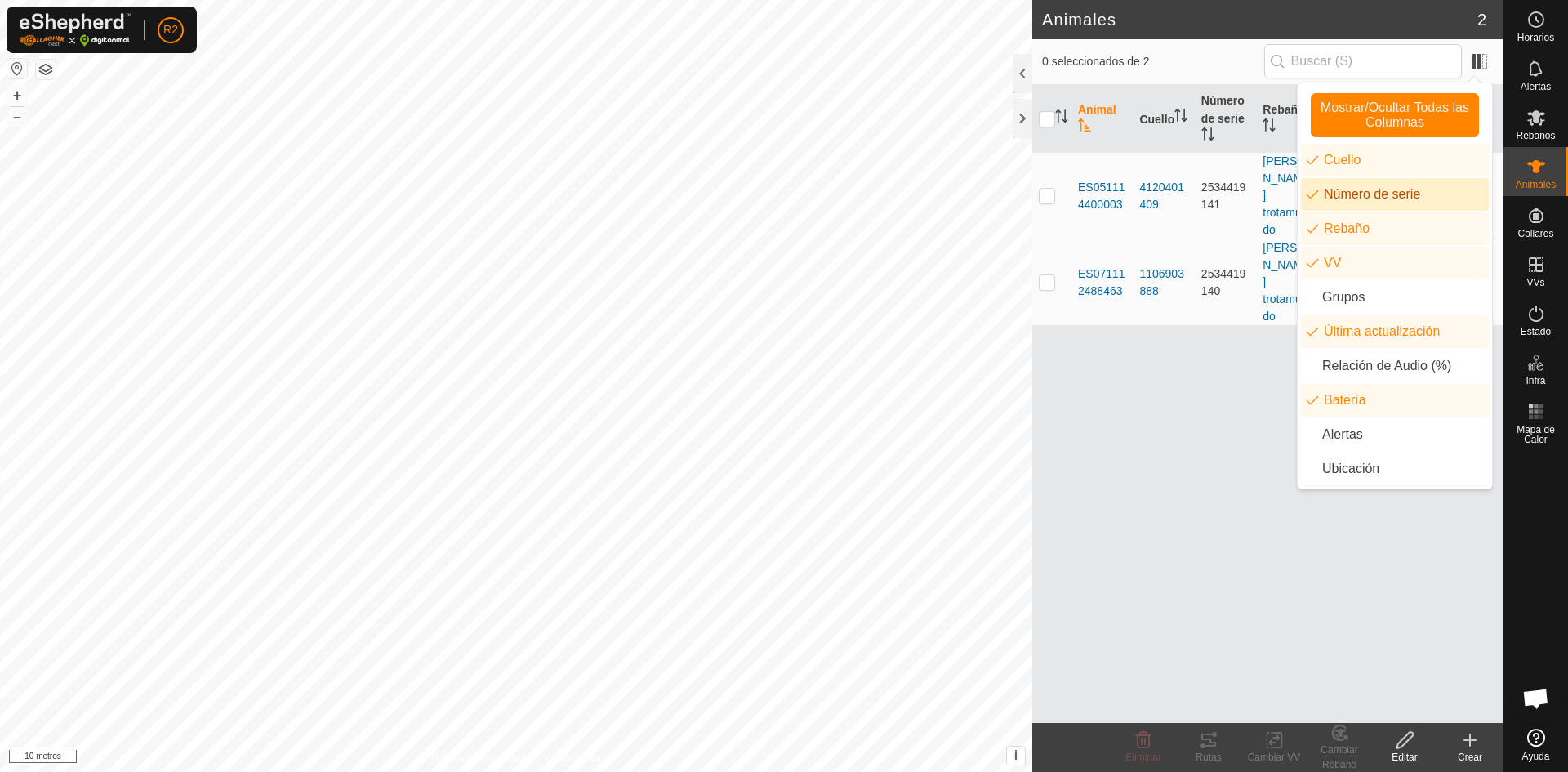
click at [1315, 189] on li "Número de serie" at bounding box center [1395, 195] width 188 height 33
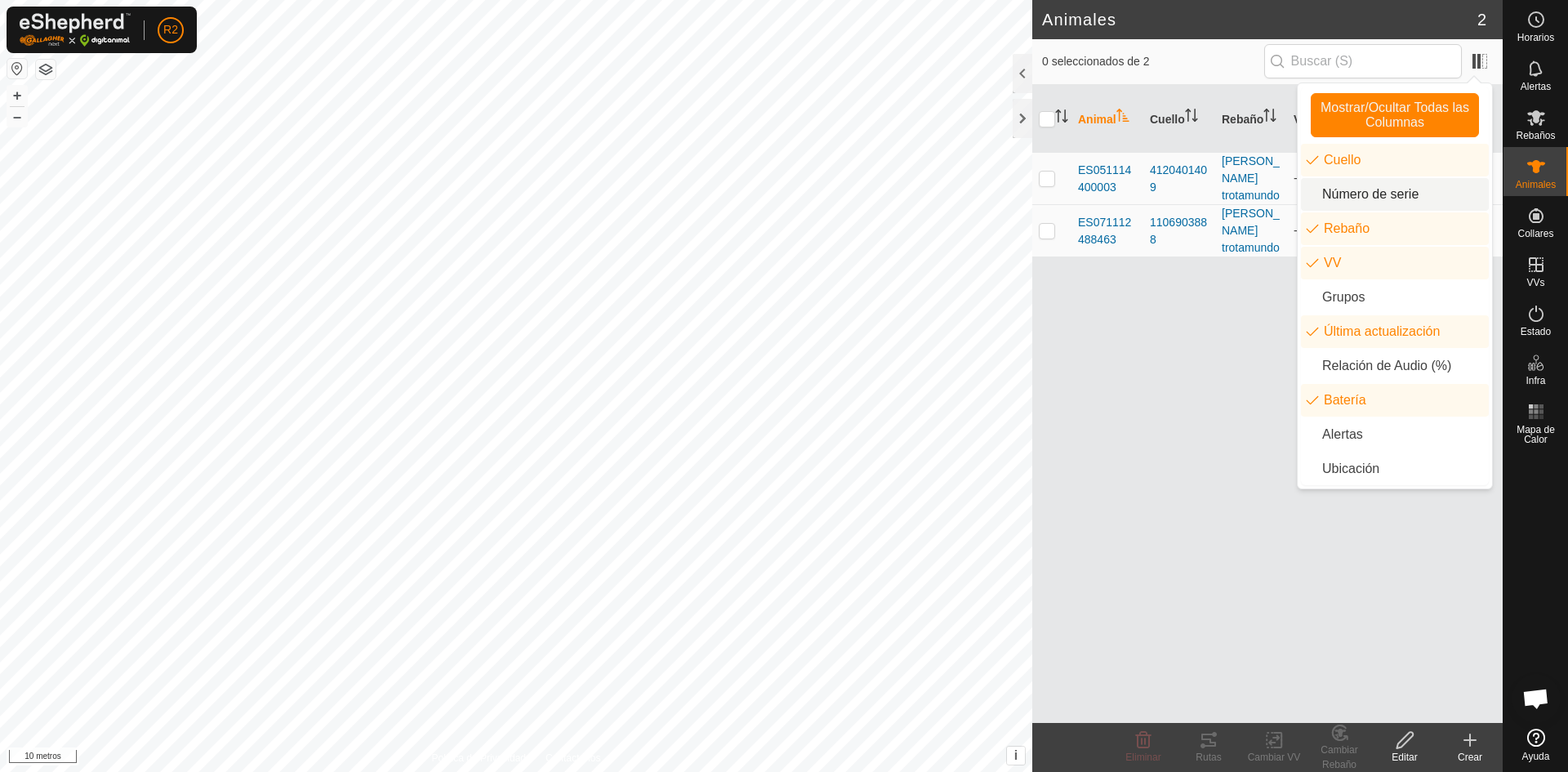
click at [1223, 333] on div "Animal Cuello Rebaño VV Última actualización Batería ES051114400003 4120401409 …" at bounding box center [1267, 404] width 470 height 638
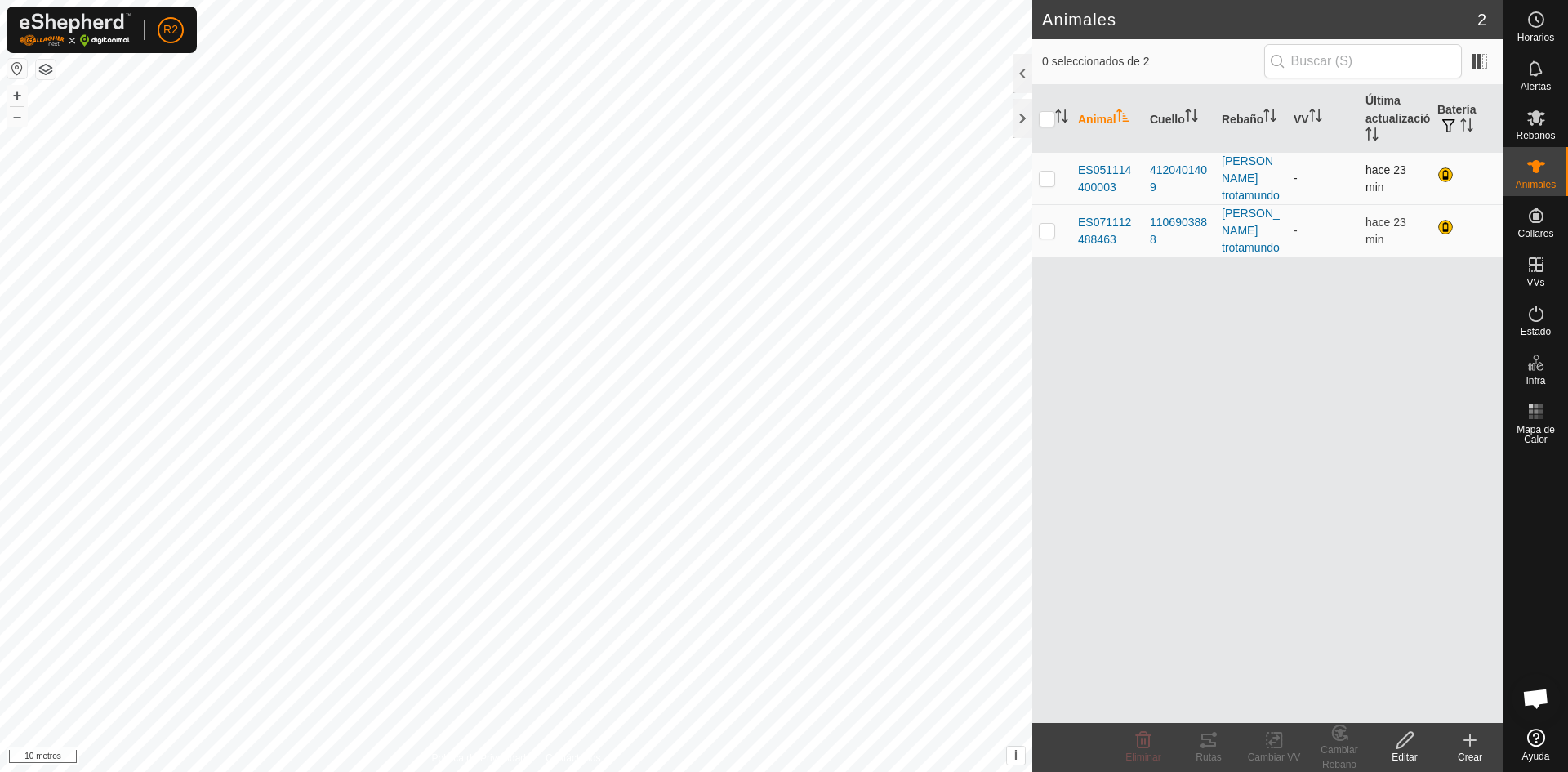
click at [1046, 173] on p-checkbox at bounding box center [1047, 178] width 16 height 13
click at [1046, 172] on p-checkbox at bounding box center [1047, 178] width 16 height 13
checkbox input "false"
checkbox input "true"
click at [1105, 173] on font "ES051114400003" at bounding box center [1104, 177] width 53 height 30
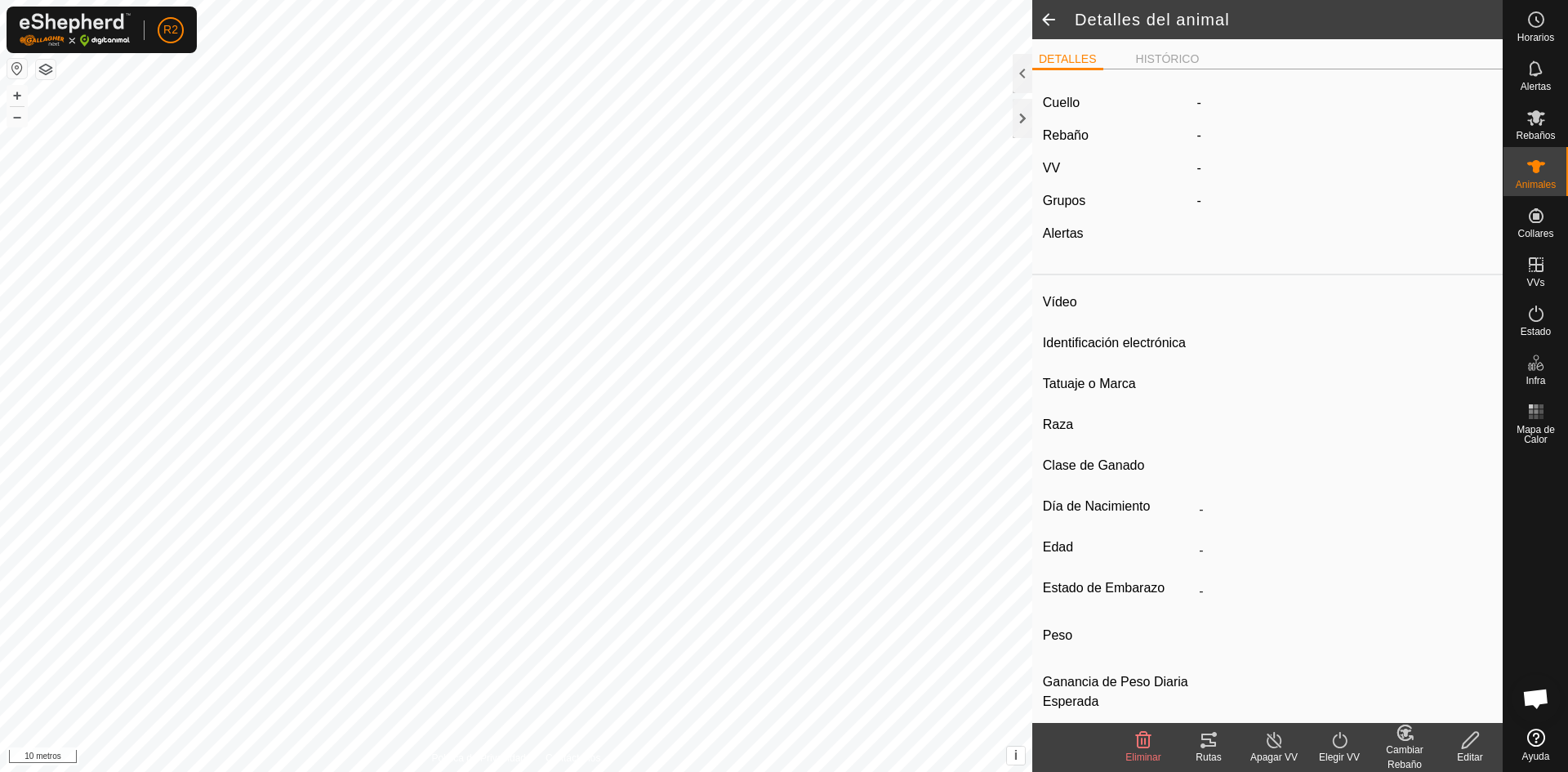
type input "ES051114400003"
type input "-"
type input "COR RV"
type input "SALERS"
type input "-"
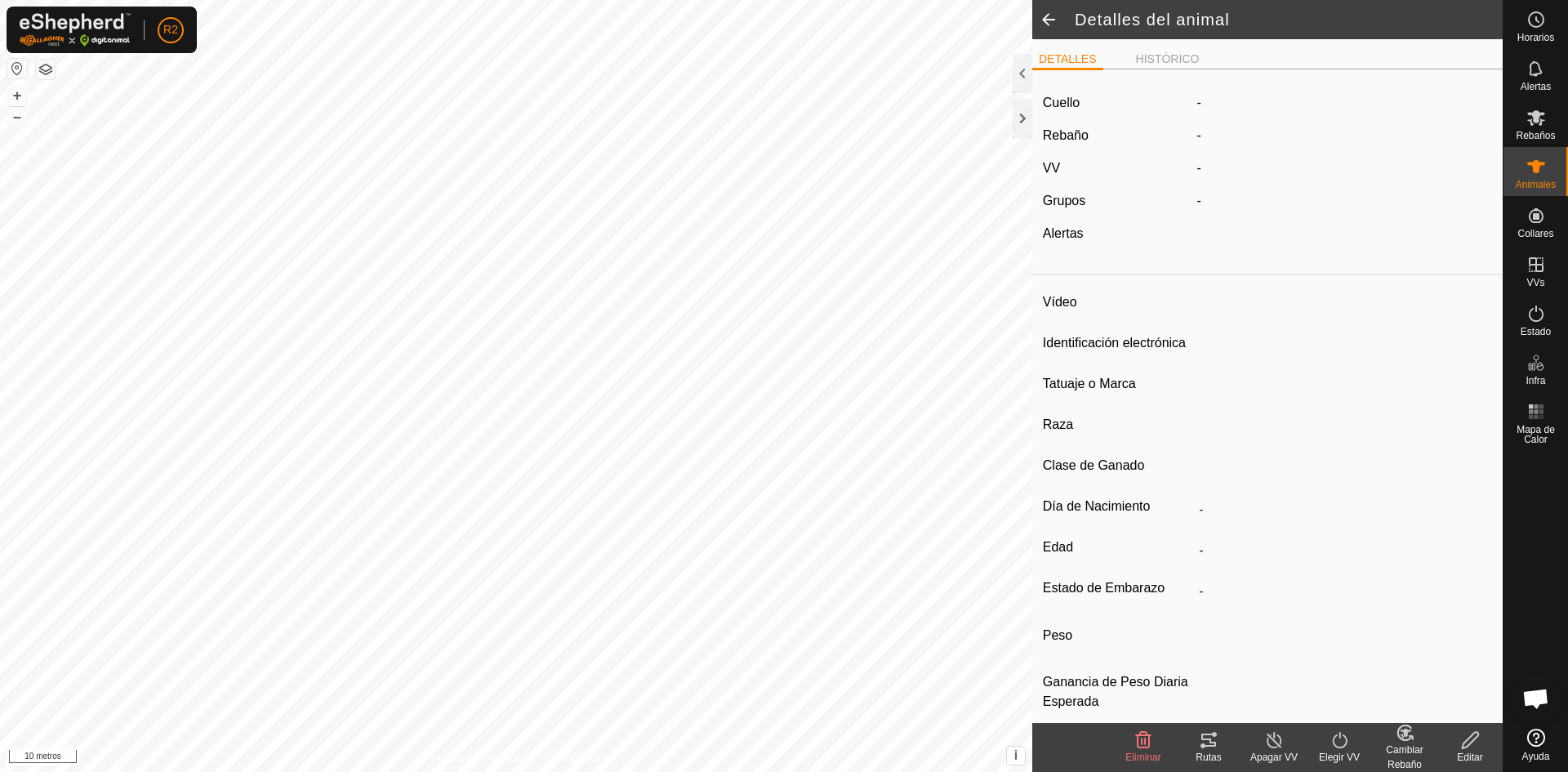
type input "10/2023"
type input "2 years"
type input "Preñada"
type input "0 kg"
type input "-"
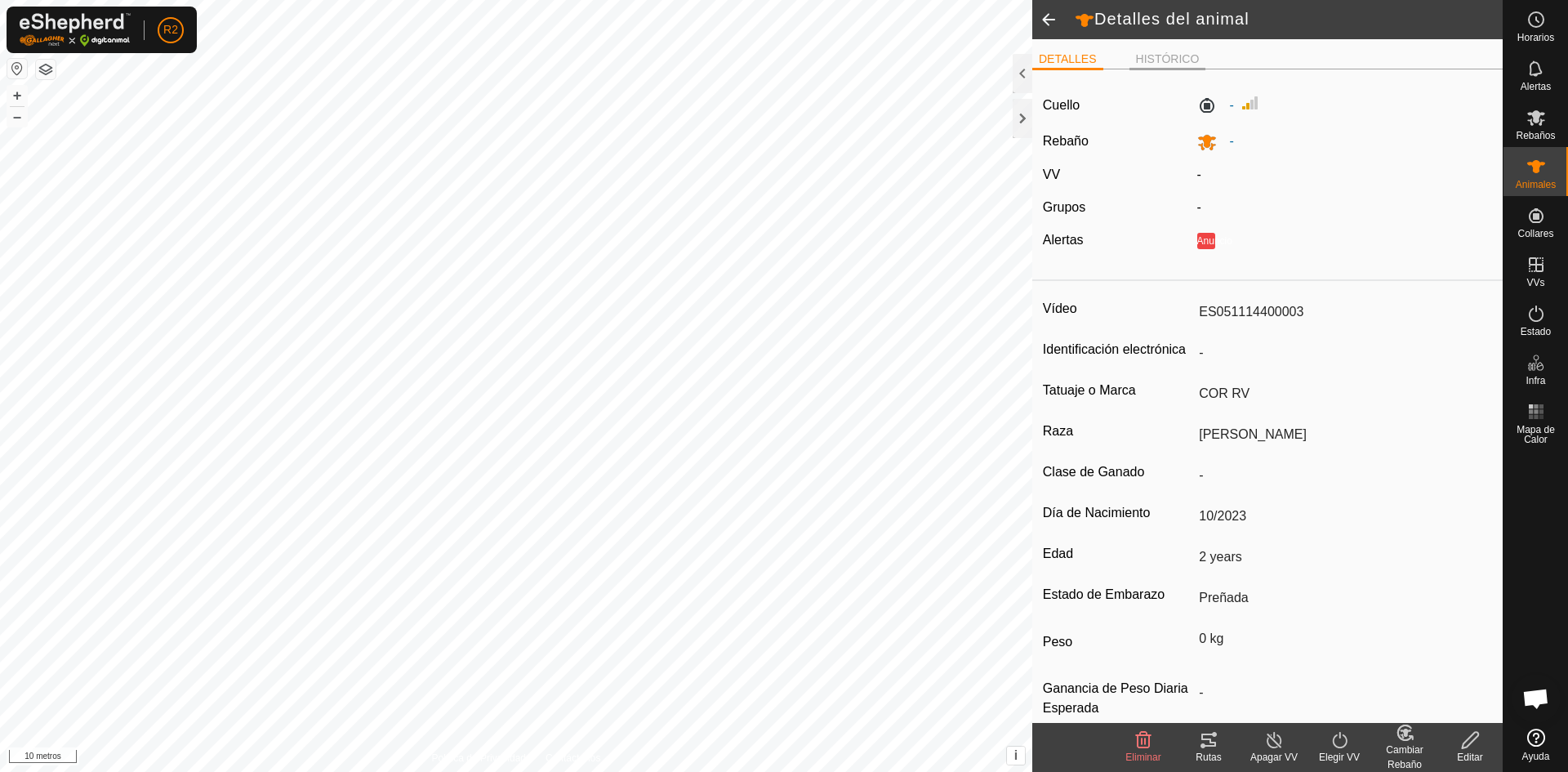
click at [1180, 60] on font "HISTÓRICO" at bounding box center [1168, 59] width 64 height 13
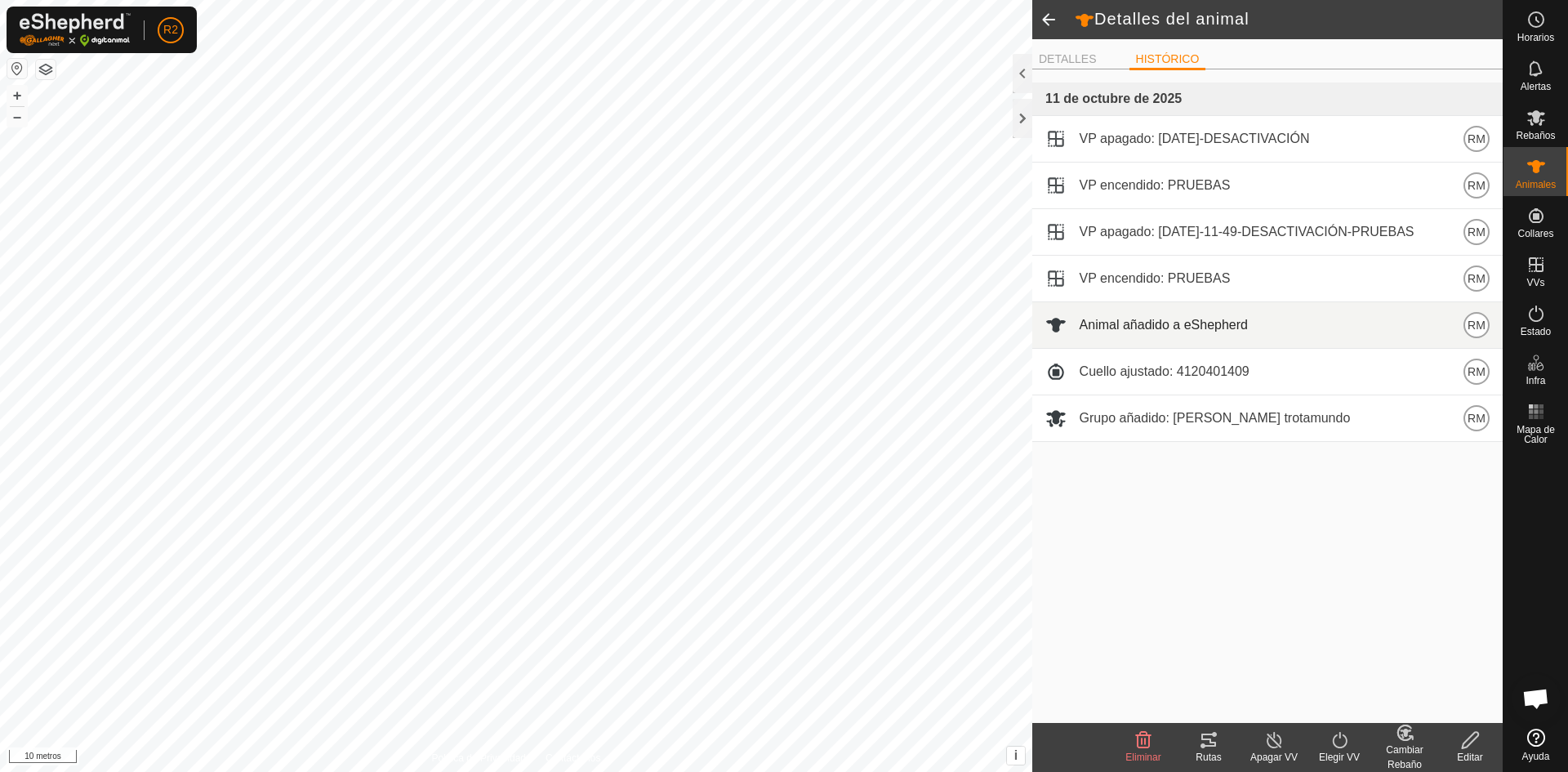
click at [1233, 320] on font "Animal añadido a eShepherd" at bounding box center [1163, 325] width 169 height 13
click at [1048, 18] on span at bounding box center [1049, 19] width 33 height 40
